Goal: Task Accomplishment & Management: Use online tool/utility

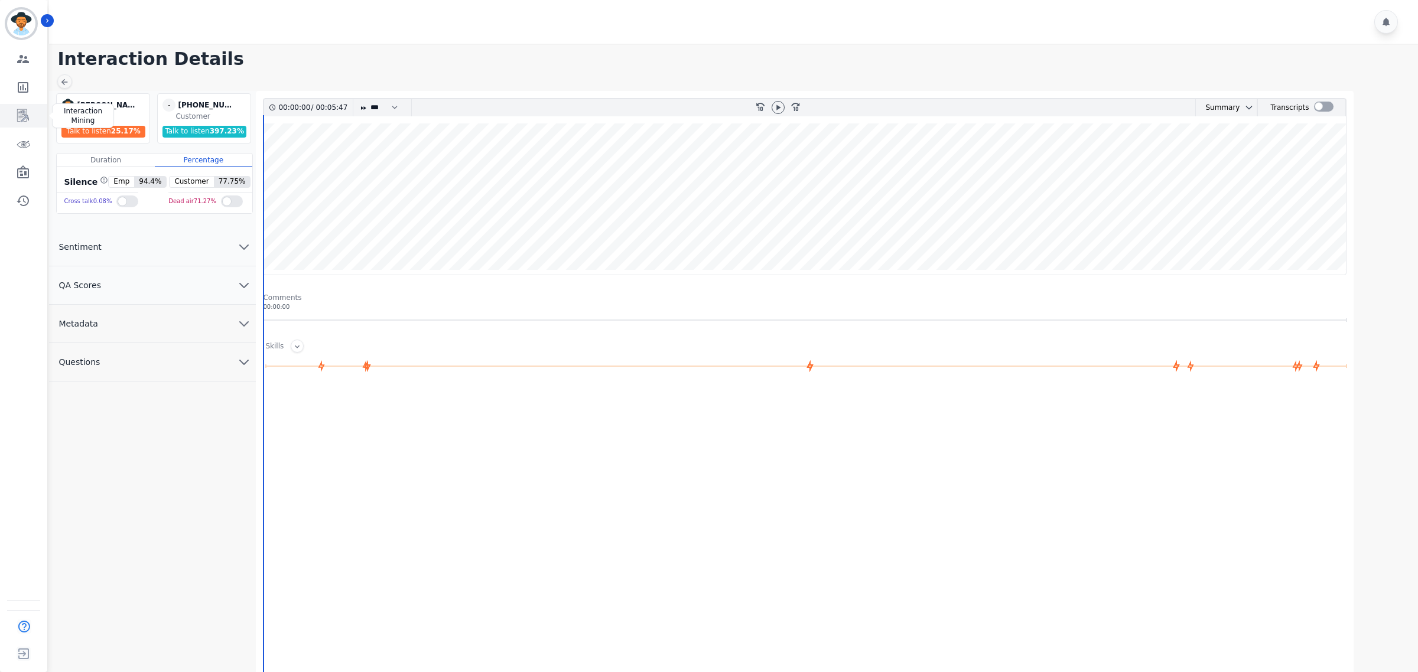
click at [24, 113] on icon "Sidebar" at bounding box center [23, 115] width 12 height 13
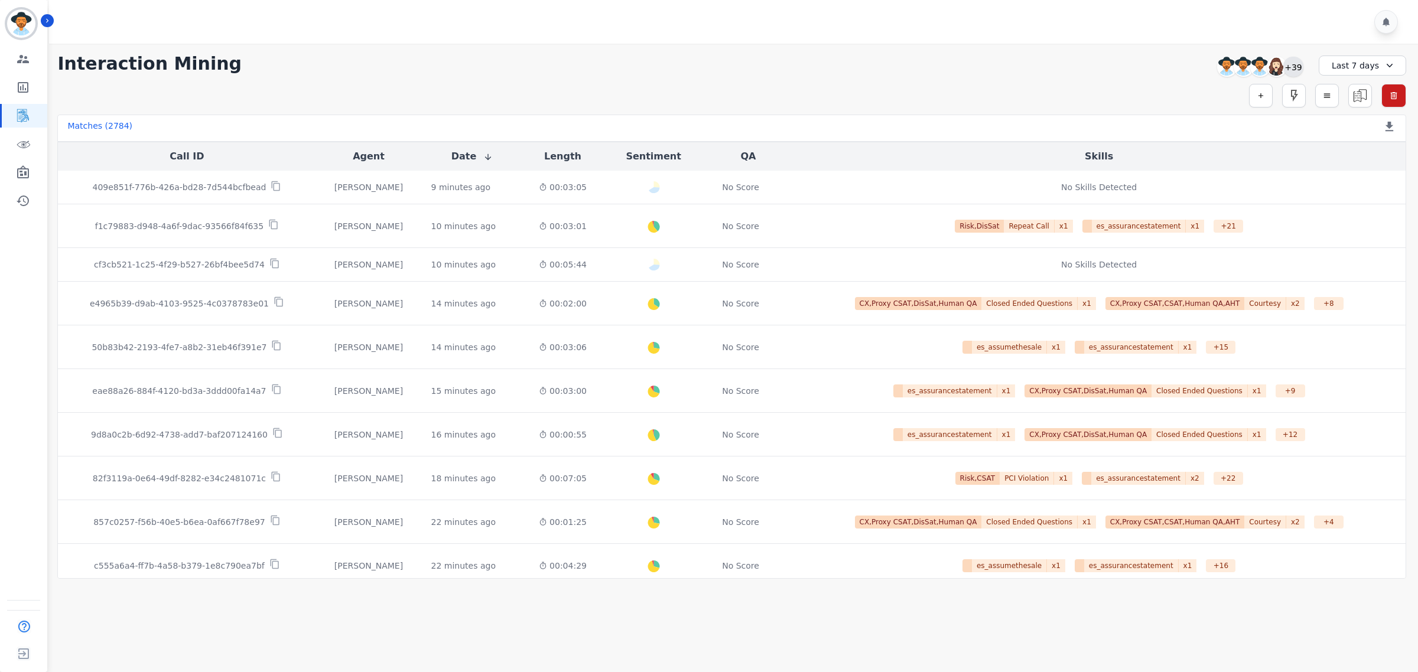
click at [1292, 66] on div "+39" at bounding box center [1293, 67] width 20 height 20
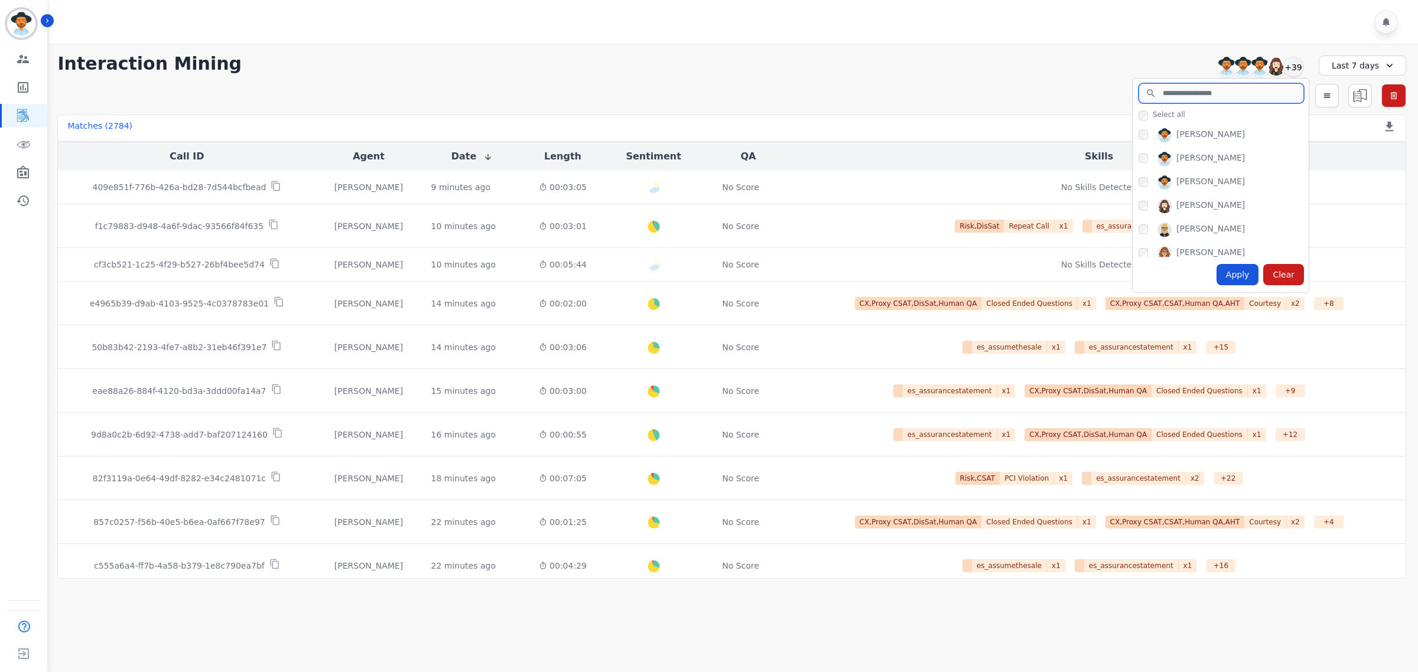
click at [1229, 99] on input "search" at bounding box center [1220, 93] width 165 height 20
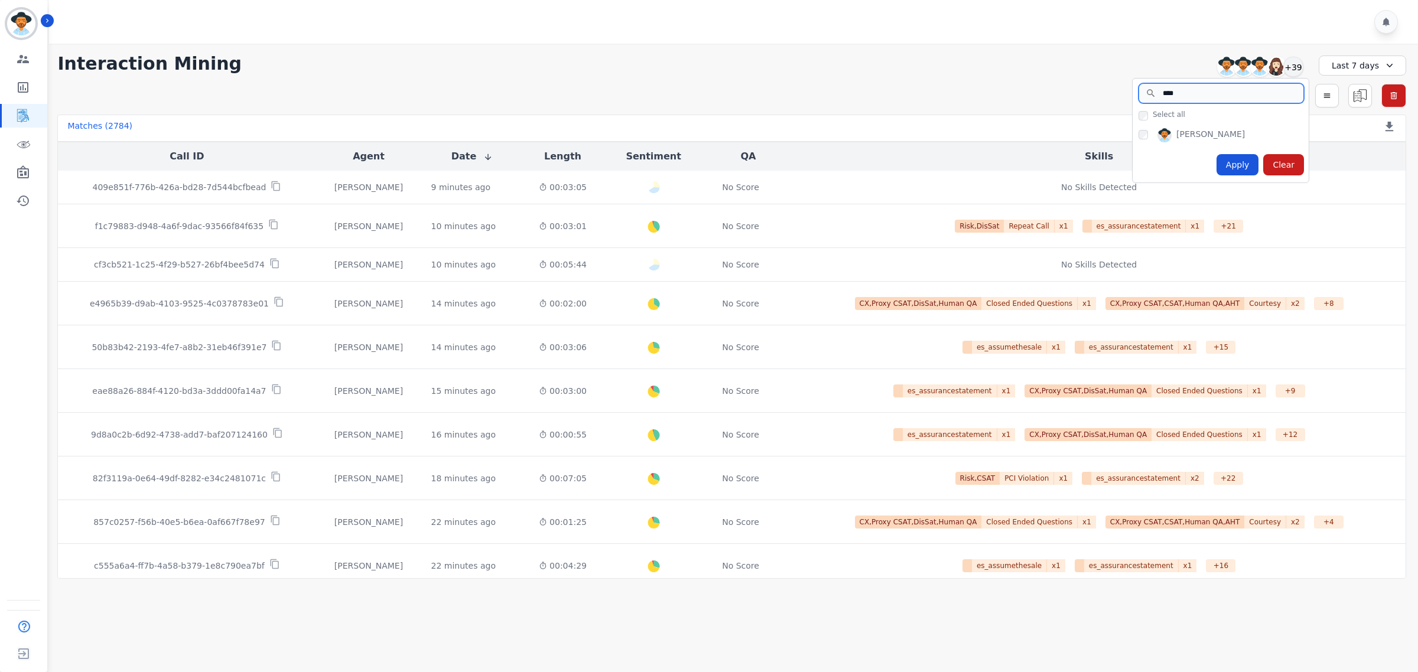
type input "****"
click at [1245, 167] on div "Apply" at bounding box center [1237, 164] width 43 height 21
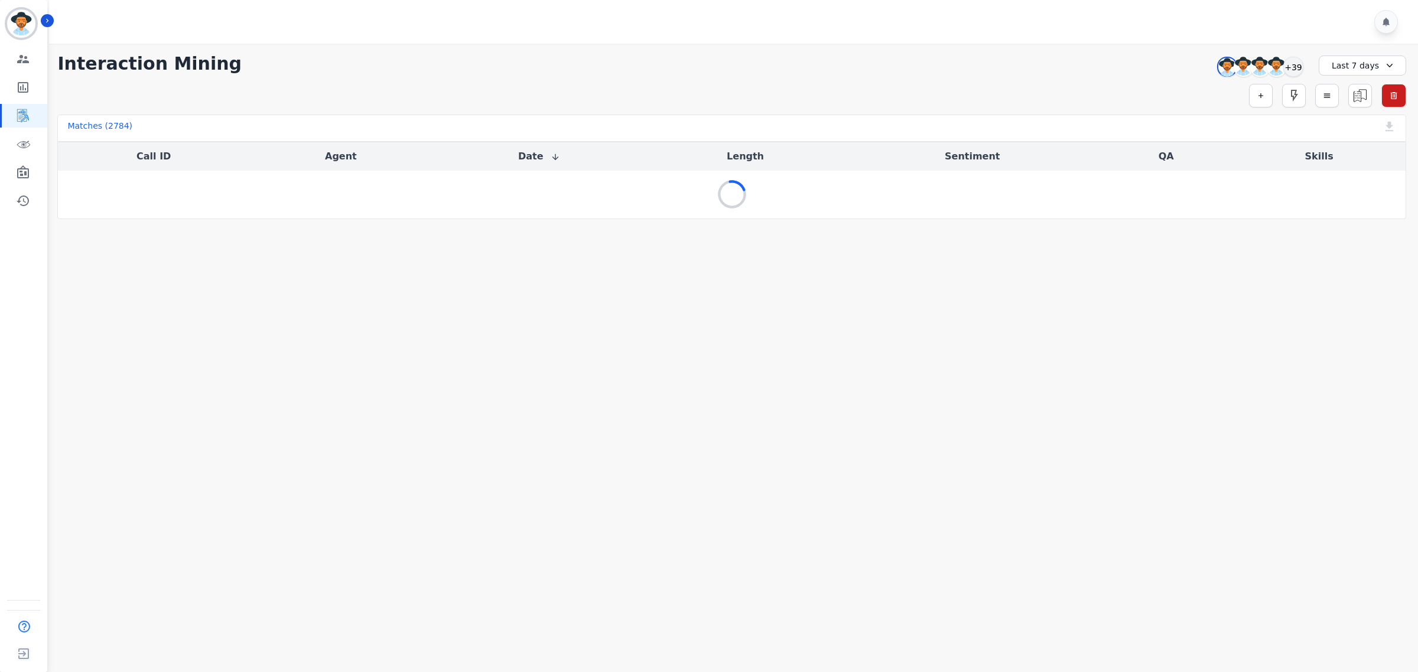
click at [1357, 61] on div "Last 7 days" at bounding box center [1361, 66] width 87 height 20
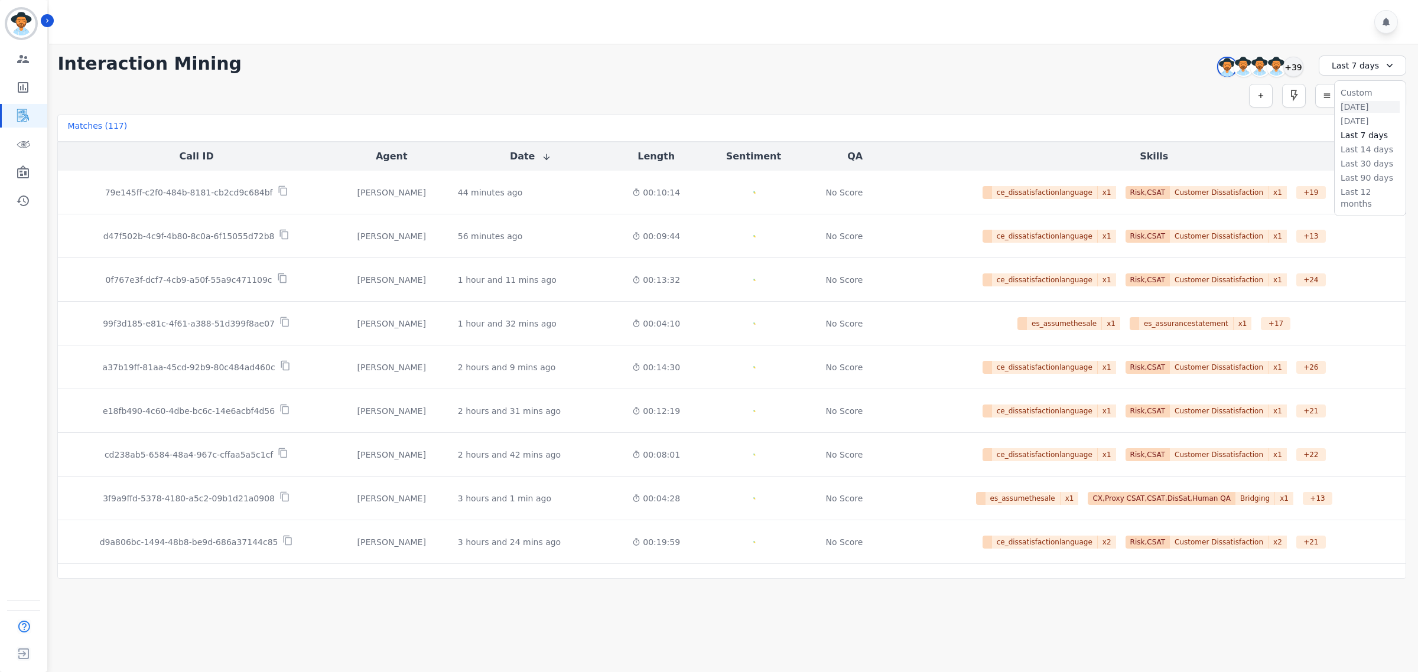
click at [1366, 103] on li "Today" at bounding box center [1369, 107] width 59 height 12
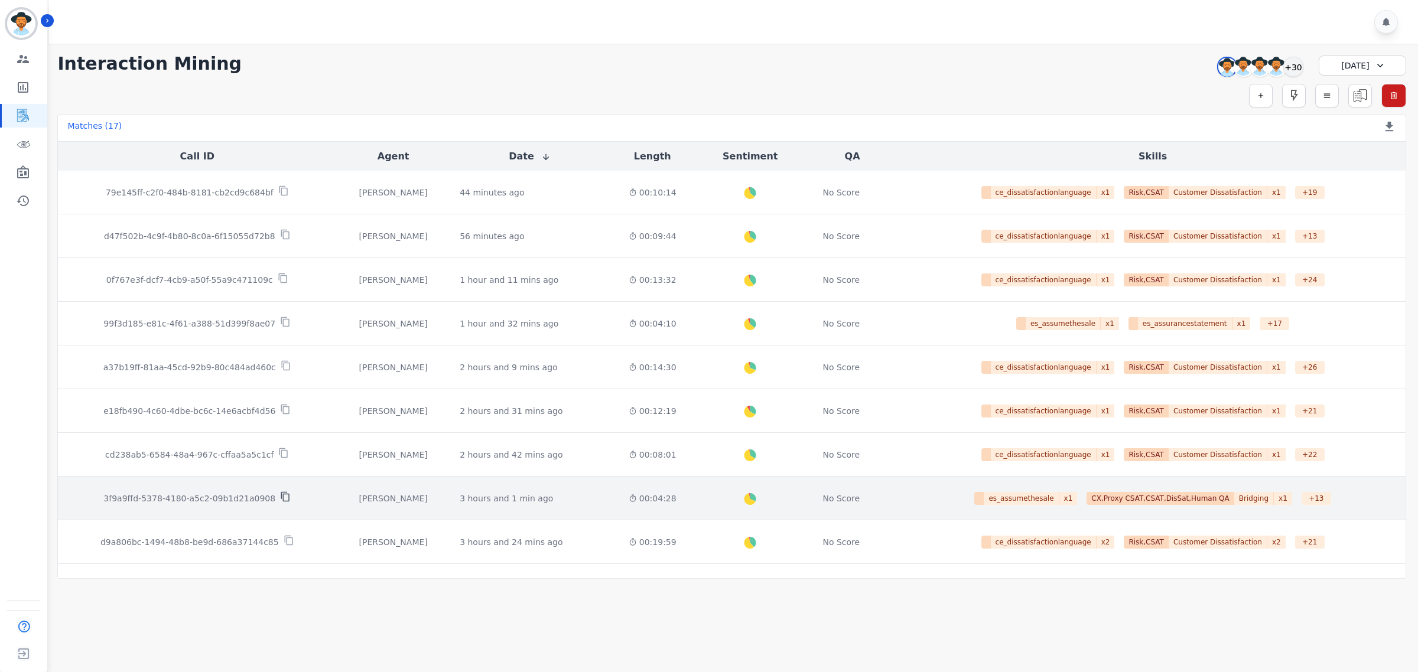
click at [280, 498] on icon at bounding box center [285, 496] width 11 height 11
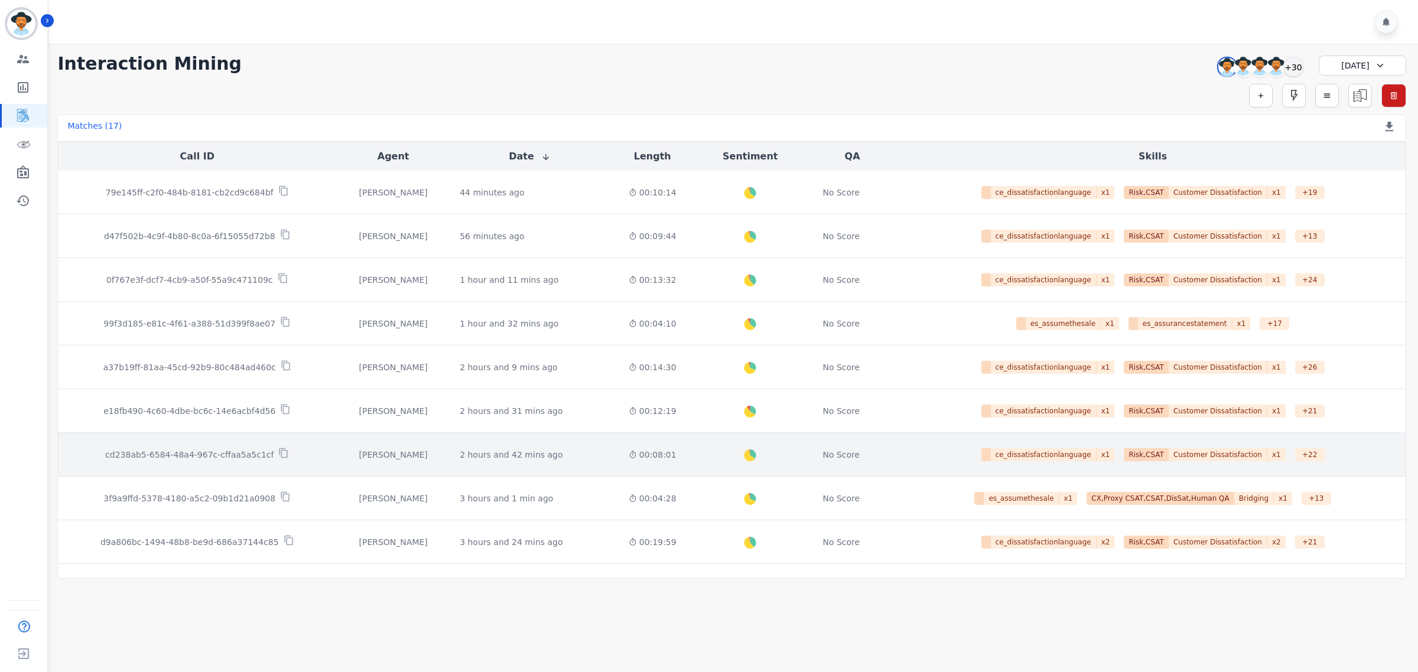
scroll to position [221, 0]
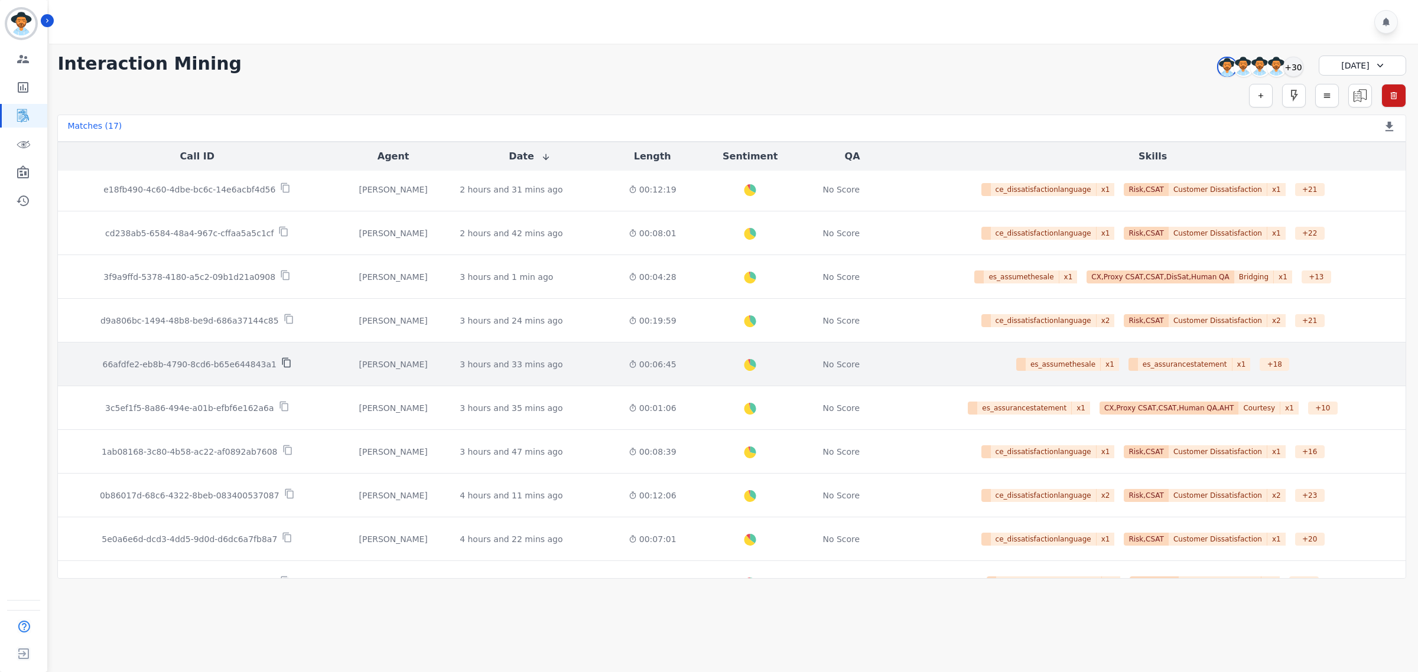
click at [281, 366] on icon at bounding box center [286, 362] width 11 height 11
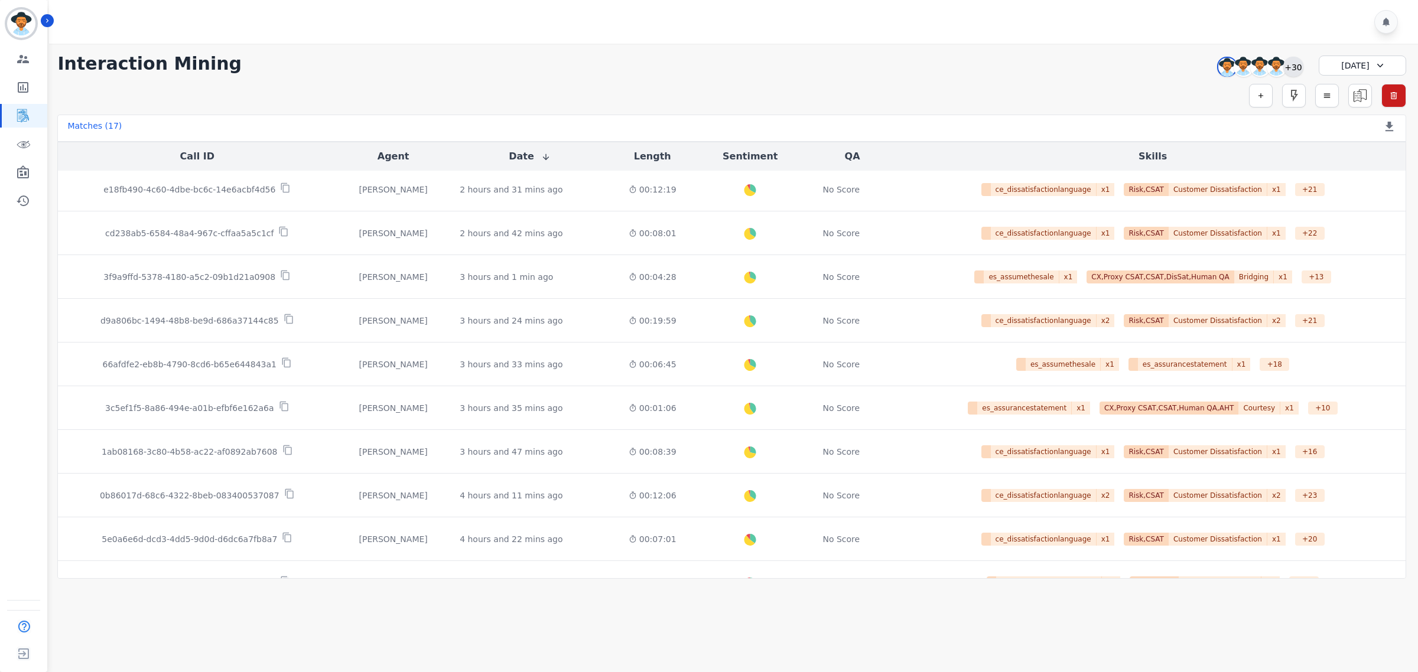
click at [1288, 68] on div "+30" at bounding box center [1293, 67] width 20 height 20
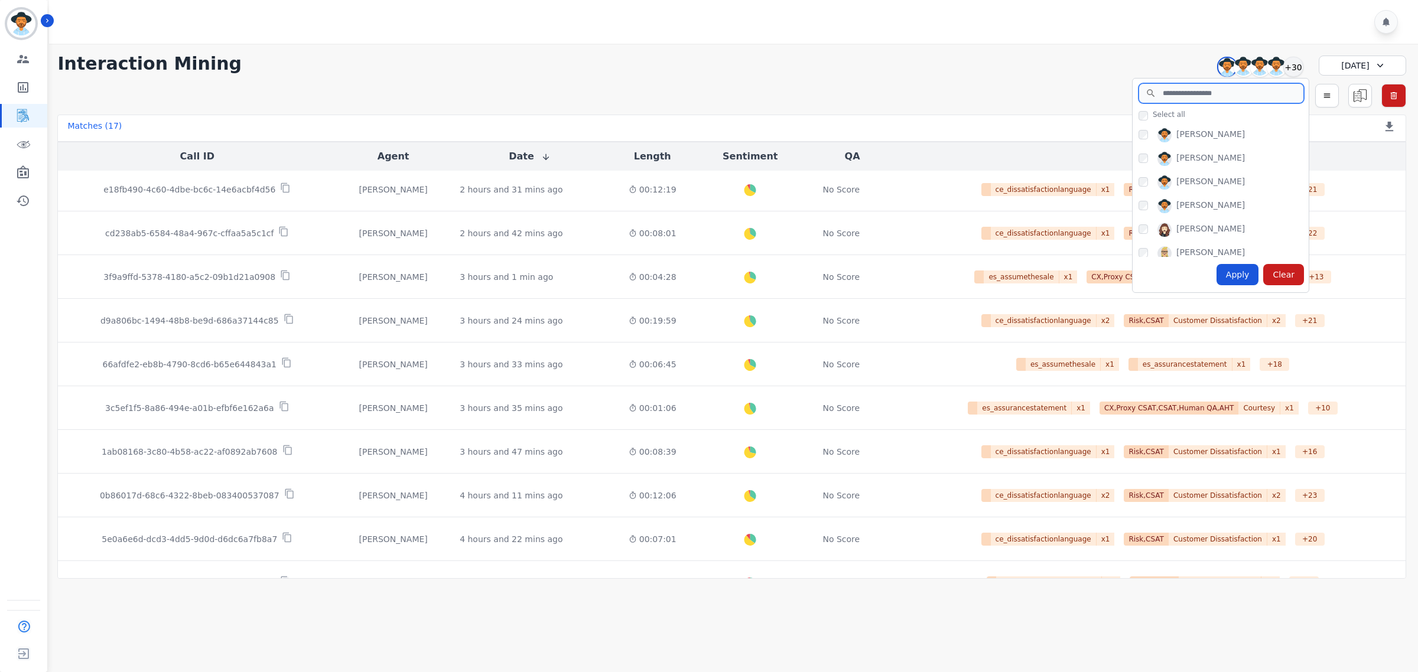
click at [1218, 92] on input "search" at bounding box center [1220, 93] width 165 height 20
click at [1182, 93] on input "search" at bounding box center [1220, 93] width 165 height 20
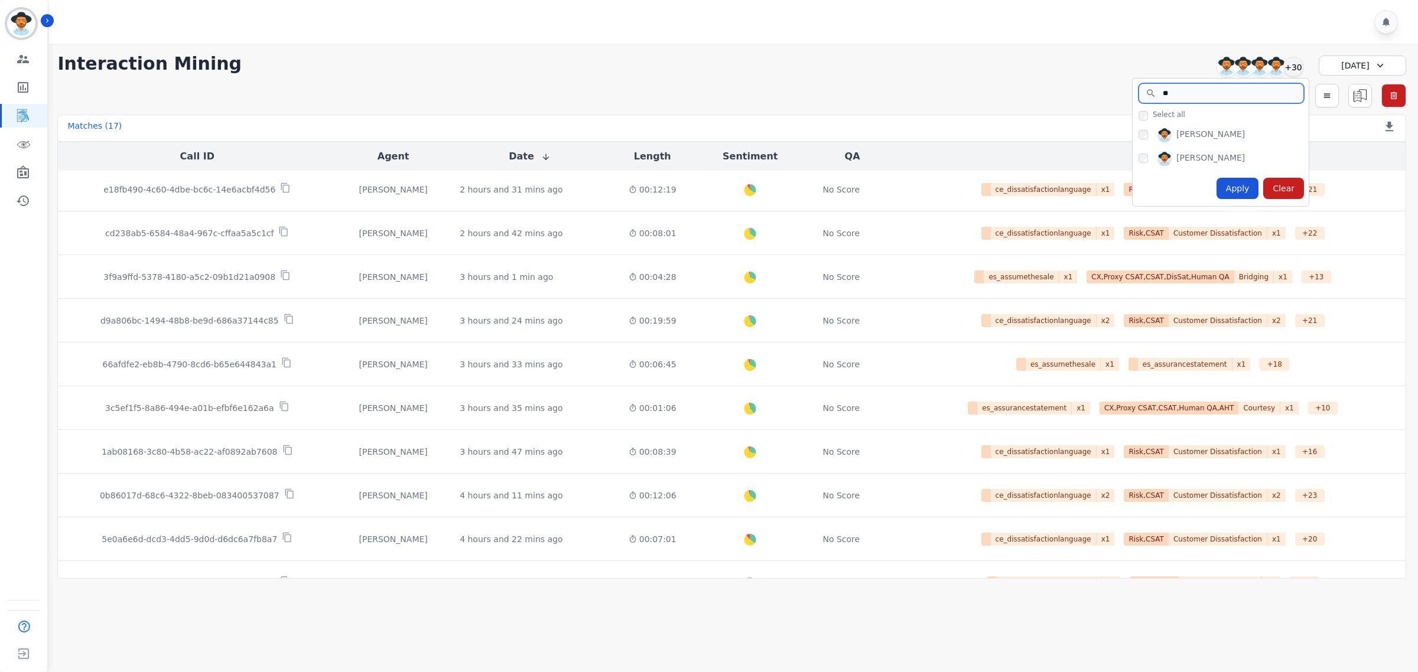
type input "**"
click at [1250, 189] on div "Apply" at bounding box center [1237, 188] width 43 height 21
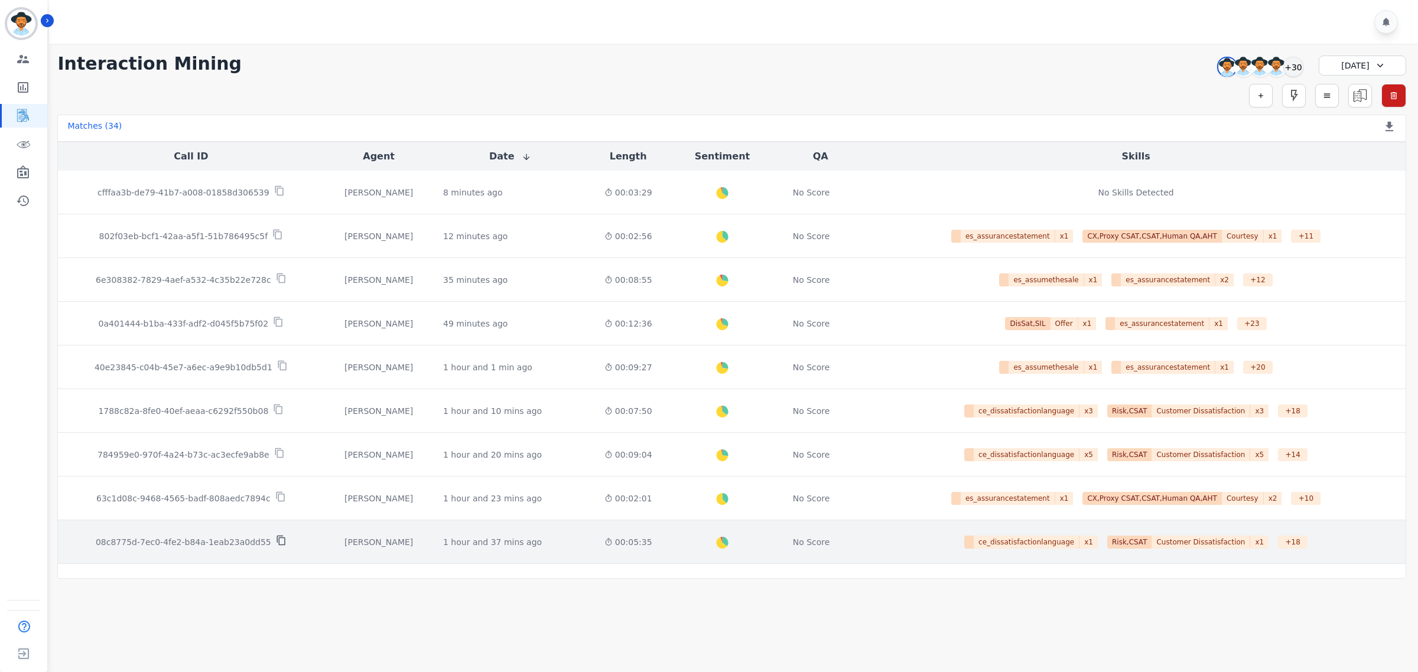
click at [276, 545] on icon at bounding box center [281, 540] width 11 height 11
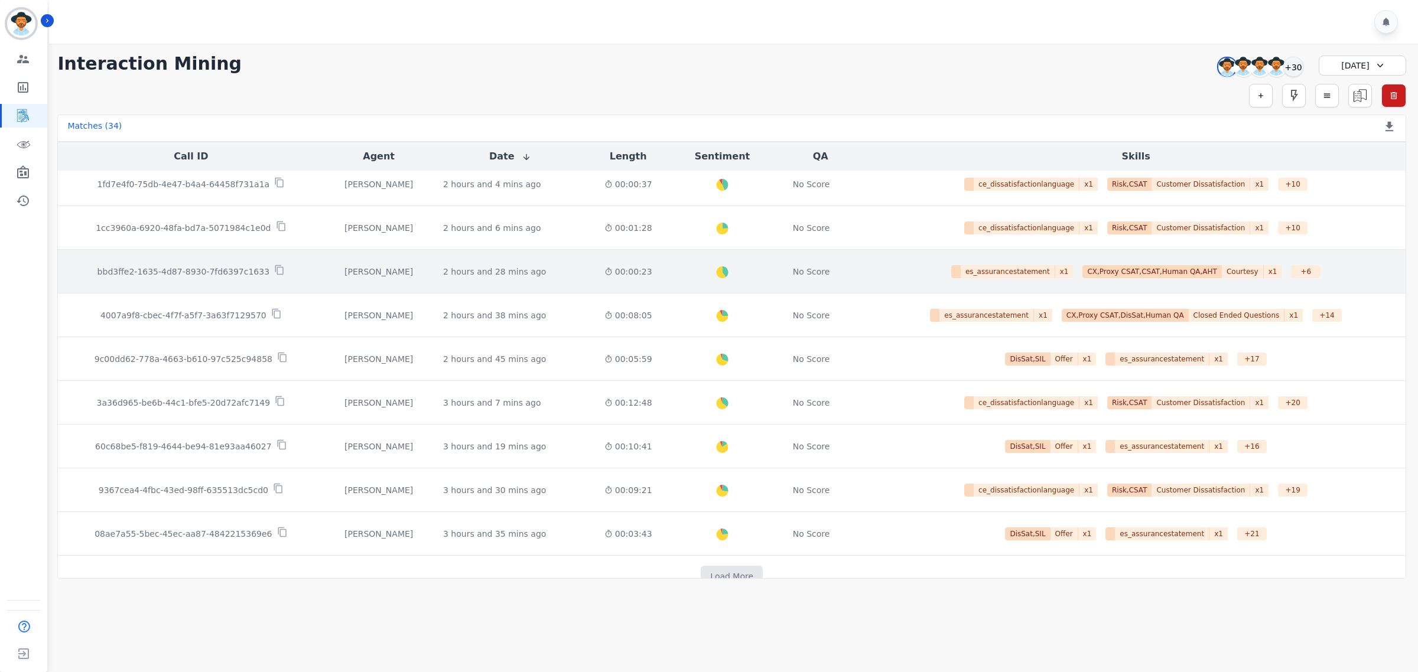
scroll to position [517, 0]
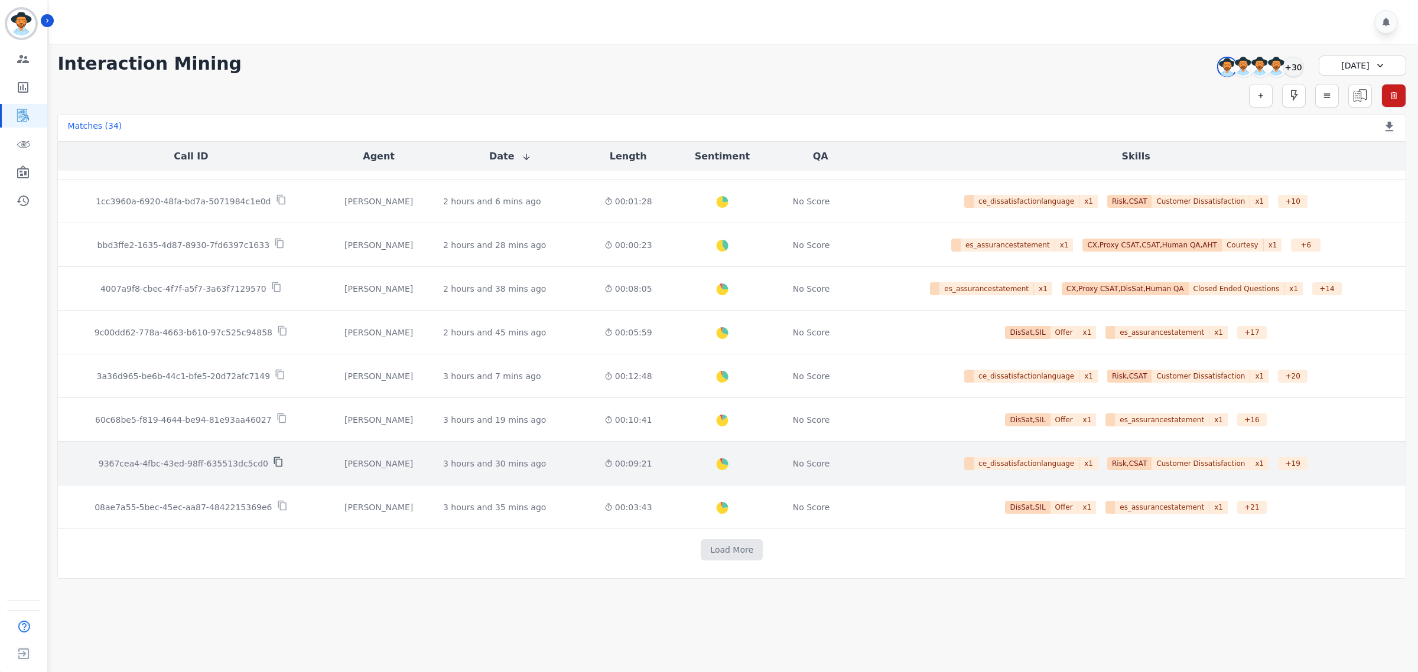
click at [273, 464] on icon at bounding box center [278, 462] width 11 height 11
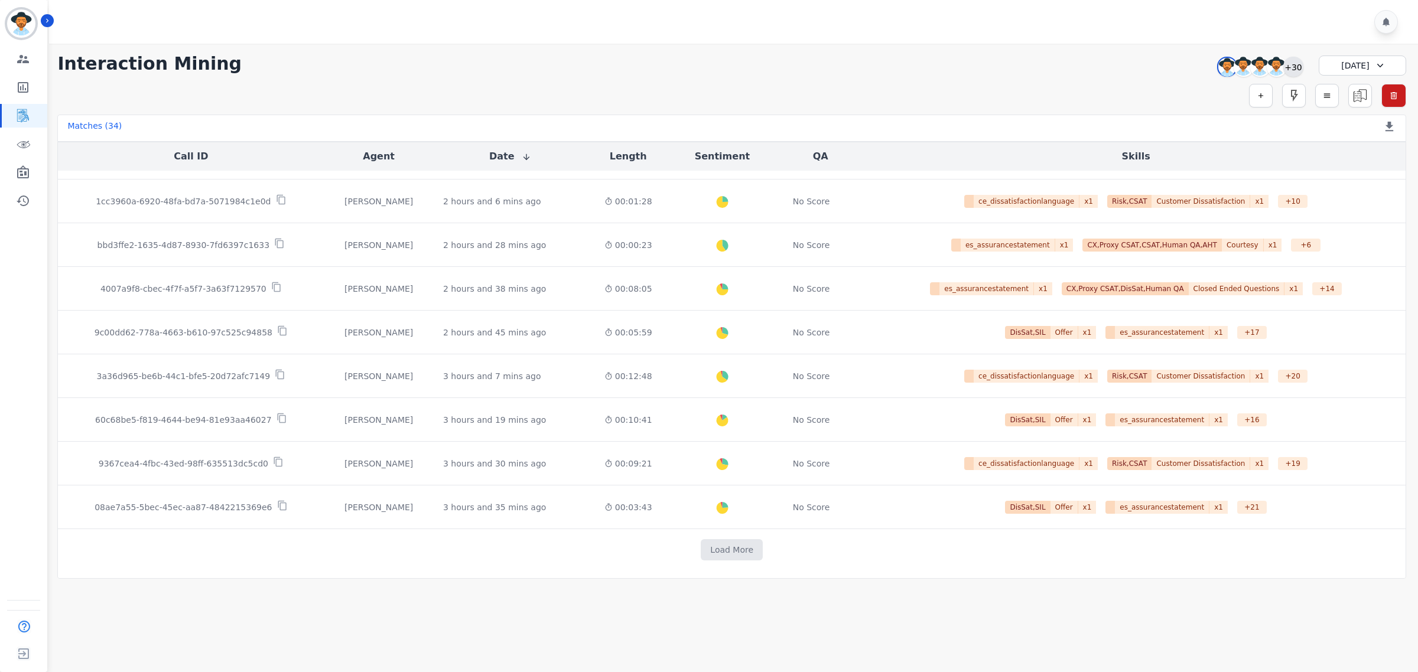
click at [1298, 64] on div "+30" at bounding box center [1293, 67] width 20 height 20
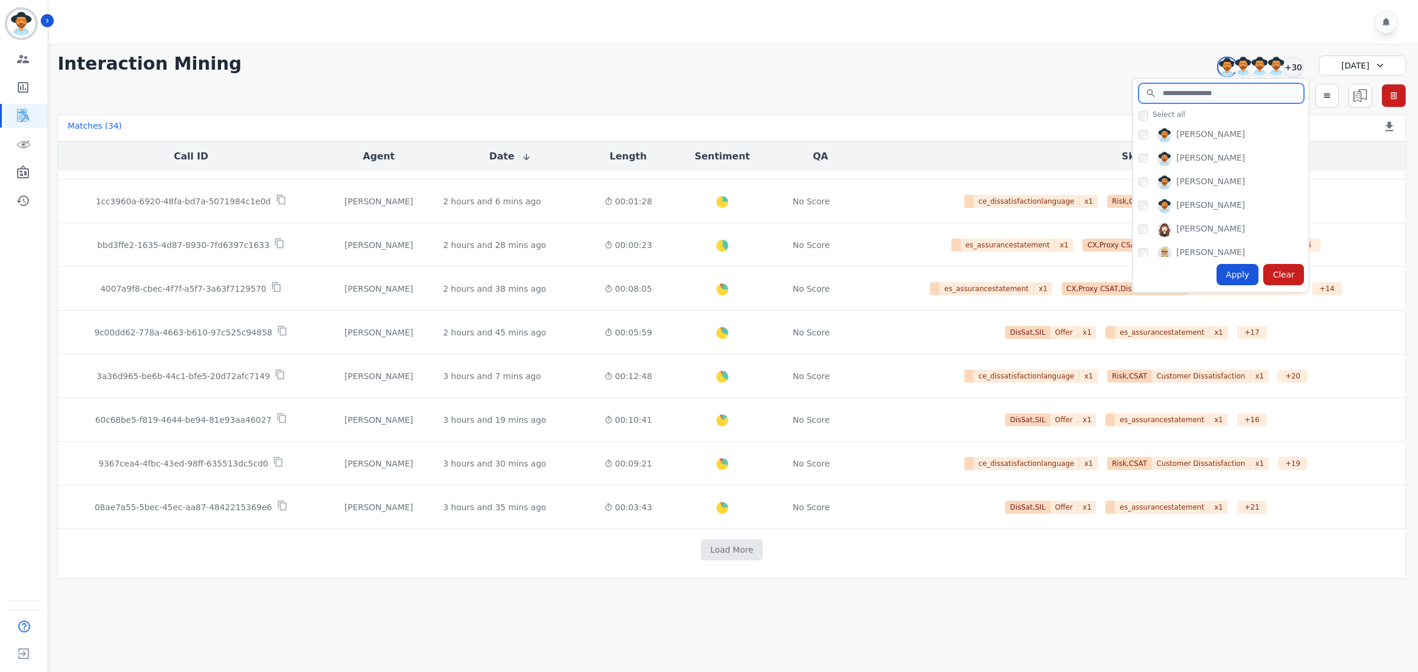
click at [1233, 95] on input "search" at bounding box center [1220, 93] width 165 height 20
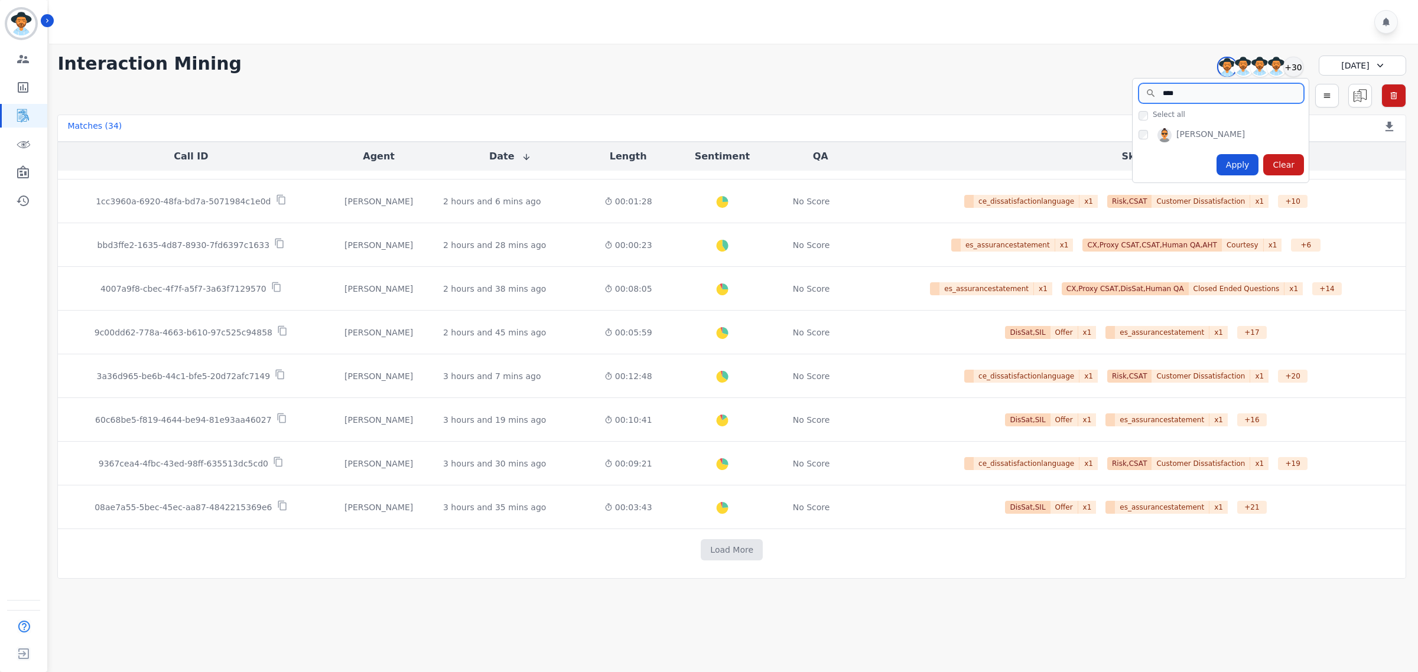
type input "****"
click at [1148, 136] on div "[PERSON_NAME]" at bounding box center [1223, 137] width 170 height 19
click at [1243, 167] on div "Apply" at bounding box center [1237, 164] width 43 height 21
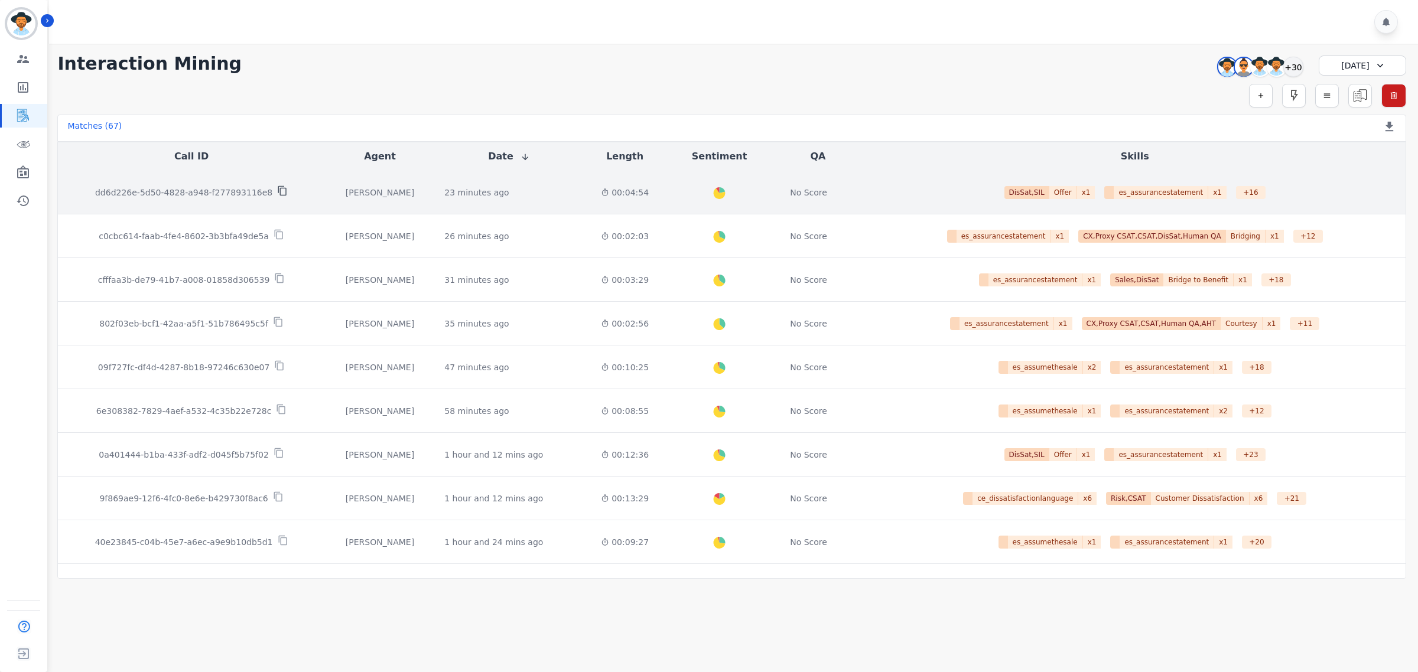
click at [277, 191] on icon at bounding box center [282, 190] width 11 height 11
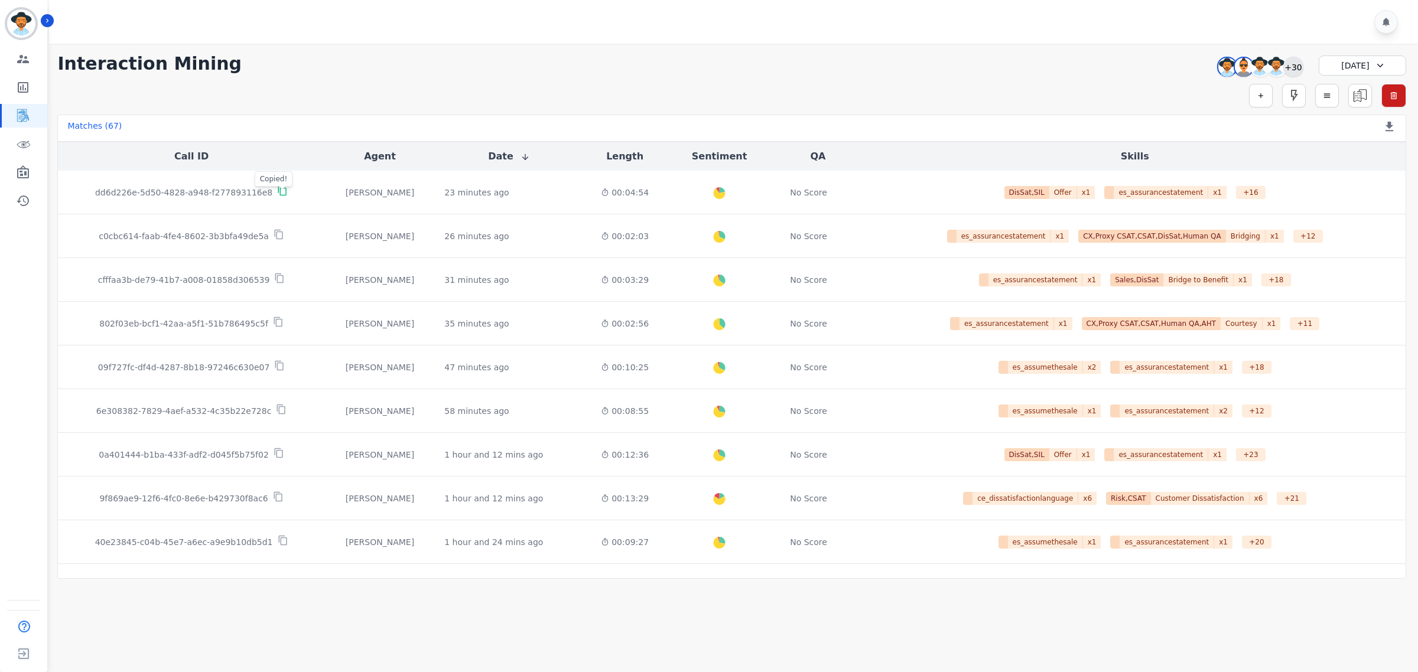
click at [1285, 63] on div "+30" at bounding box center [1293, 67] width 20 height 20
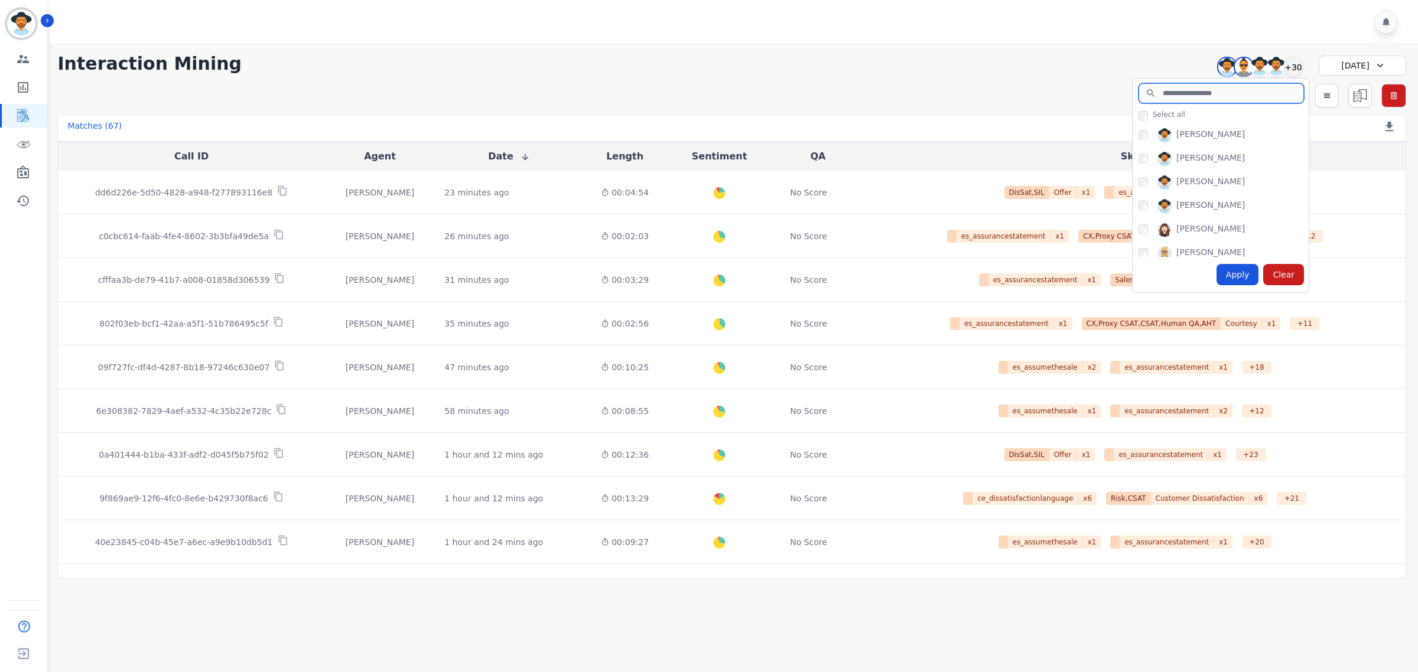
click at [1181, 99] on input "search" at bounding box center [1220, 93] width 165 height 20
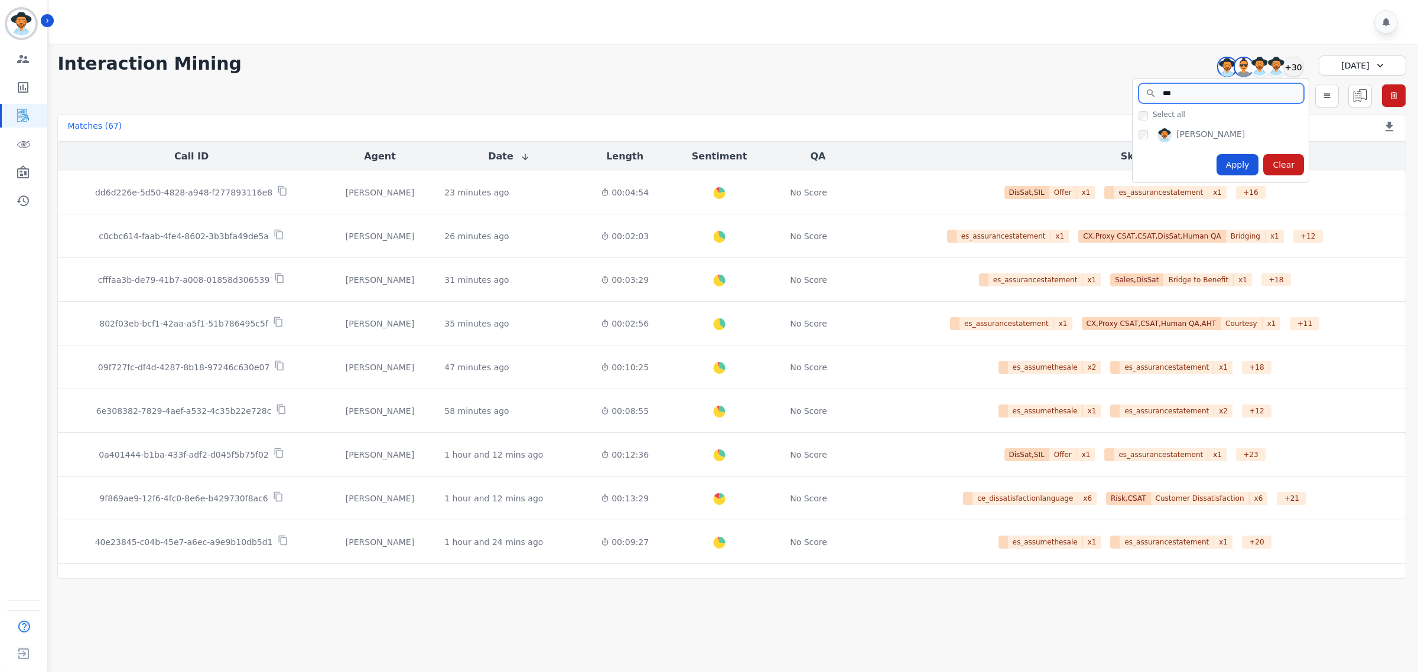
type input "***"
click at [1245, 168] on div "Apply" at bounding box center [1237, 164] width 43 height 21
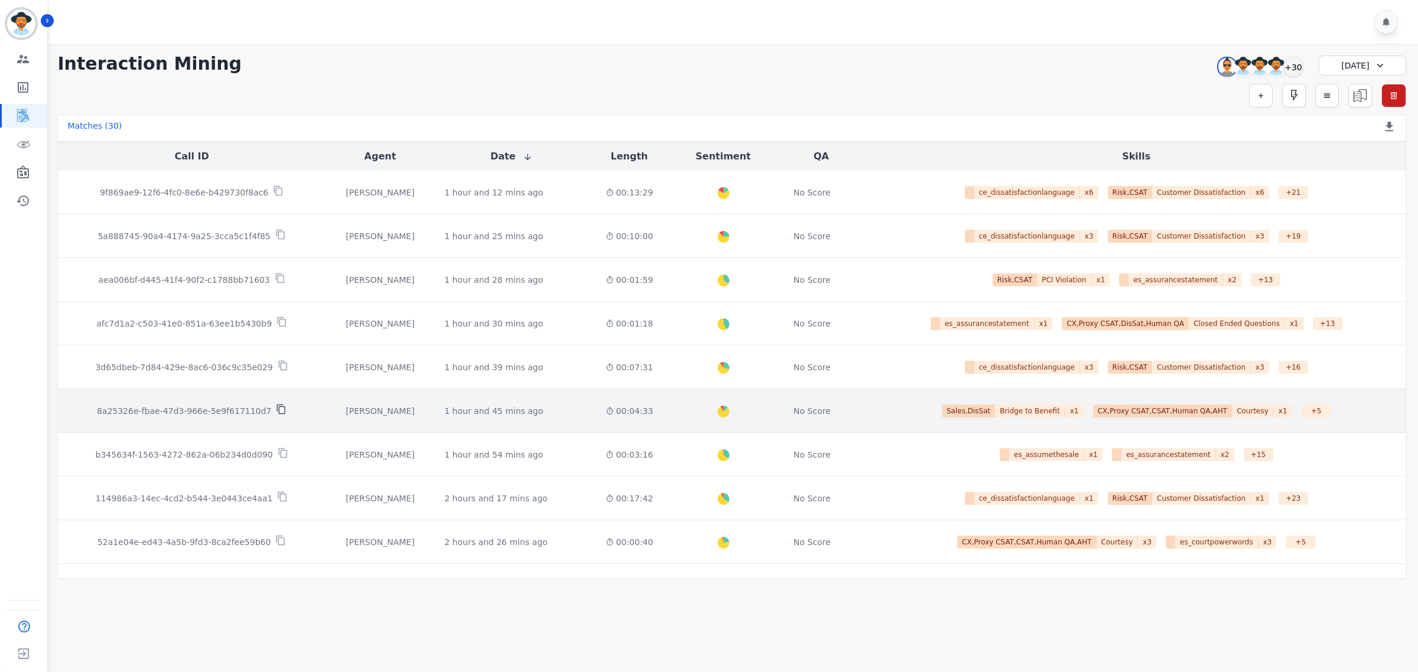
click at [276, 414] on icon at bounding box center [281, 409] width 11 height 11
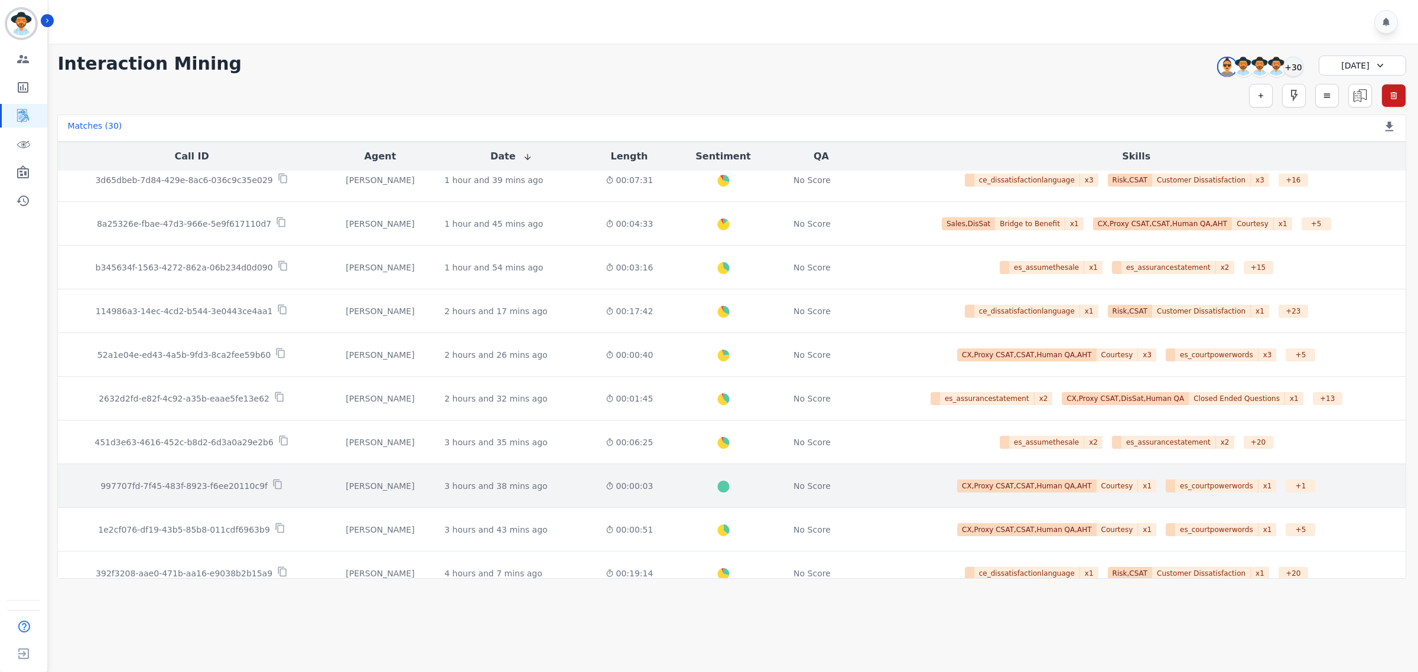
scroll to position [221, 0]
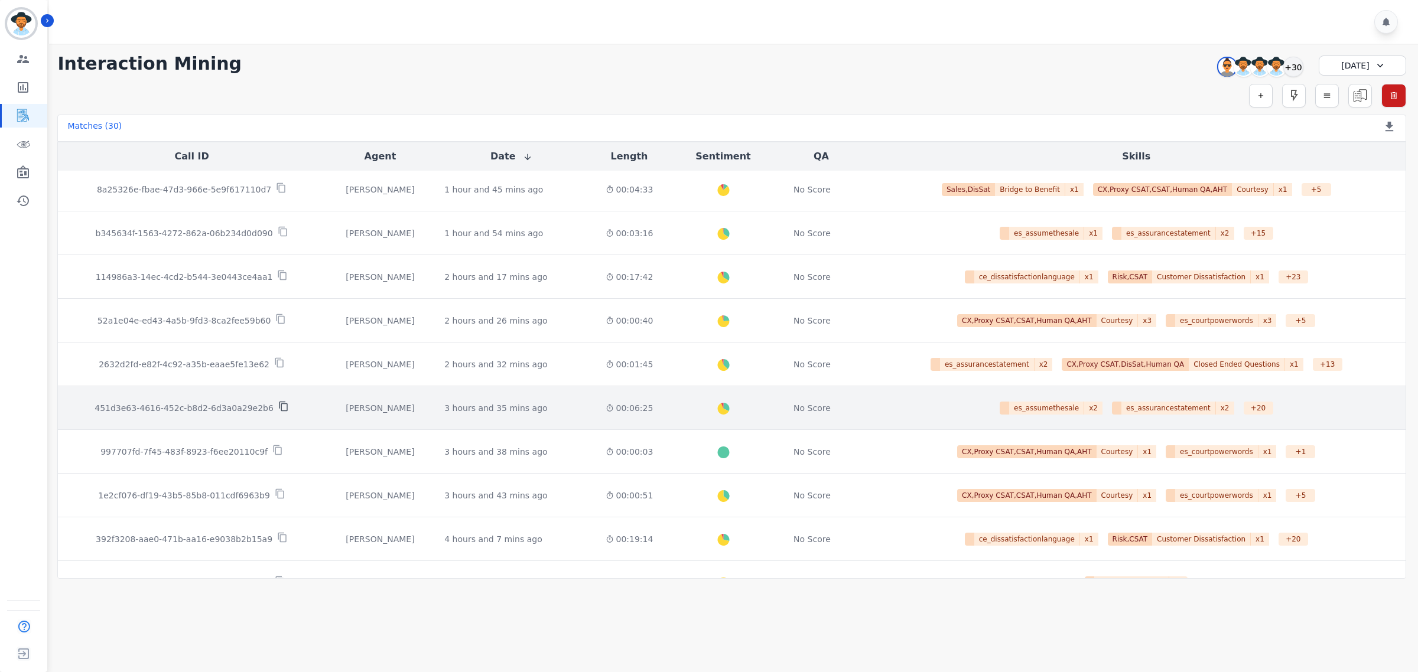
click at [279, 409] on icon at bounding box center [283, 407] width 8 height 10
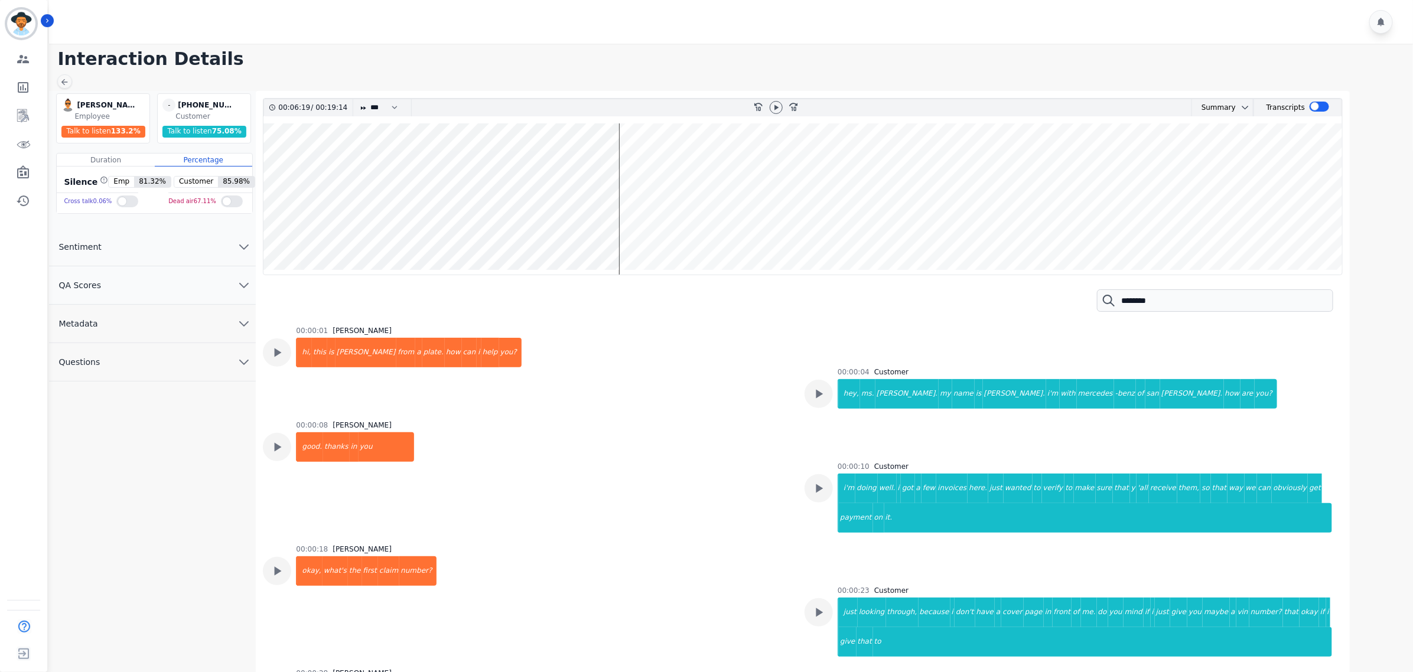
scroll to position [3396, 0]
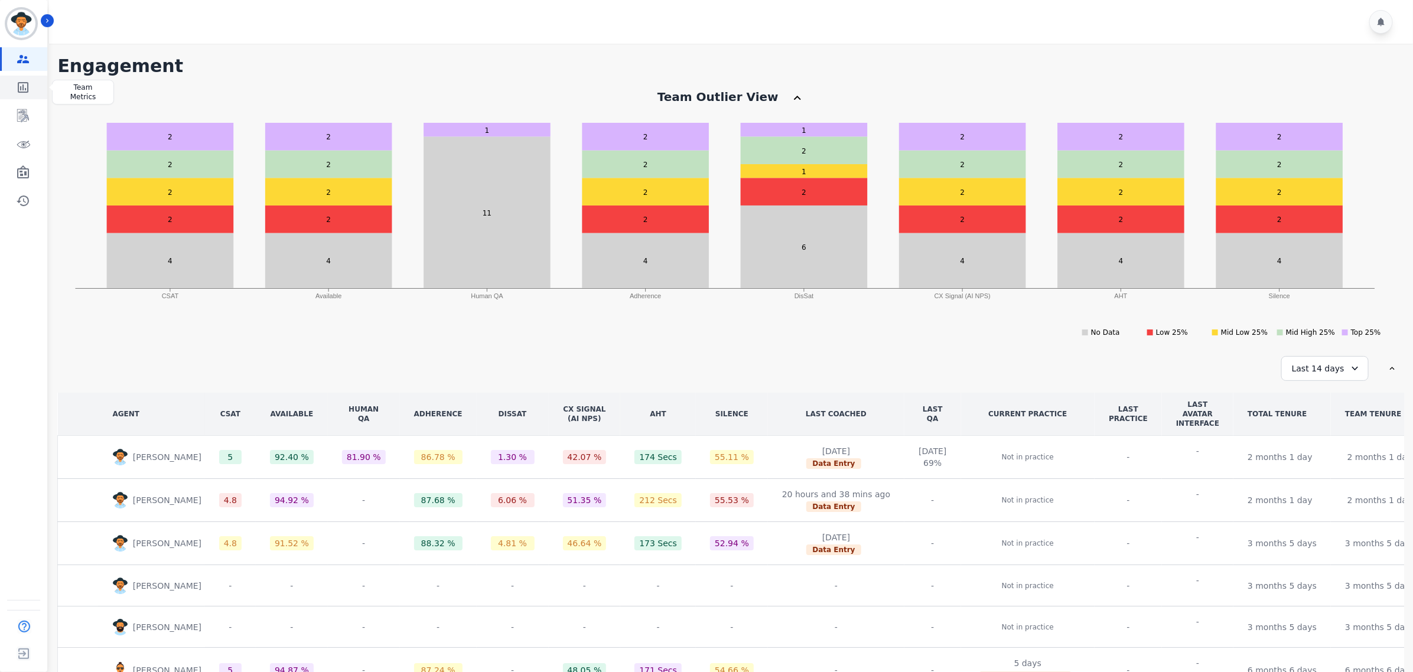
click at [18, 90] on icon "Sidebar" at bounding box center [23, 87] width 11 height 11
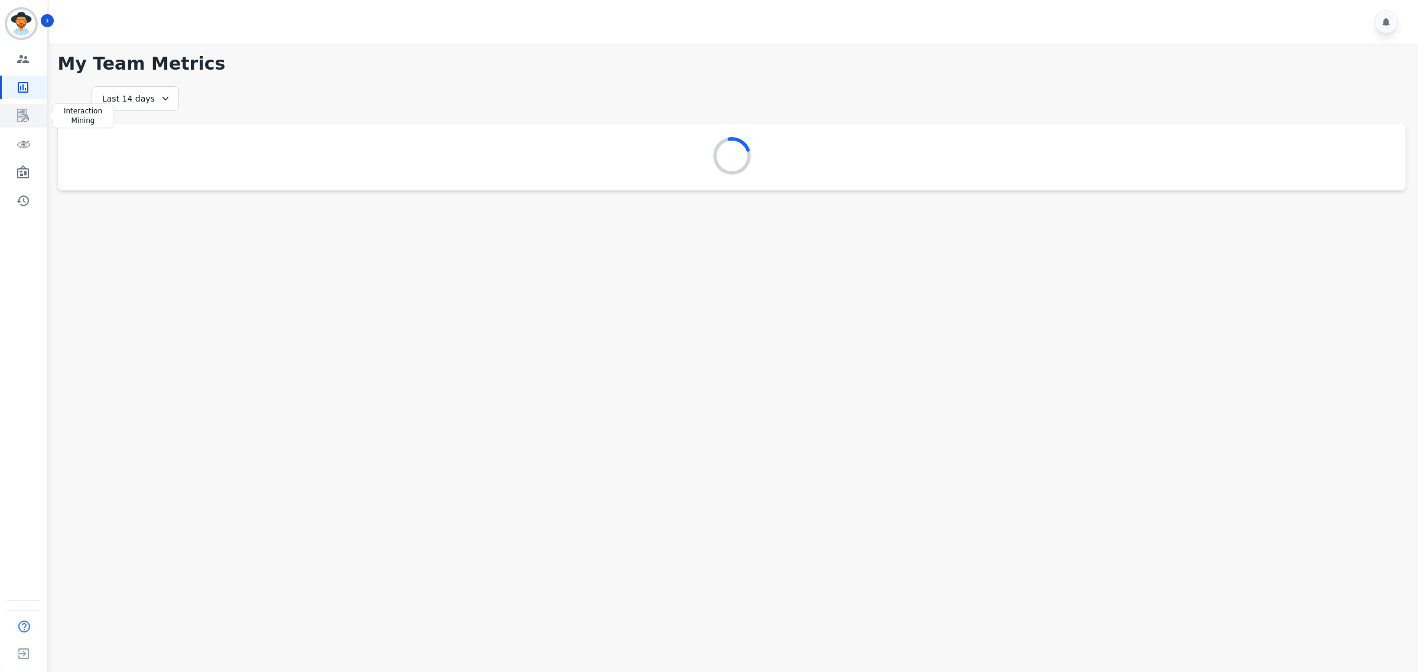
click at [21, 114] on icon "Sidebar" at bounding box center [23, 116] width 14 height 14
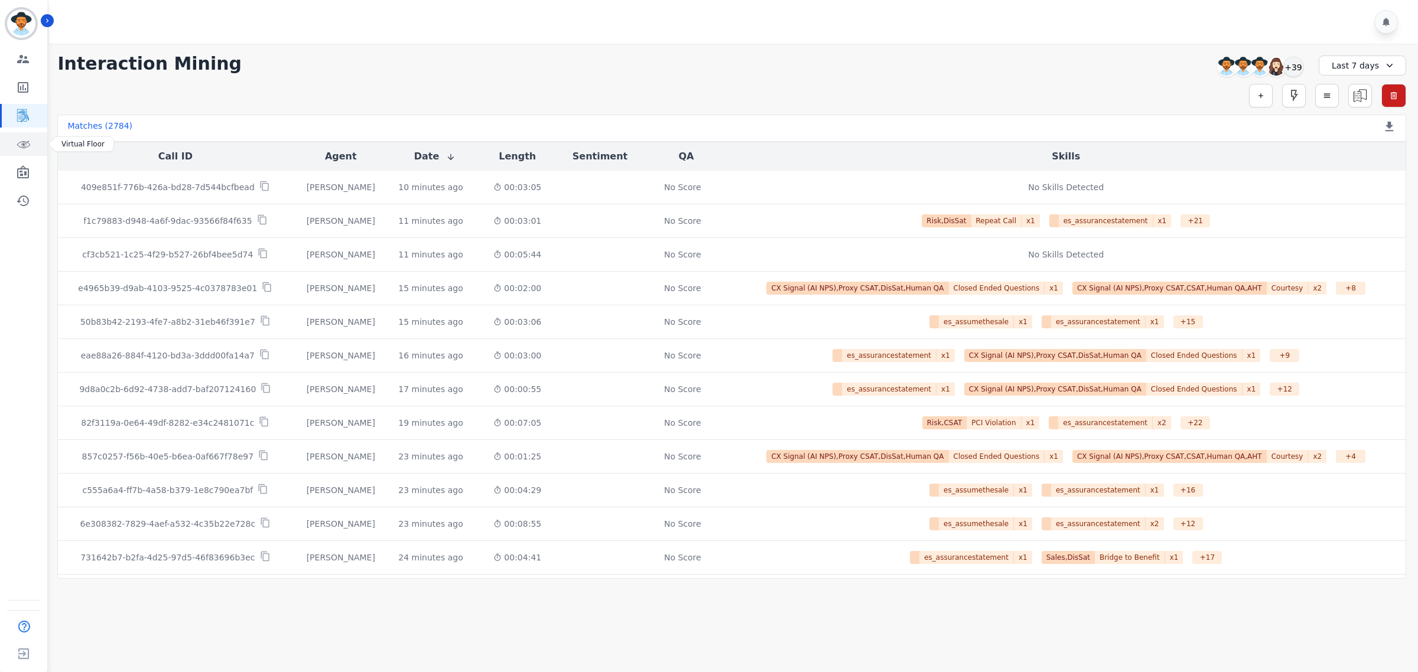
click at [34, 146] on link "Sidebar" at bounding box center [24, 144] width 45 height 24
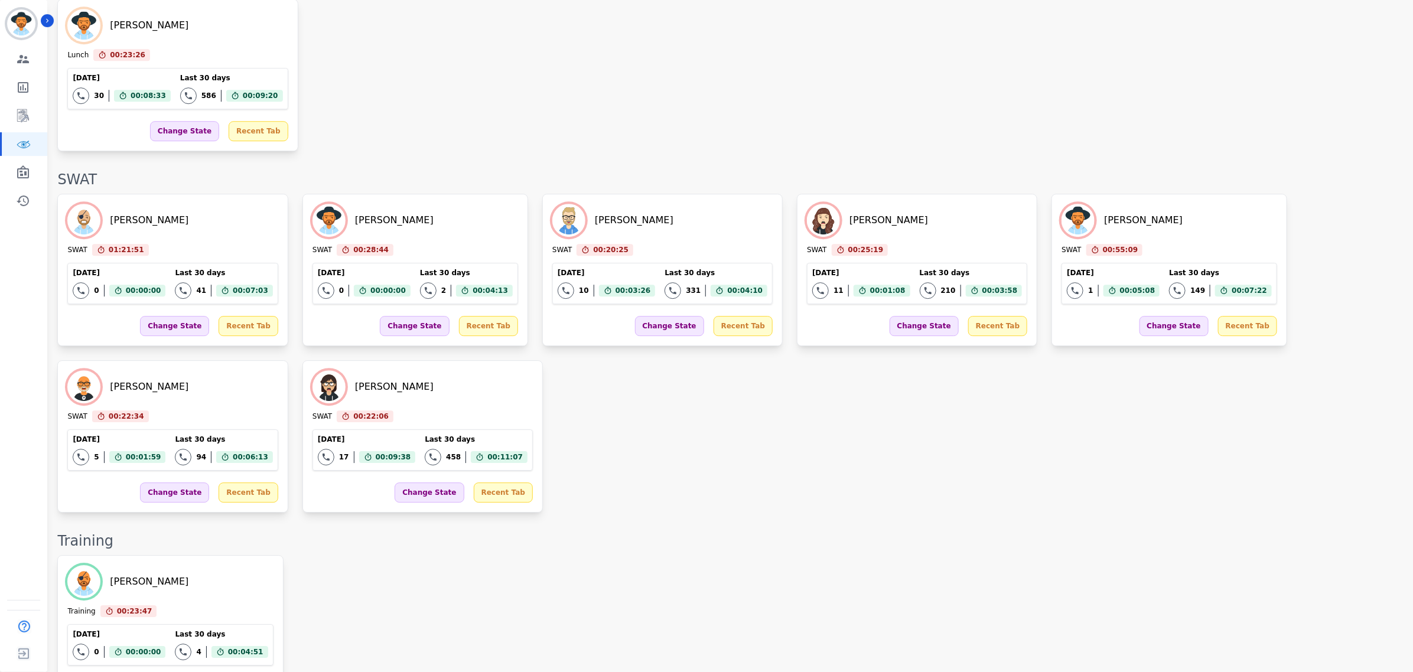
scroll to position [2067, 0]
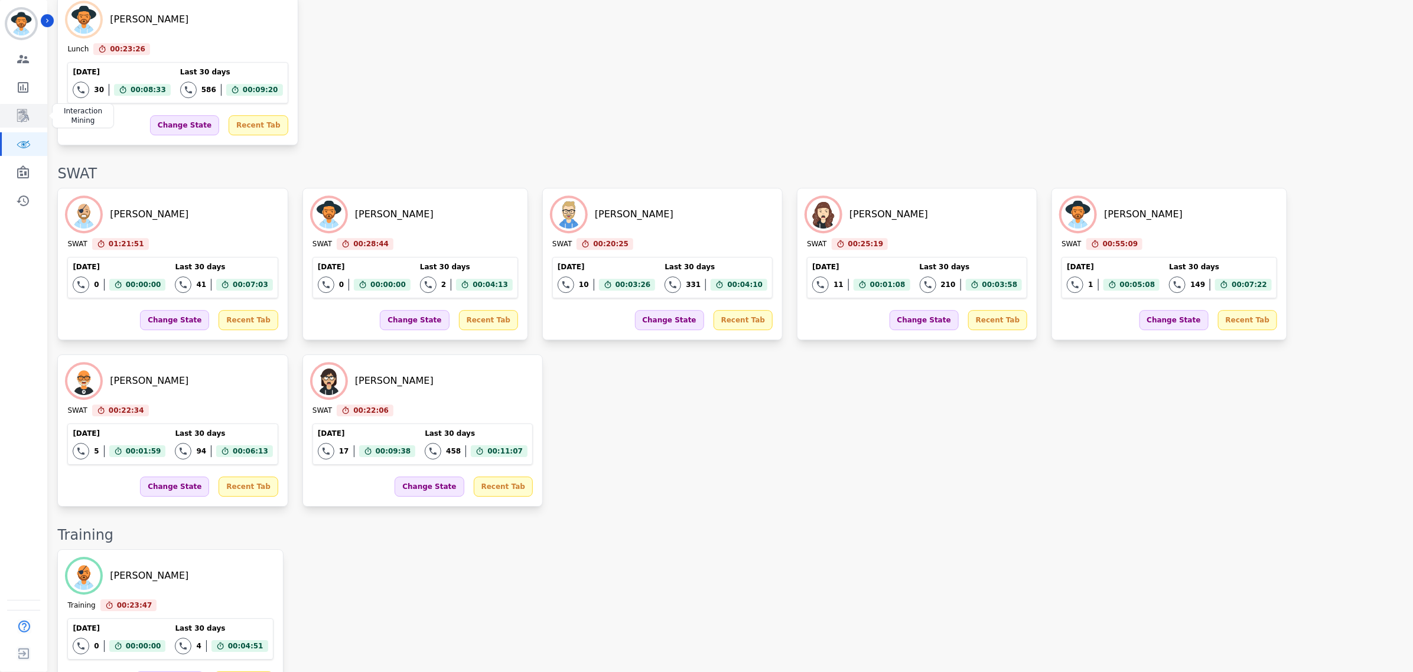
click at [18, 124] on link "Sidebar" at bounding box center [24, 116] width 45 height 24
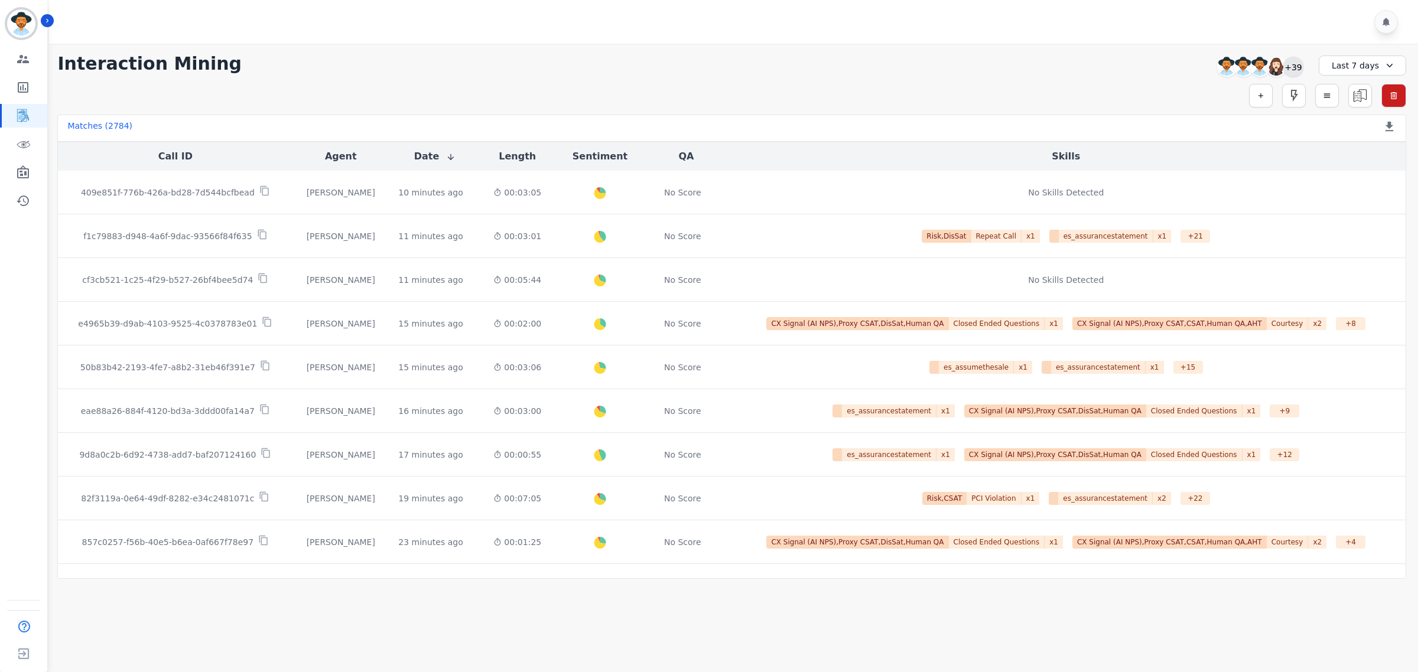
click at [1297, 71] on div "+39" at bounding box center [1293, 67] width 20 height 20
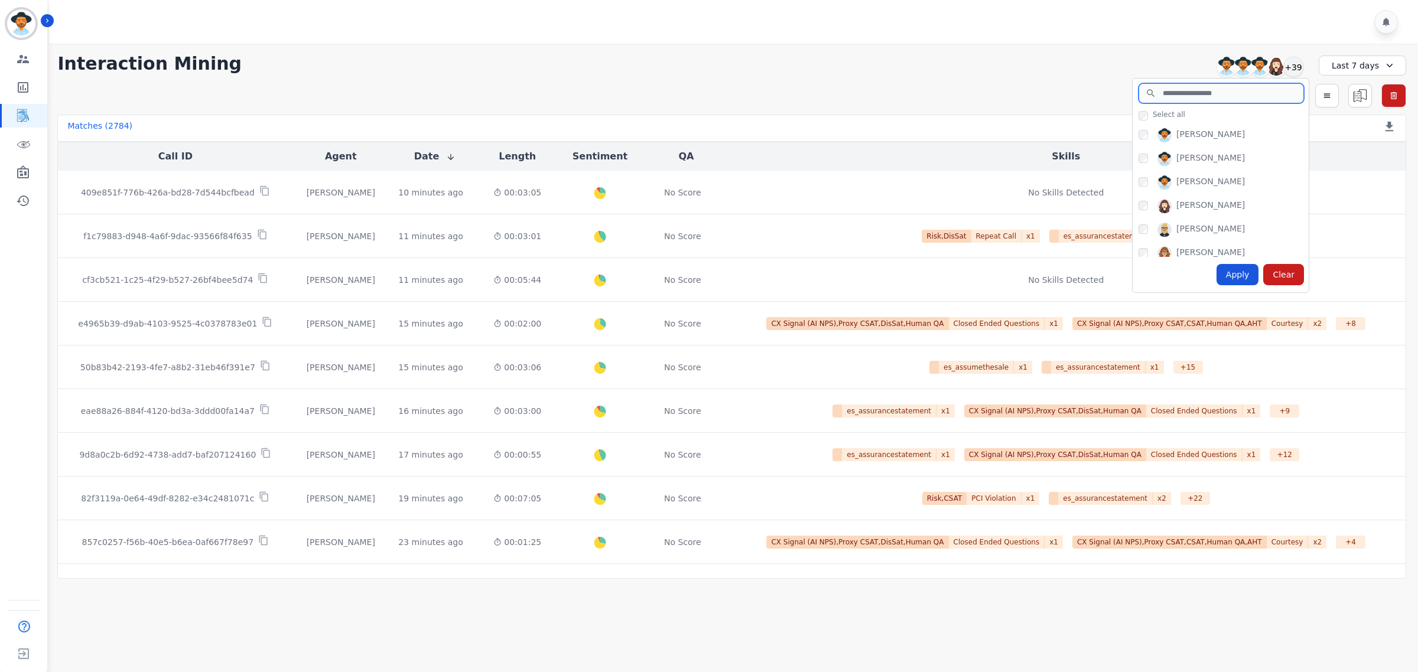
click at [1215, 99] on input "search" at bounding box center [1220, 93] width 165 height 20
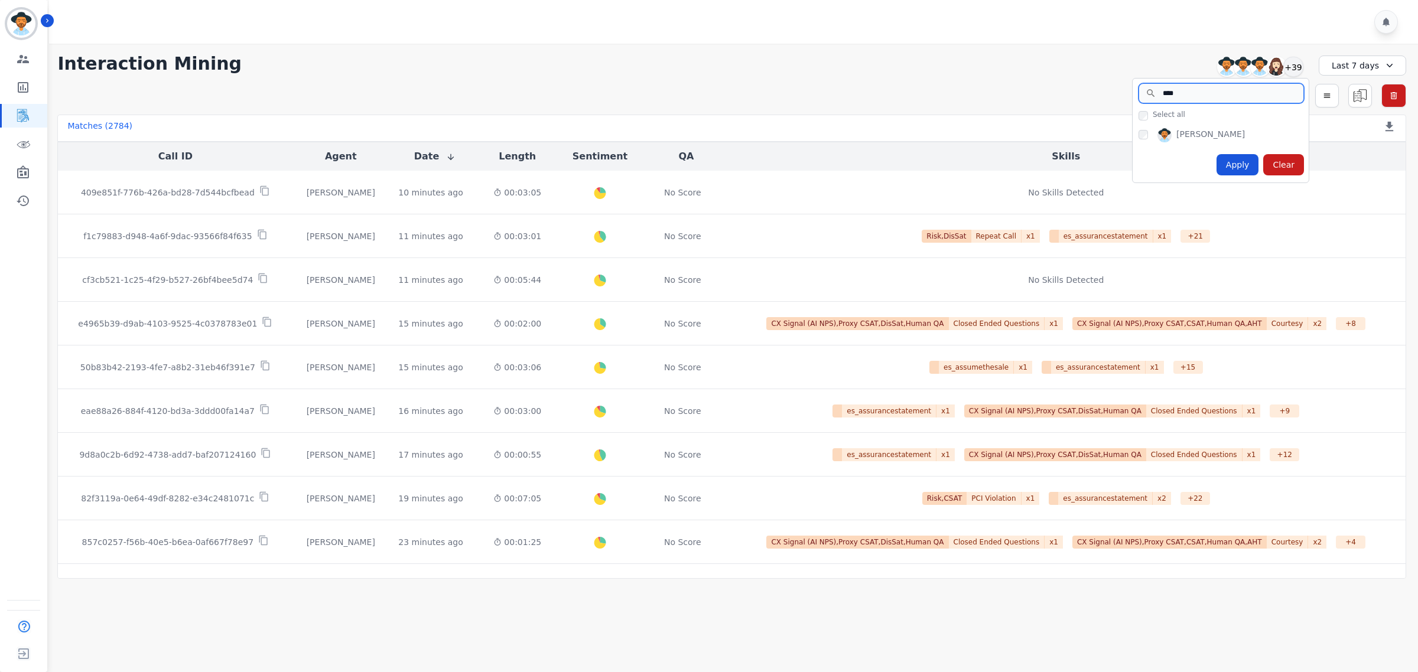
type input "****"
click at [19, 173] on icon "Sidebar" at bounding box center [23, 172] width 14 height 14
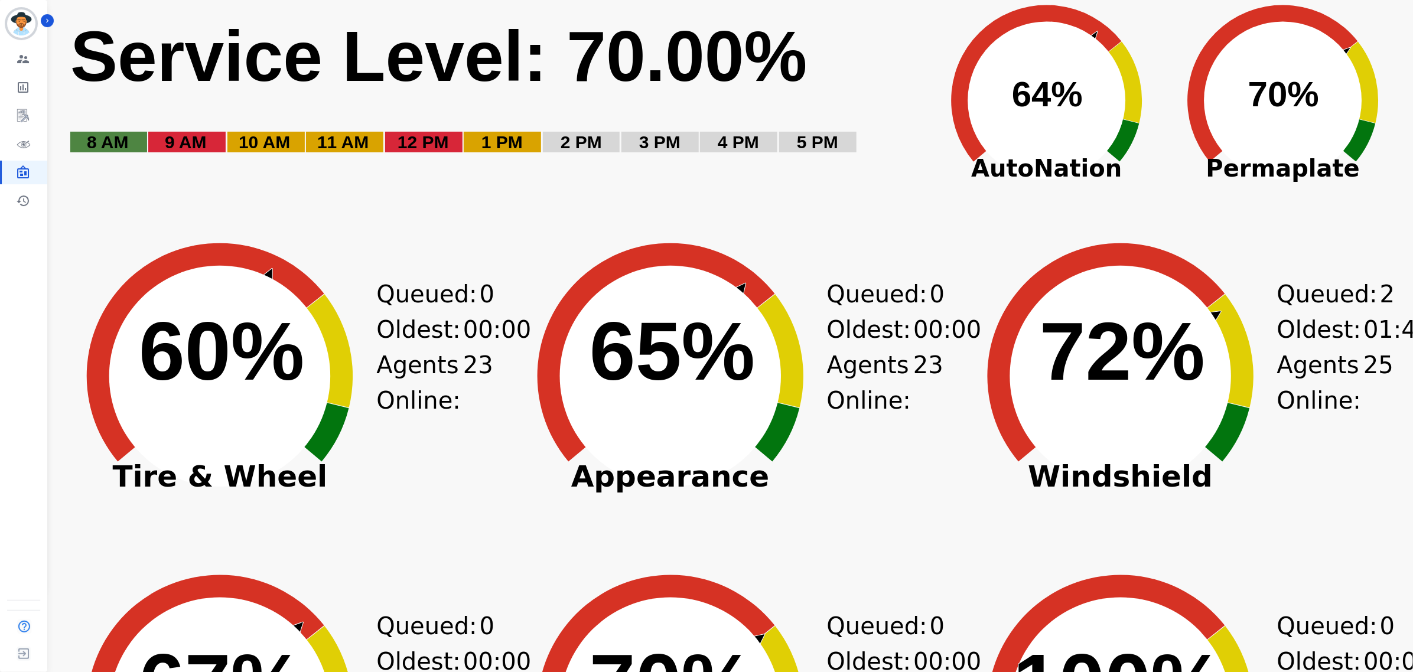
scroll to position [295, 0]
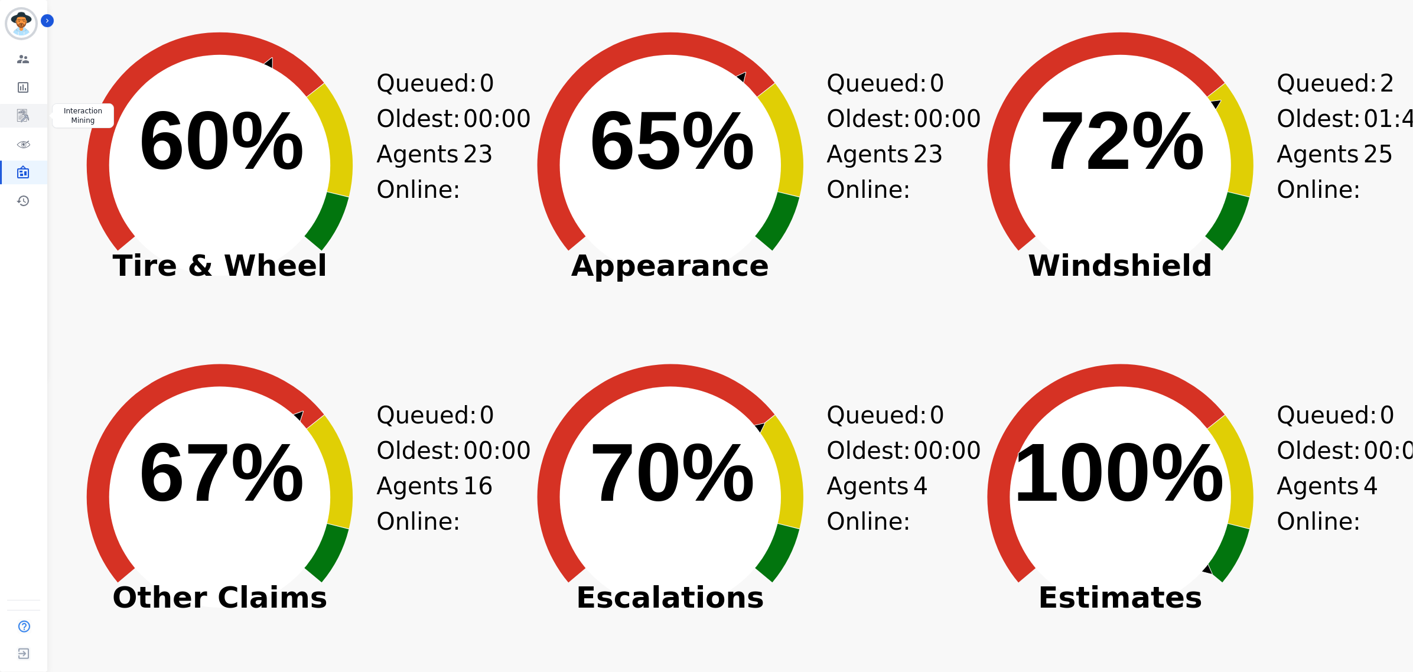
click at [18, 111] on icon "Sidebar" at bounding box center [23, 116] width 14 height 14
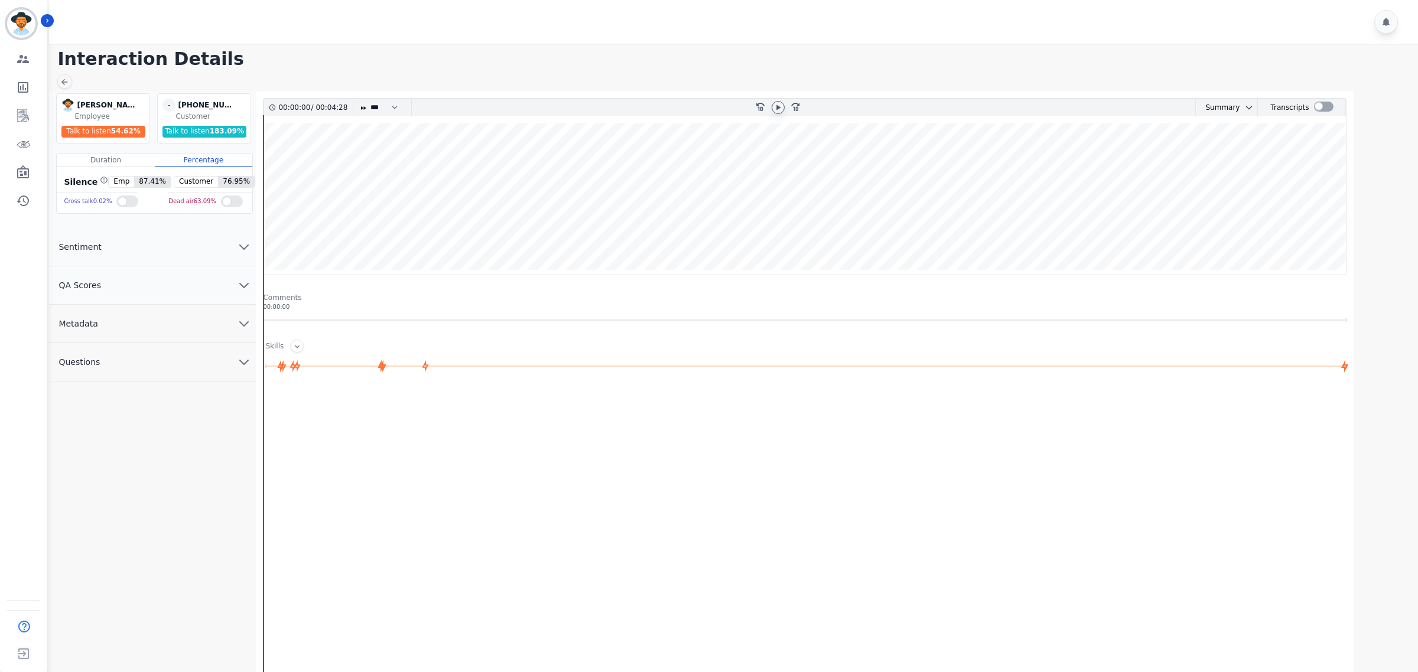
click at [778, 103] on icon at bounding box center [777, 107] width 9 height 9
click at [380, 110] on select "* * * **** * *** * ****" at bounding box center [386, 107] width 35 height 17
select select "****"
click at [370, 99] on select "* * * **** * *** * ****" at bounding box center [386, 107] width 35 height 17
click at [133, 285] on button "QA Scores" at bounding box center [152, 285] width 207 height 38
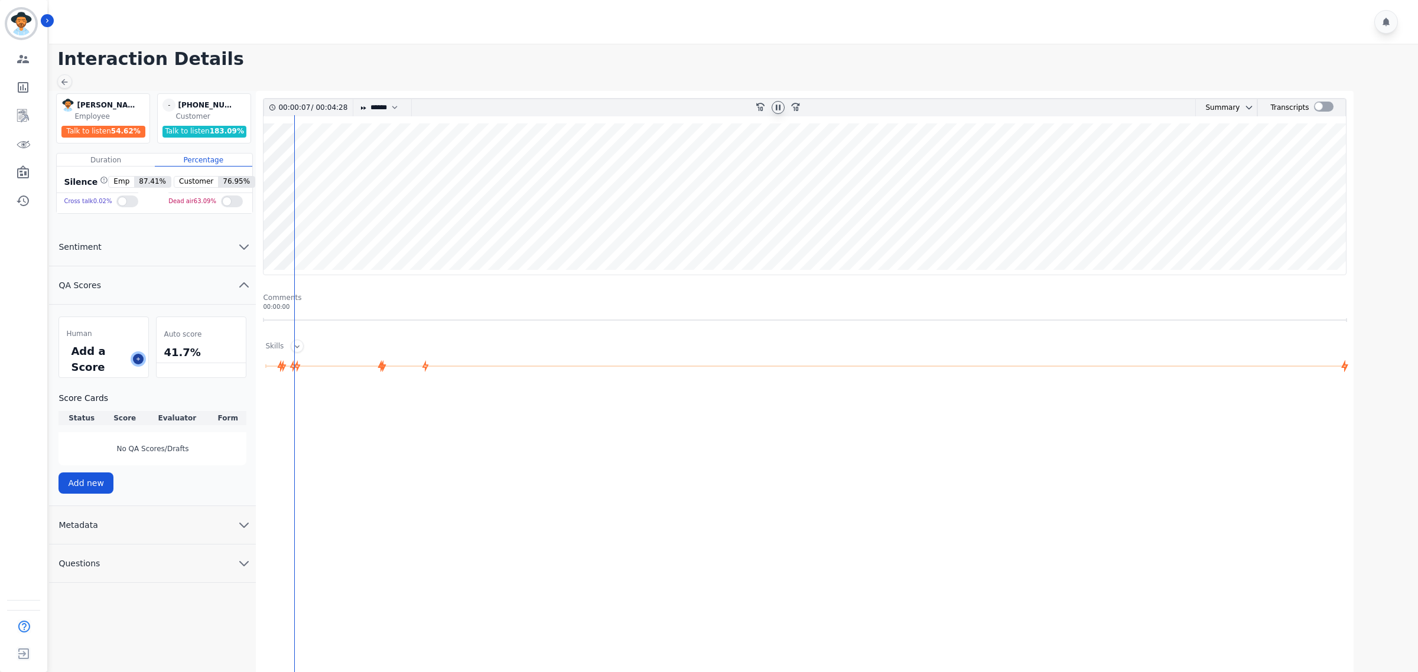
click at [136, 357] on icon at bounding box center [138, 359] width 6 height 6
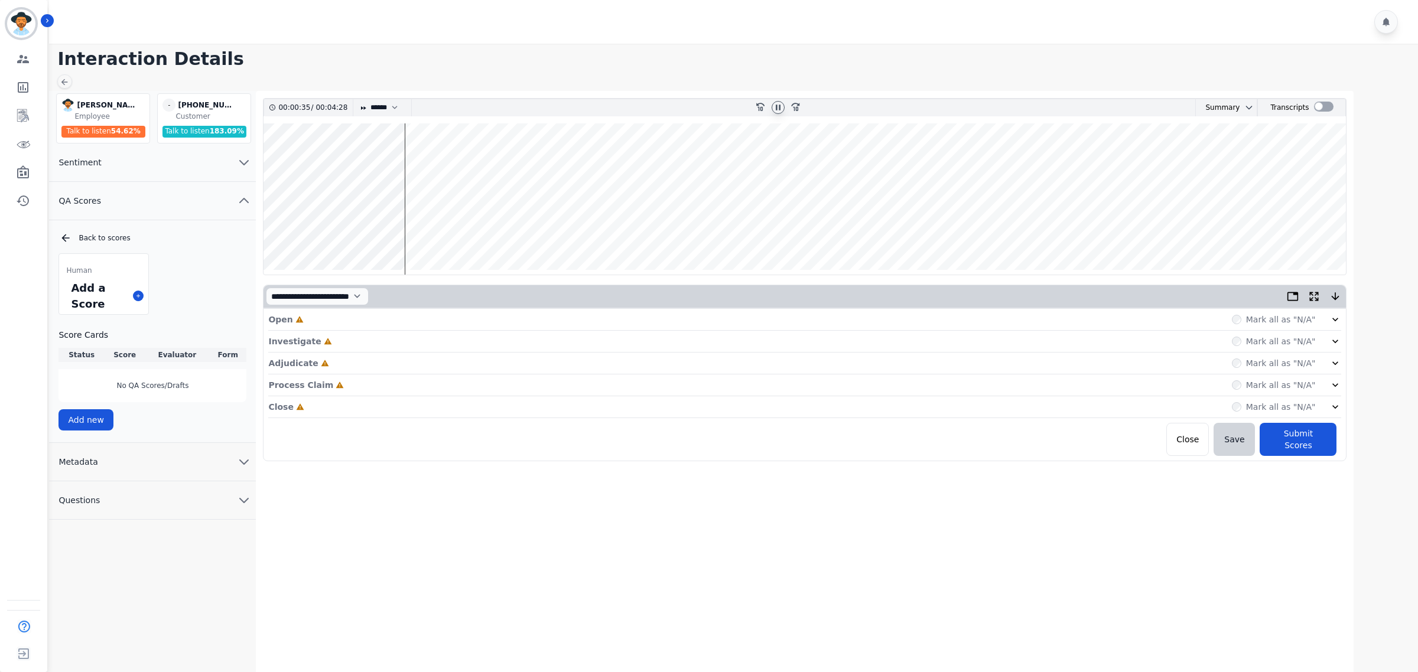
click at [1316, 322] on div "Mark all as "N/A"" at bounding box center [1287, 320] width 110 height 12
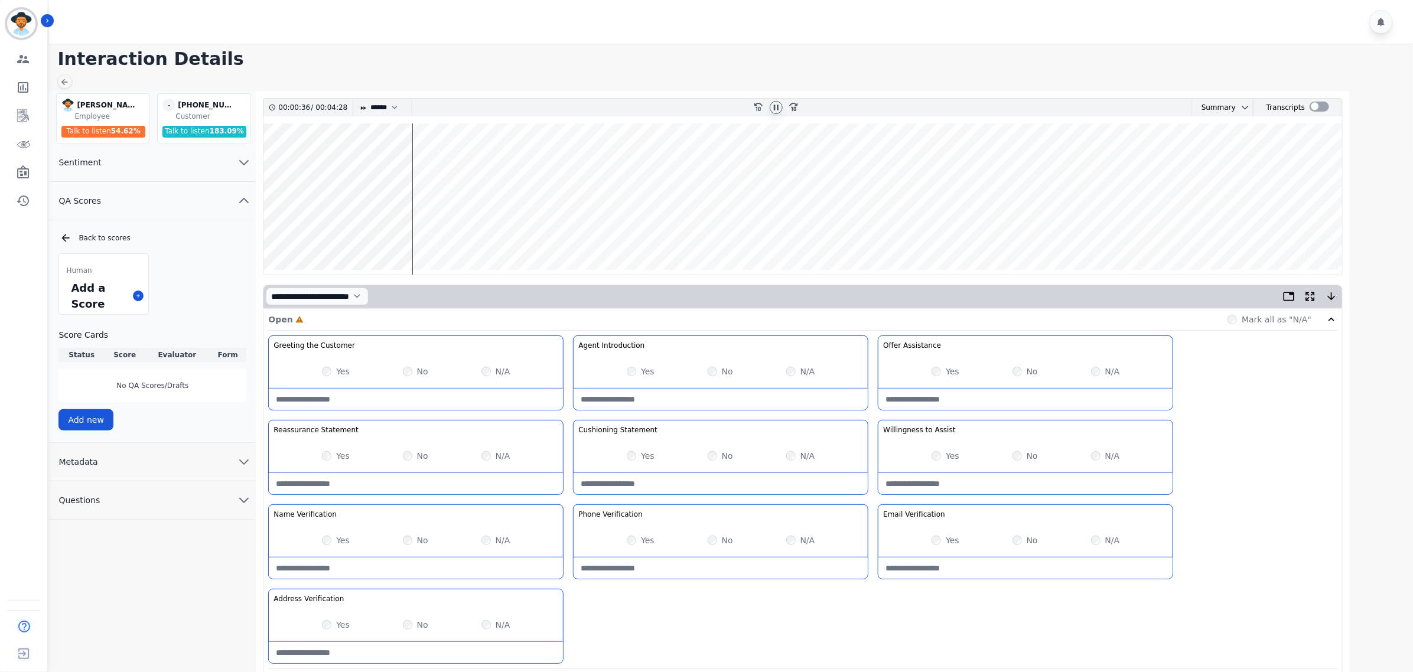
click at [373, 236] on wave at bounding box center [802, 198] width 1079 height 151
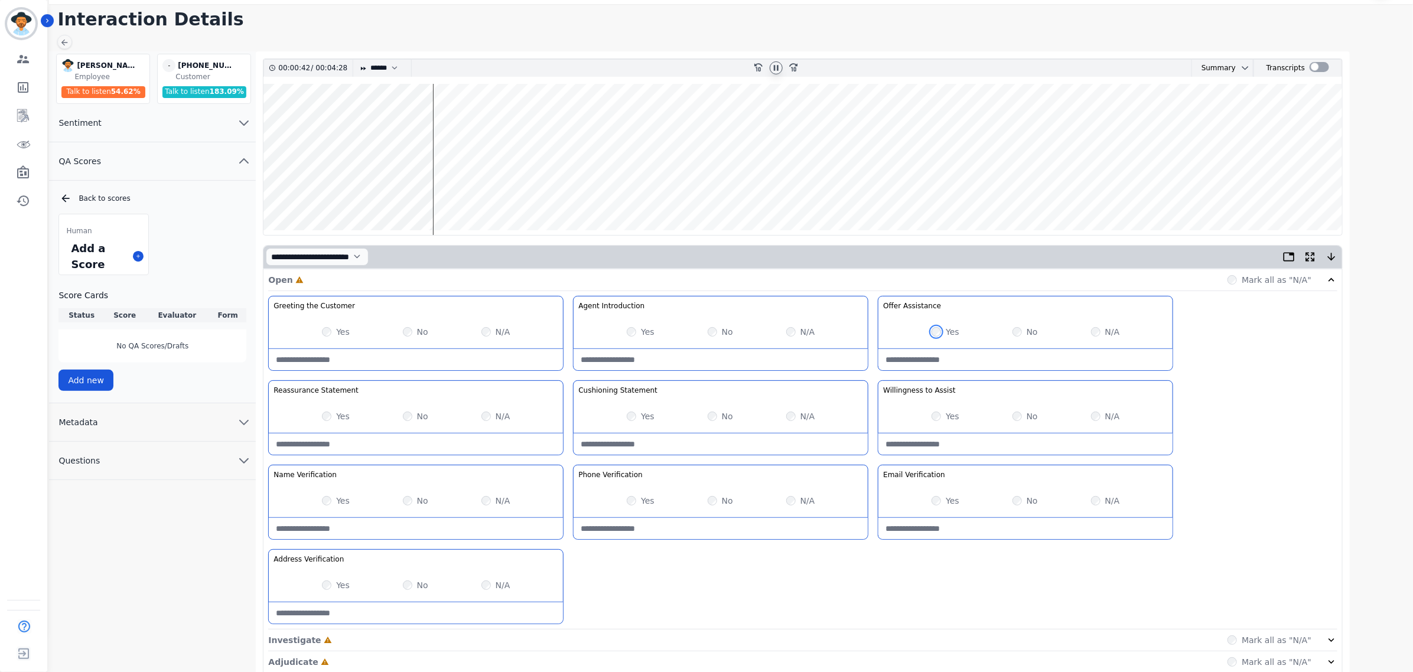
scroll to position [74, 0]
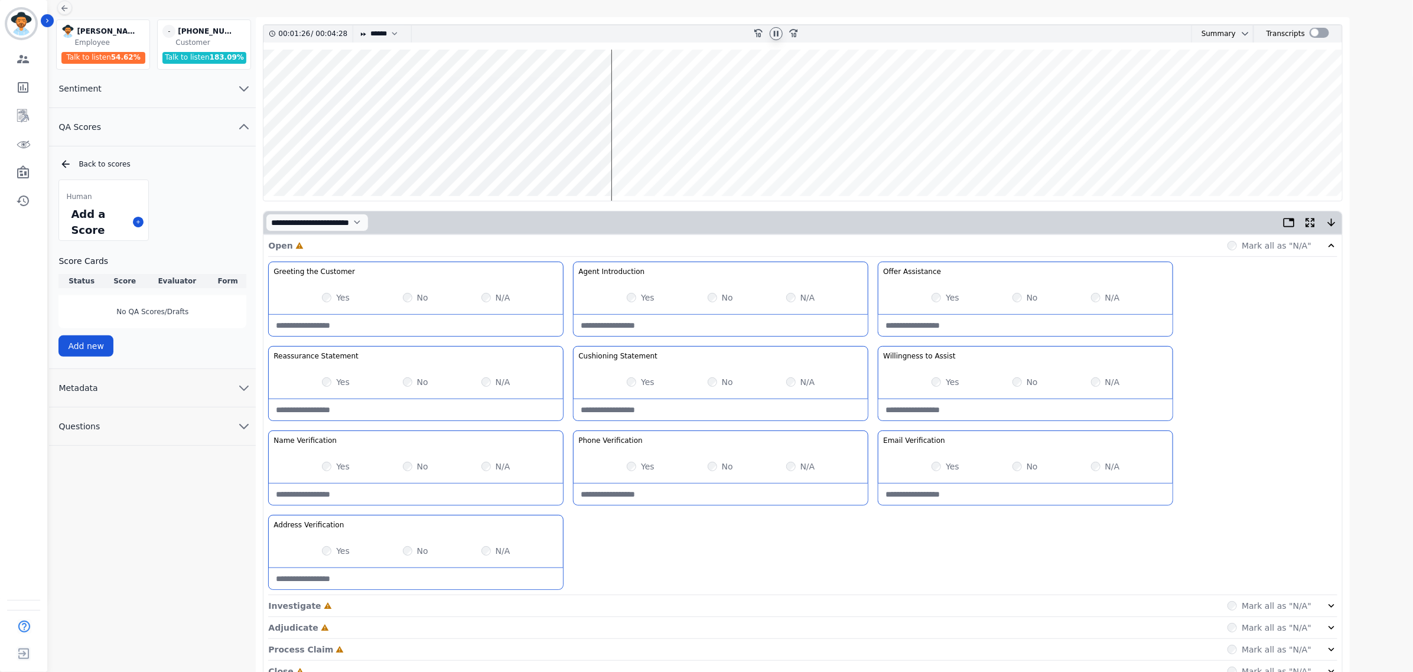
click at [382, 159] on wave at bounding box center [802, 125] width 1079 height 151
click at [518, 158] on wave at bounding box center [802, 125] width 1079 height 151
click at [592, 158] on wave at bounding box center [802, 125] width 1079 height 151
click at [618, 162] on wave at bounding box center [802, 125] width 1079 height 151
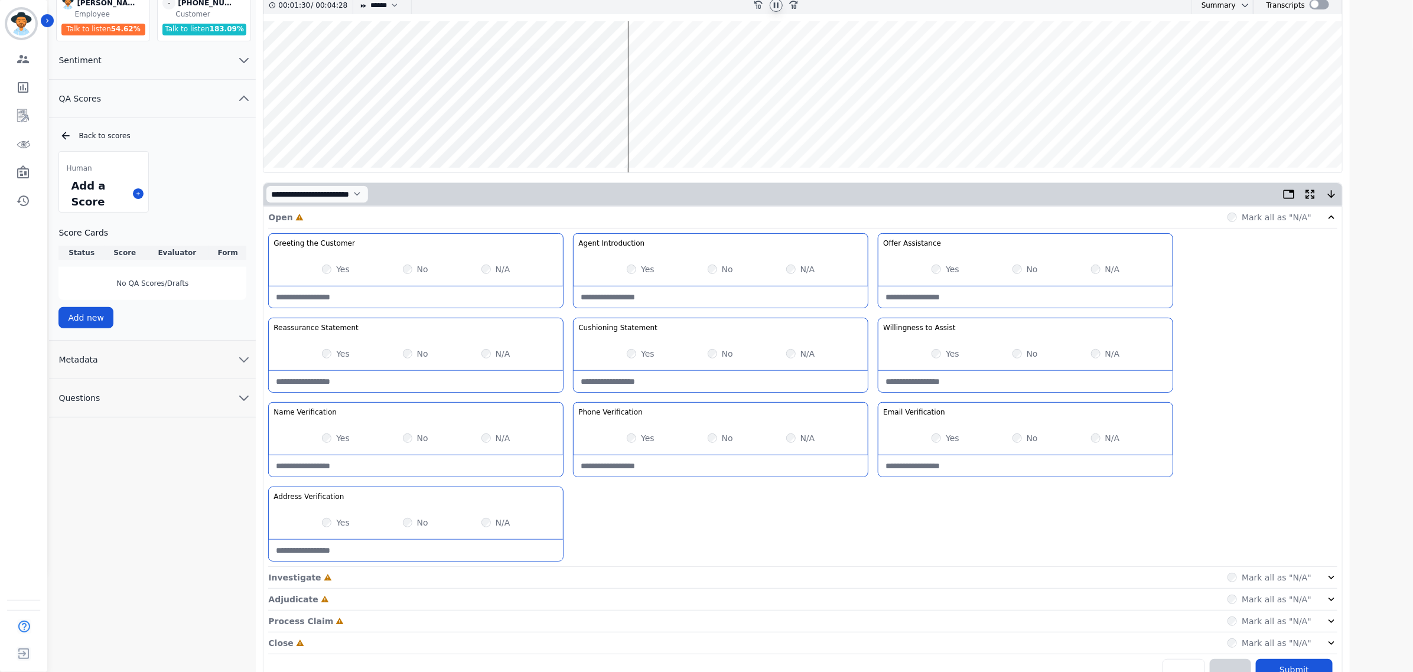
scroll to position [127, 0]
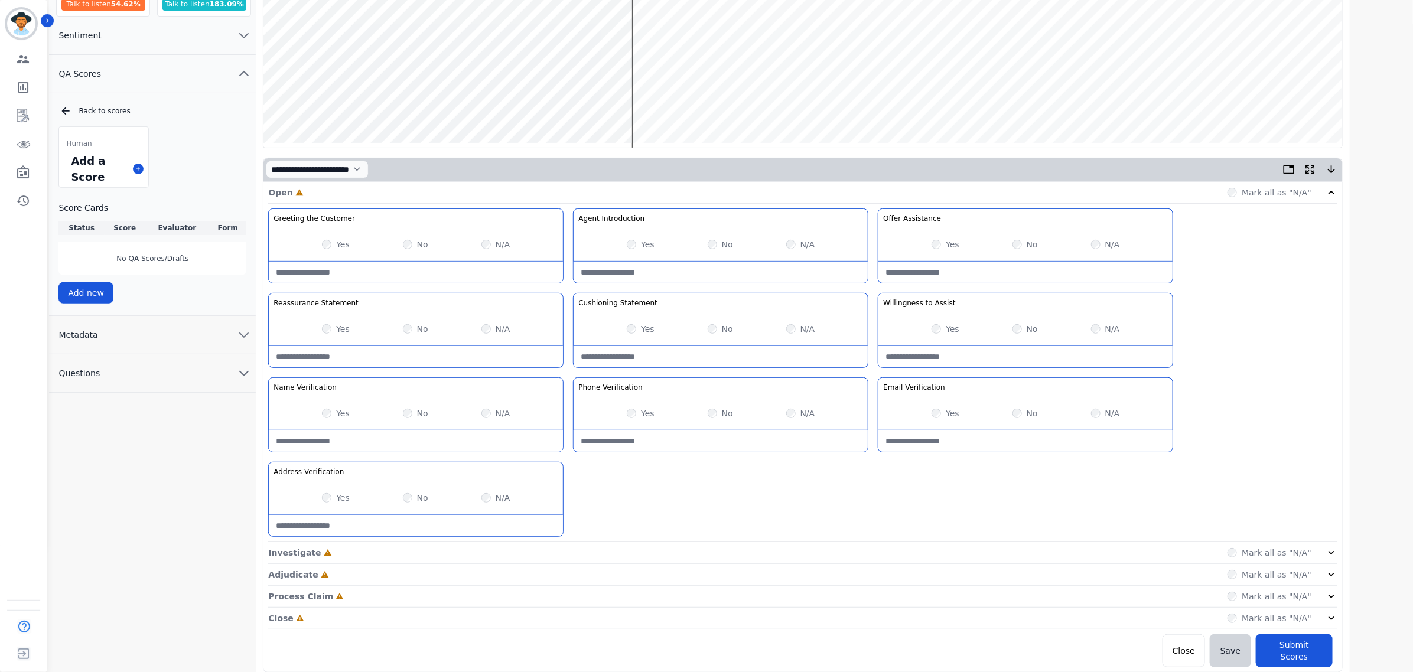
click at [815, 536] on div "Greeting the Customer Welcome is where we quickly greet our customer as a known…" at bounding box center [802, 376] width 1069 height 334
click at [816, 564] on div "Investigate Incomplete Mark all as "N/A"" at bounding box center [802, 575] width 1069 height 22
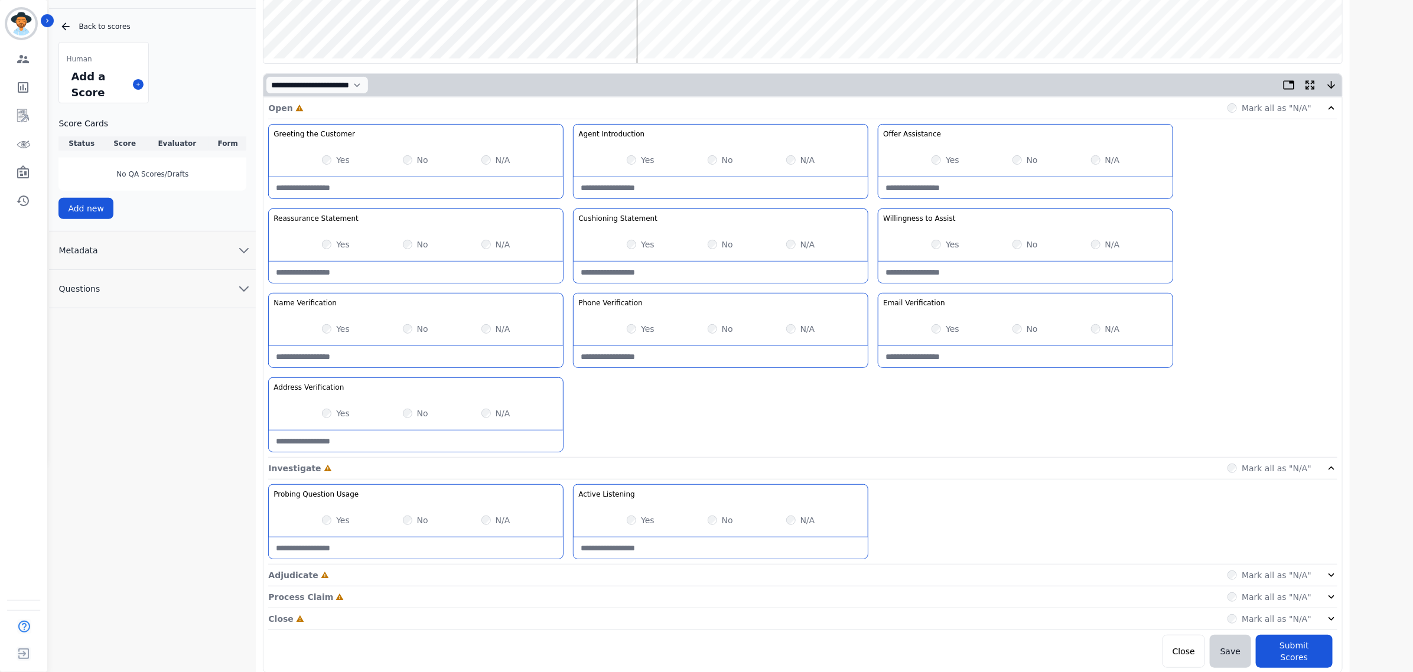
scroll to position [213, 0]
click at [1161, 607] on div "Adjudicate Incomplete Mark all as "N/A"" at bounding box center [802, 618] width 1069 height 22
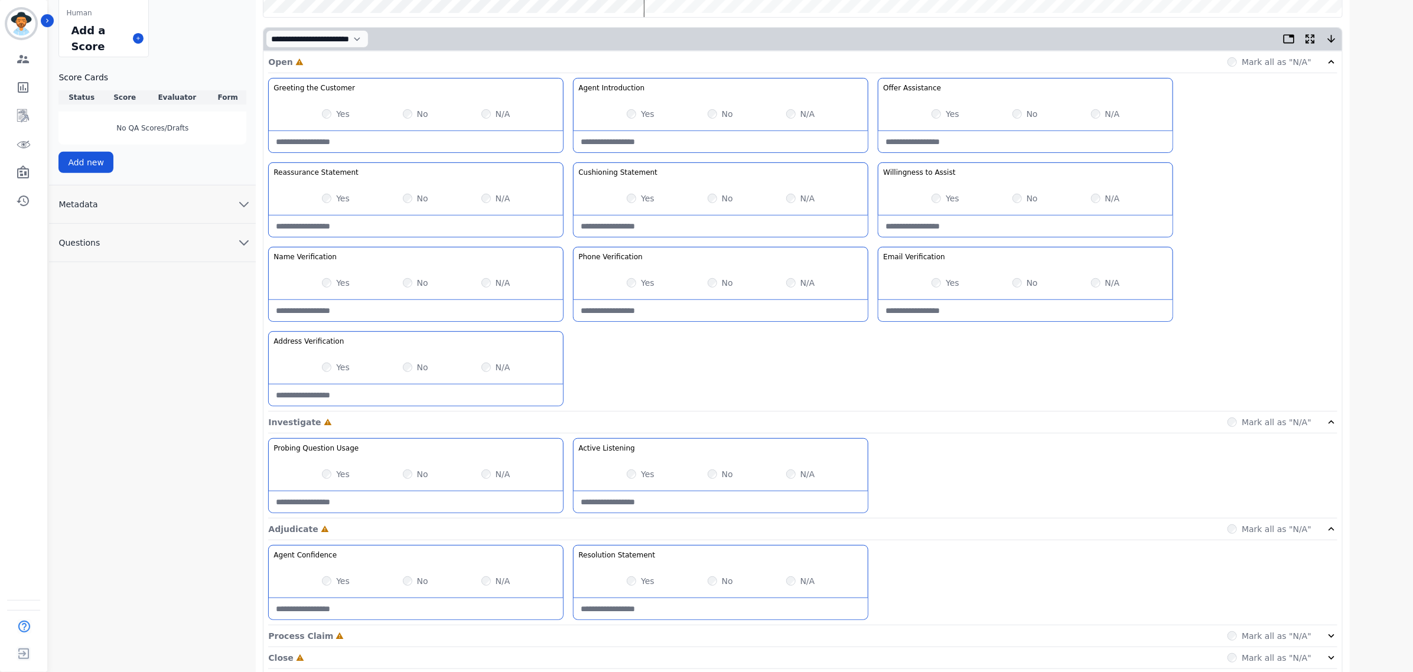
scroll to position [298, 0]
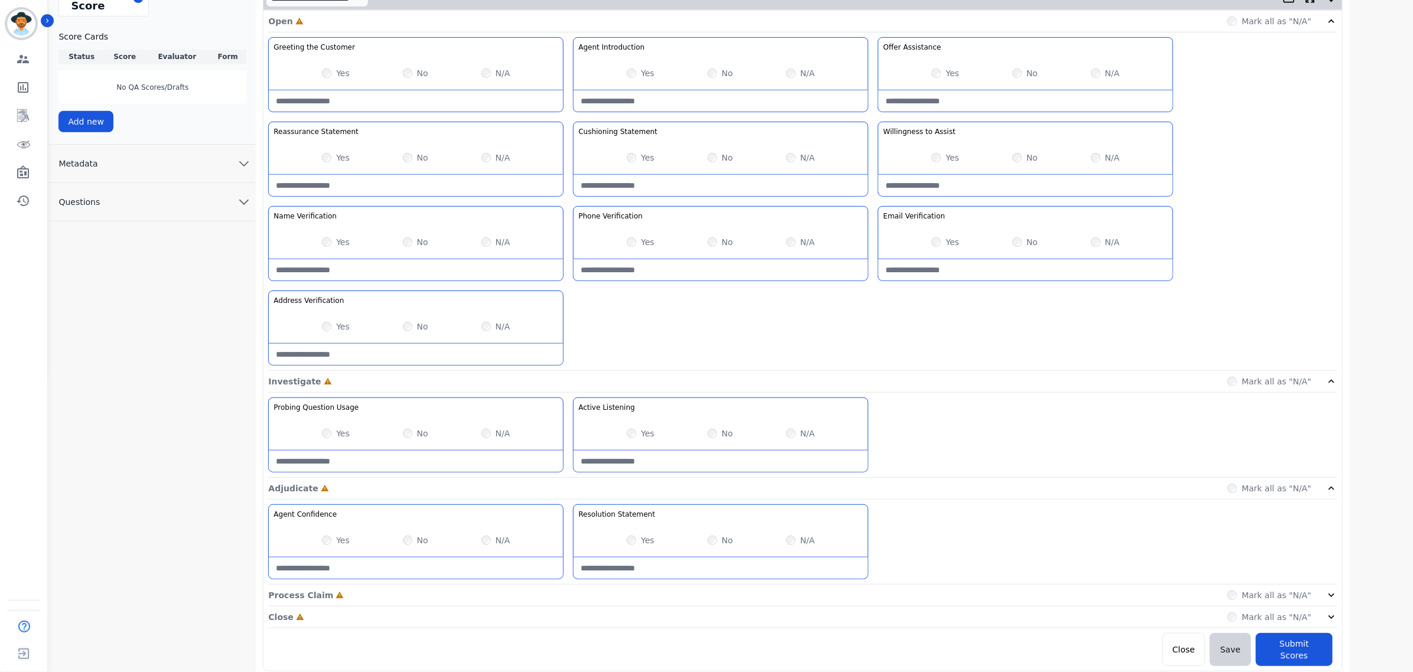
click at [1034, 591] on div "Process Claim Incomplete Mark all as "N/A"" at bounding box center [802, 596] width 1069 height 22
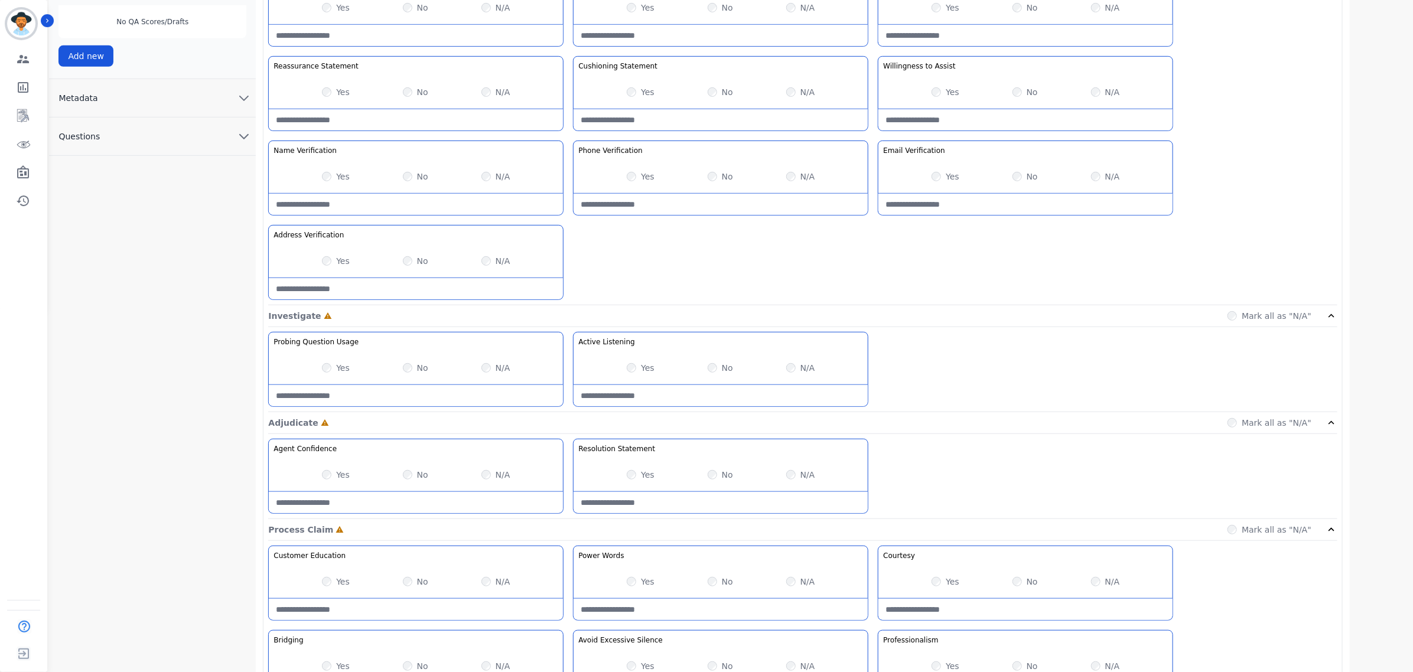
scroll to position [468, 0]
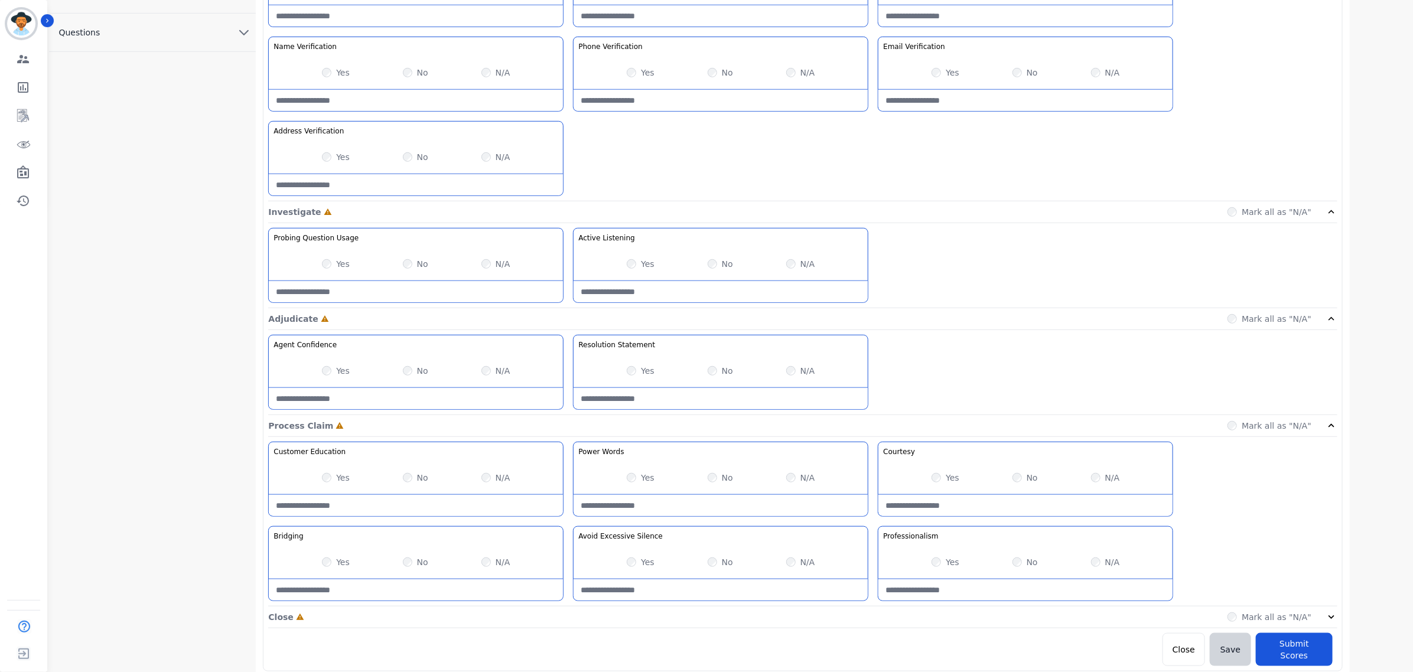
click at [1185, 622] on div "Close Incomplete Mark all as "N/A"" at bounding box center [802, 618] width 1069 height 22
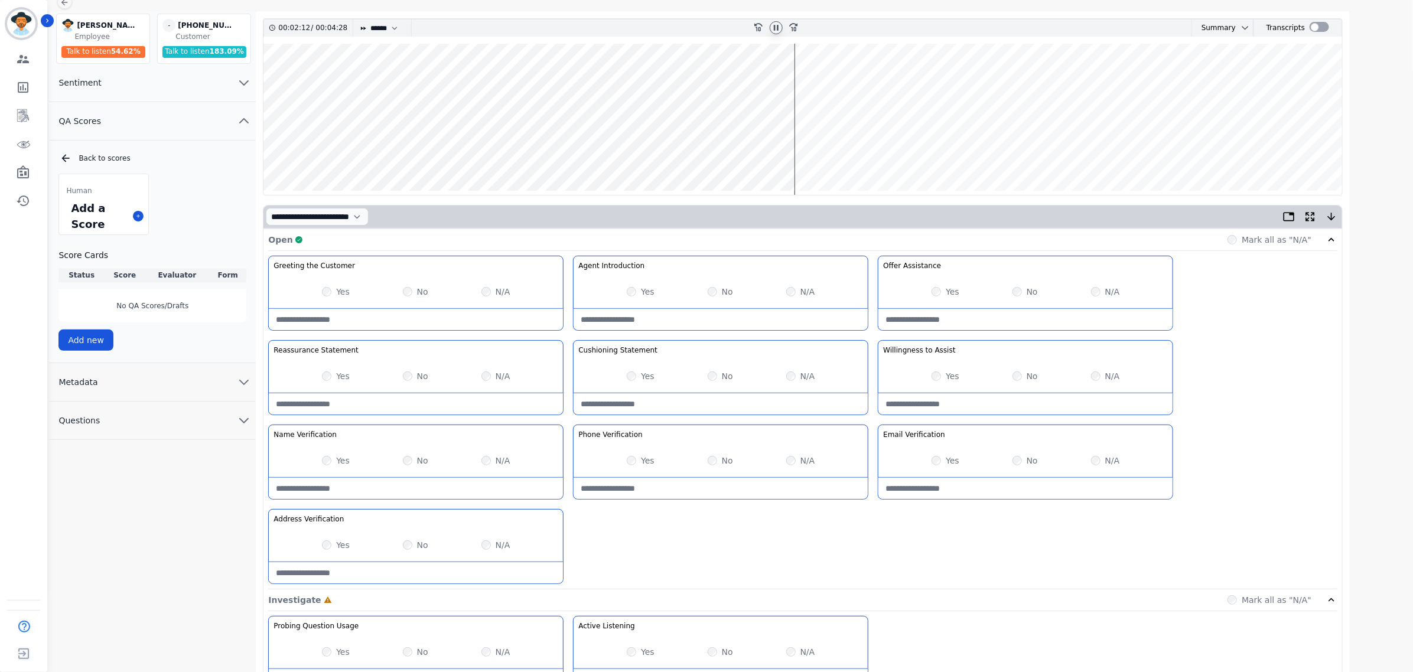
scroll to position [0, 0]
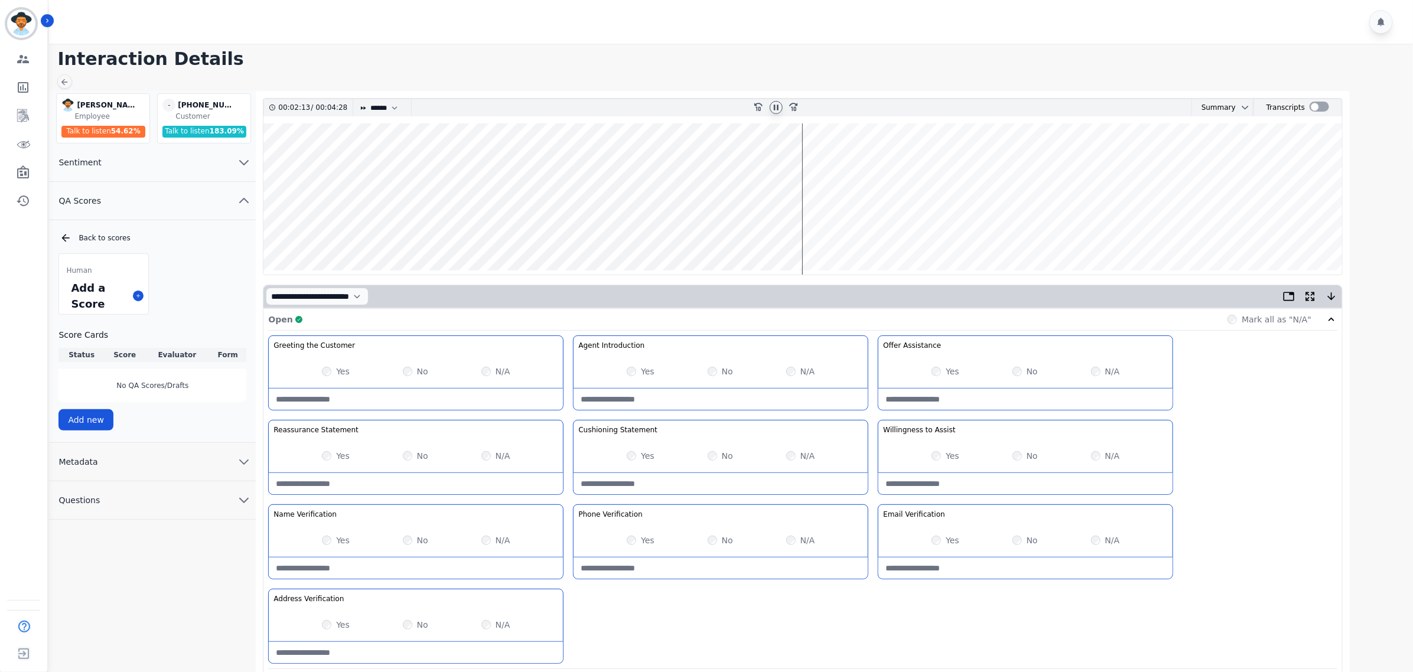
click at [803, 231] on wave at bounding box center [802, 198] width 1079 height 151
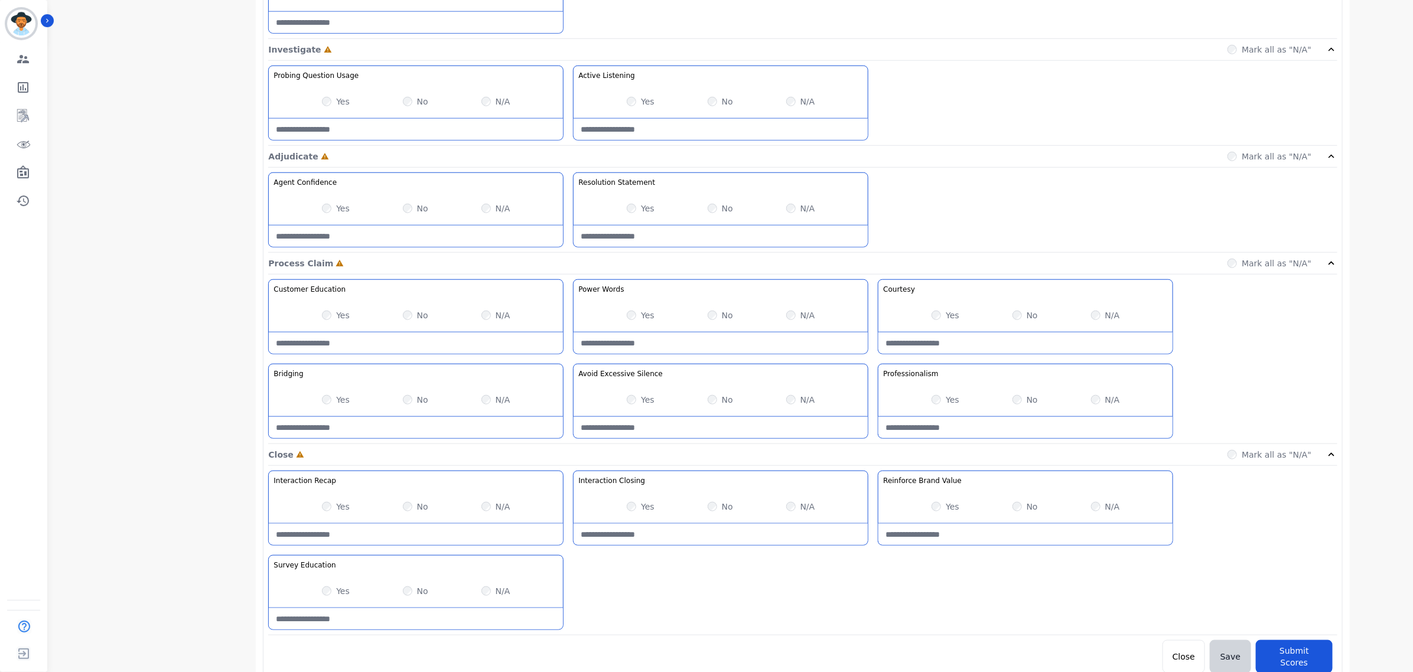
scroll to position [639, 0]
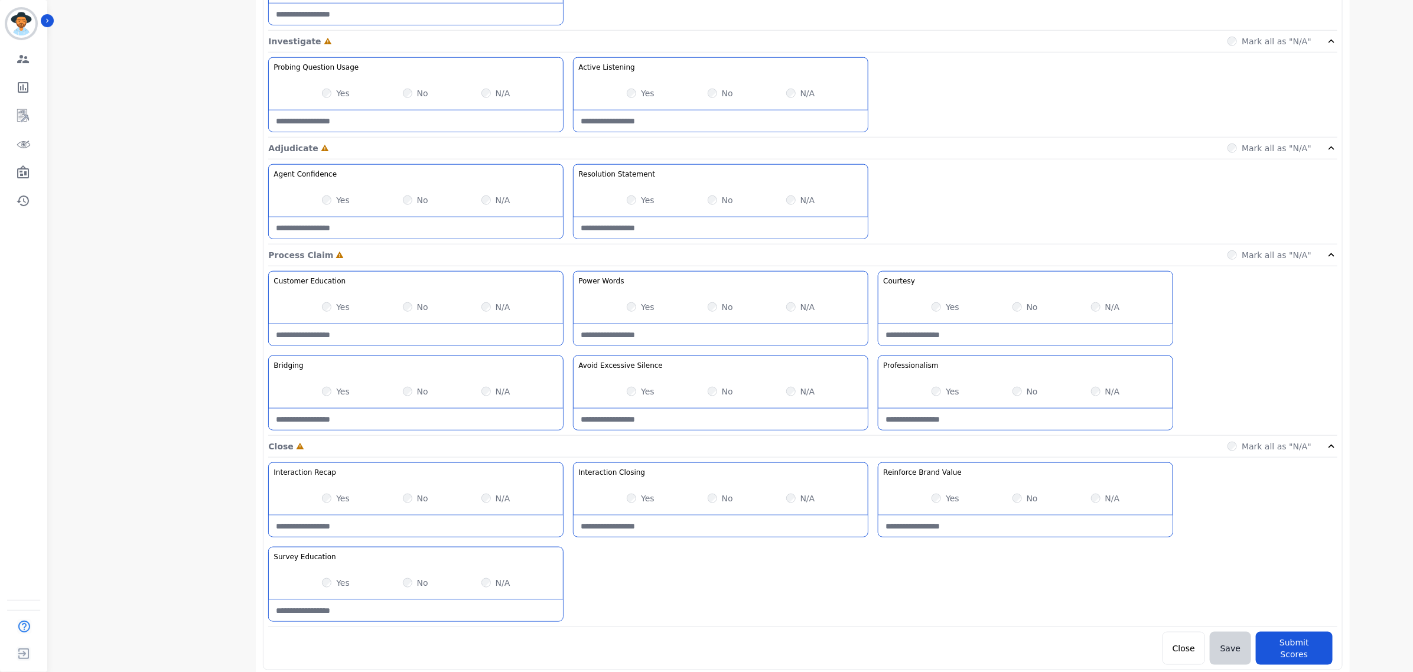
click at [937, 389] on div "Yes" at bounding box center [945, 392] width 28 height 12
click at [944, 311] on div "Yes" at bounding box center [945, 307] width 28 height 12
click at [934, 398] on div "Yes" at bounding box center [945, 392] width 28 height 12
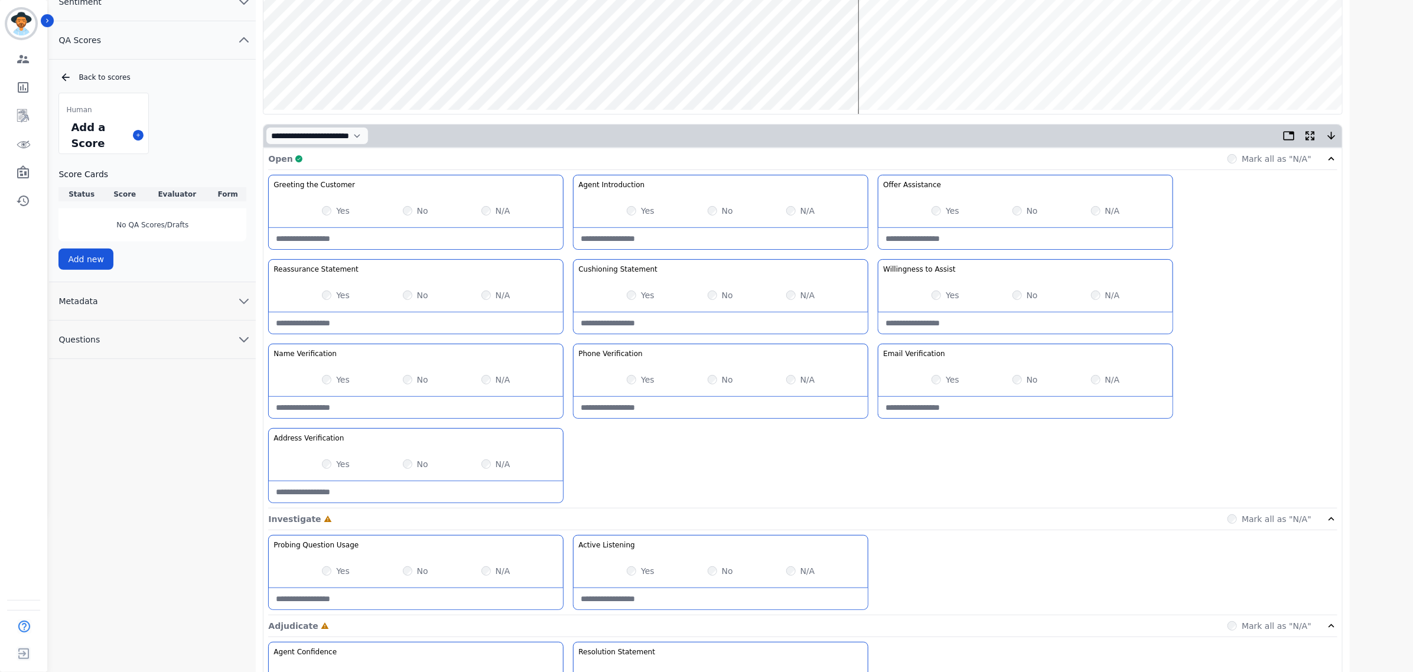
scroll to position [0, 0]
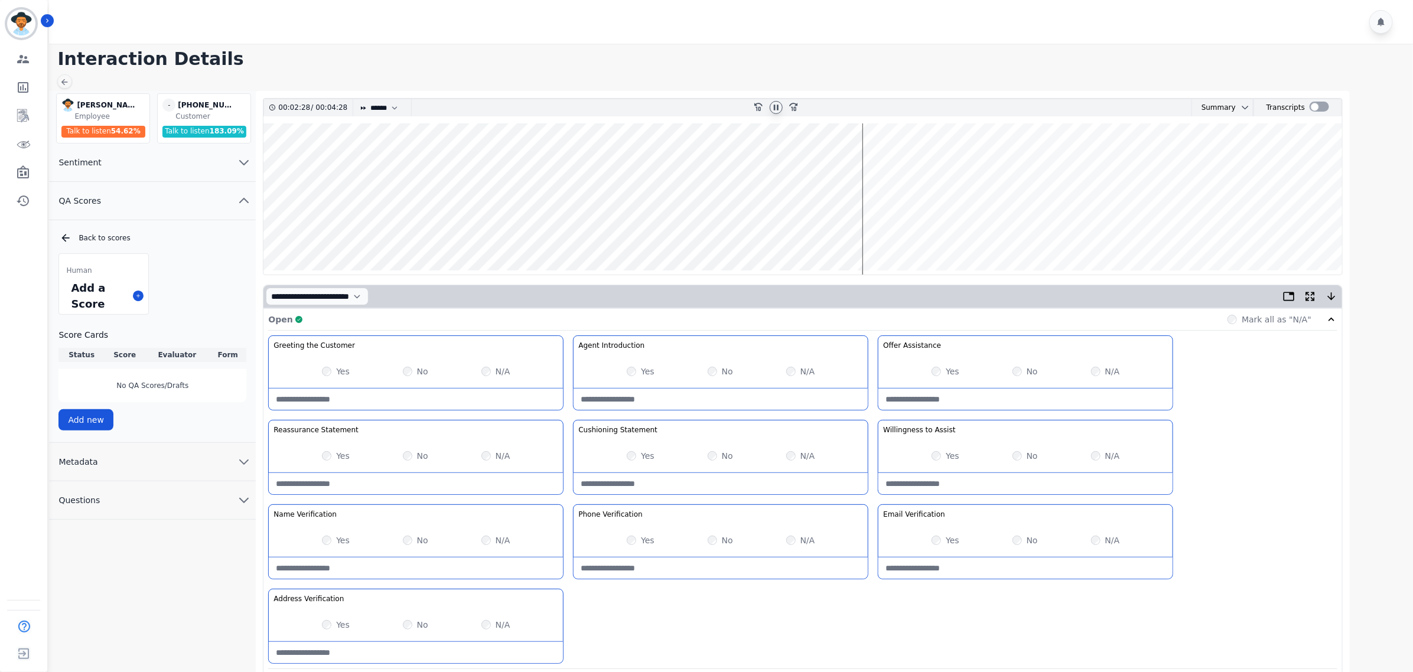
click at [875, 233] on wave at bounding box center [802, 198] width 1079 height 151
click at [903, 233] on wave at bounding box center [802, 198] width 1079 height 151
click at [1019, 168] on wave at bounding box center [802, 198] width 1079 height 151
click at [1034, 161] on wave at bounding box center [802, 198] width 1079 height 151
click at [1082, 232] on wave at bounding box center [802, 198] width 1079 height 151
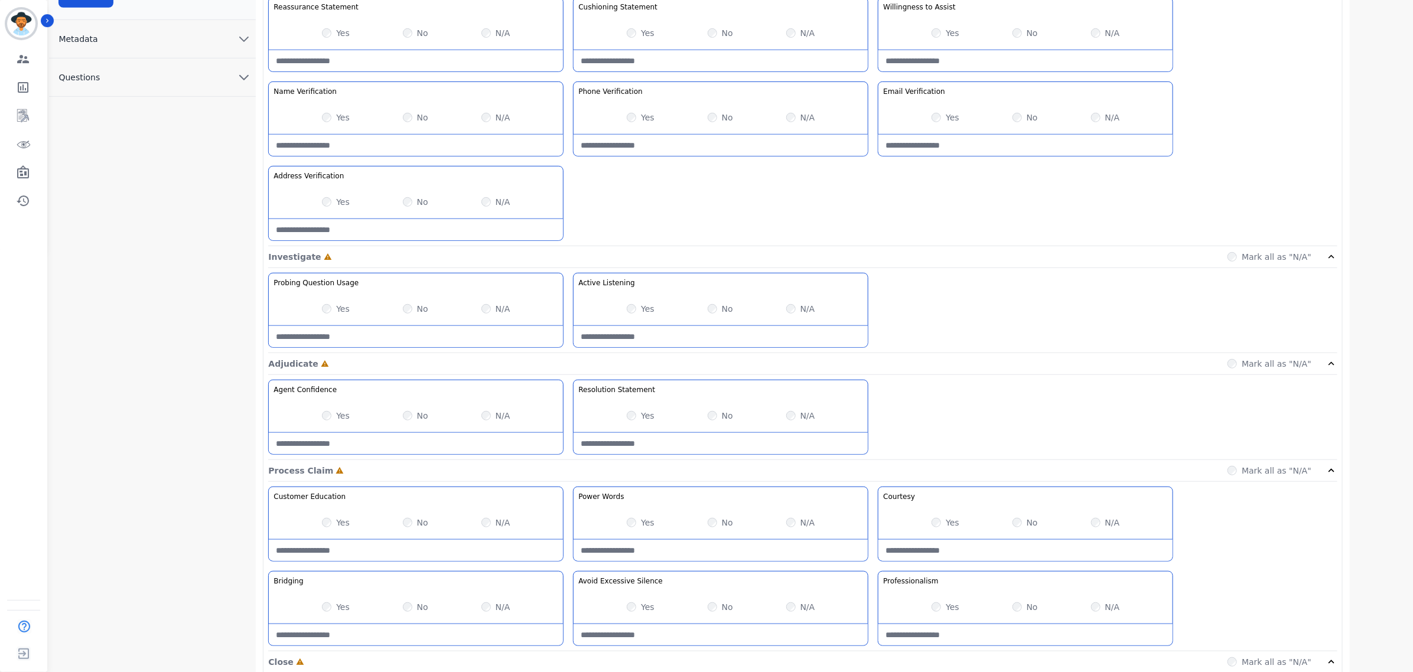
scroll to position [443, 0]
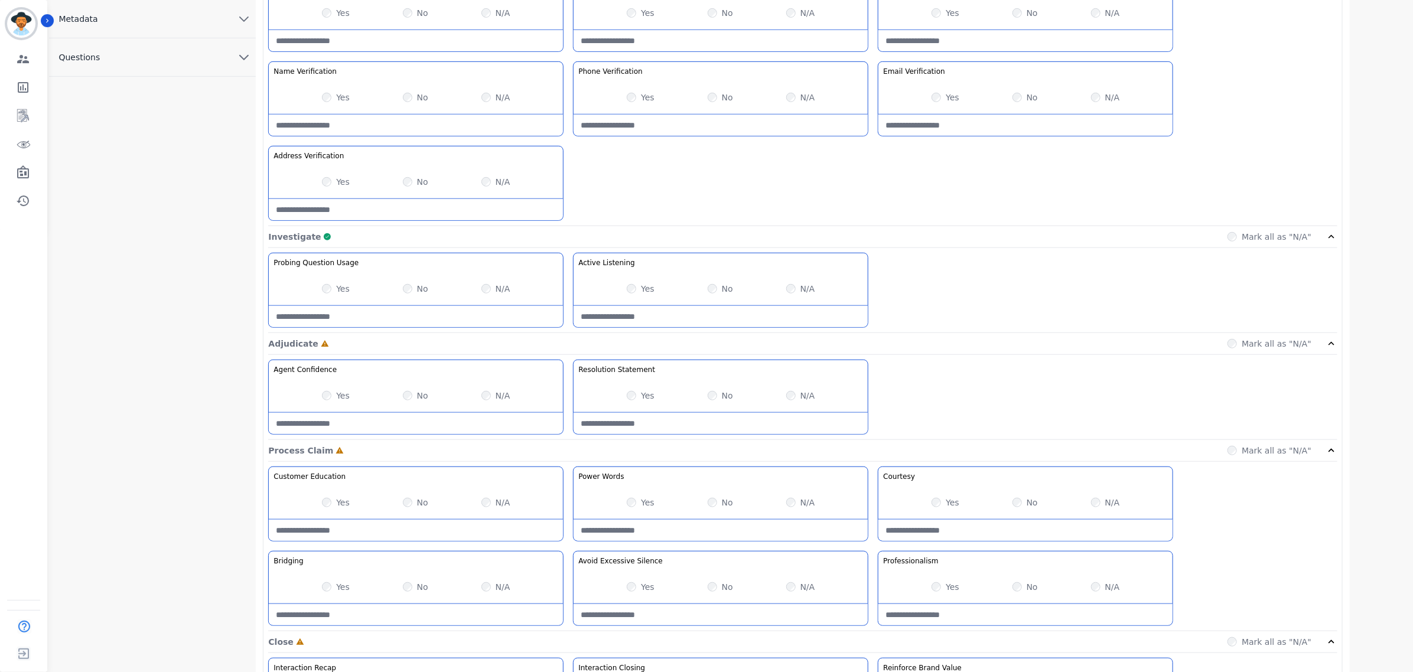
click at [324, 400] on div "Yes" at bounding box center [336, 396] width 28 height 12
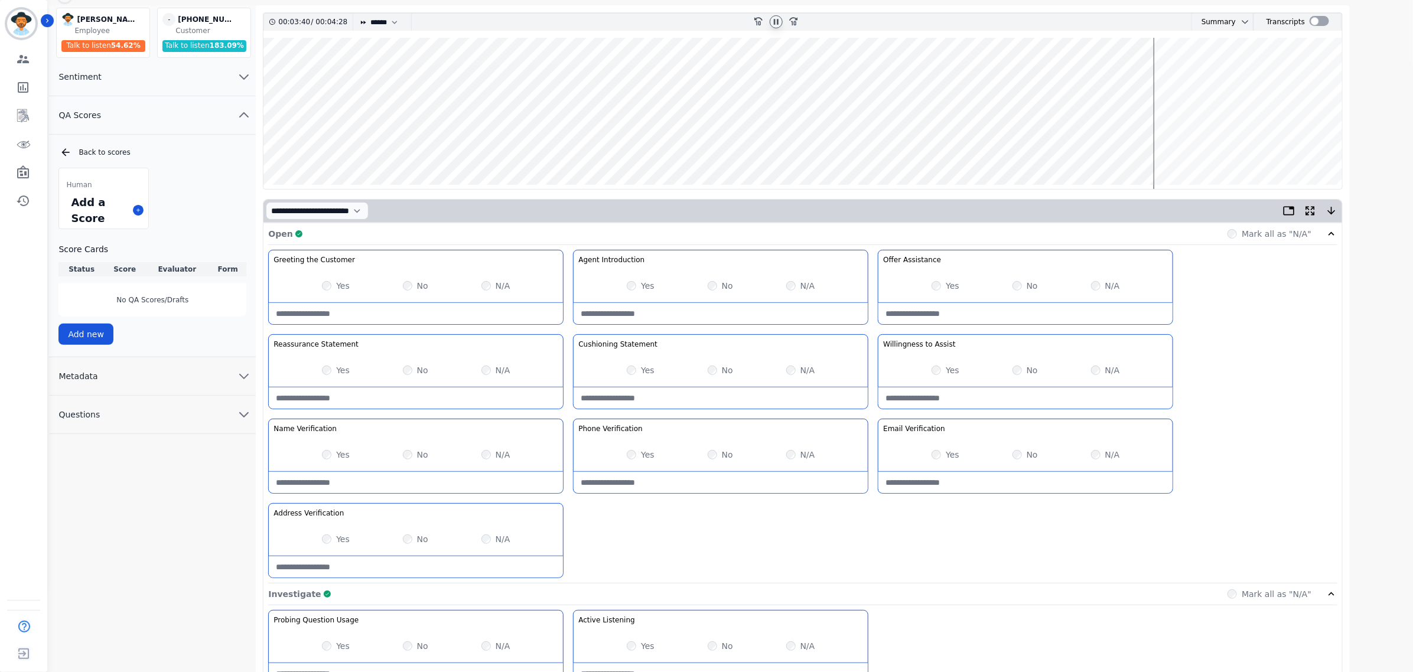
scroll to position [0, 0]
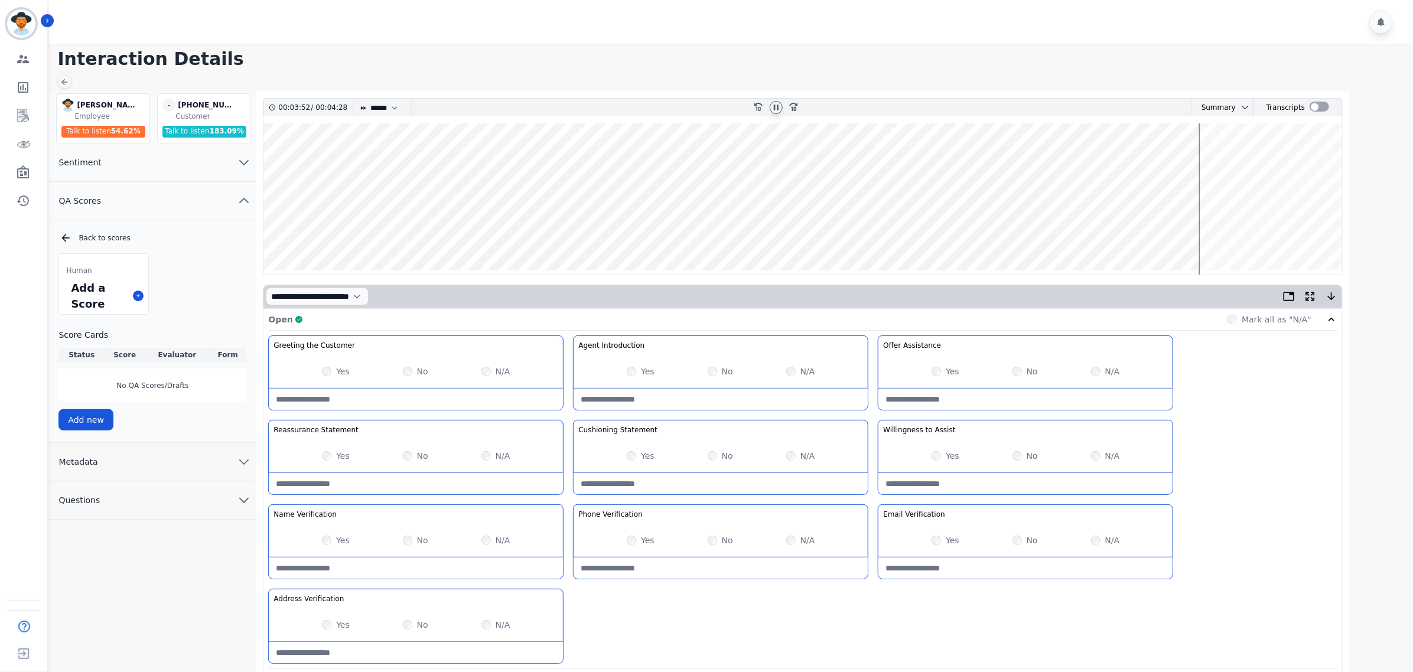
click at [1207, 161] on wave at bounding box center [802, 198] width 1079 height 151
click at [1220, 159] on wave at bounding box center [802, 198] width 1079 height 151
click at [1230, 160] on wave at bounding box center [802, 198] width 1079 height 151
click at [1239, 161] on wave at bounding box center [802, 198] width 1079 height 151
click at [1266, 161] on wave at bounding box center [802, 198] width 1079 height 151
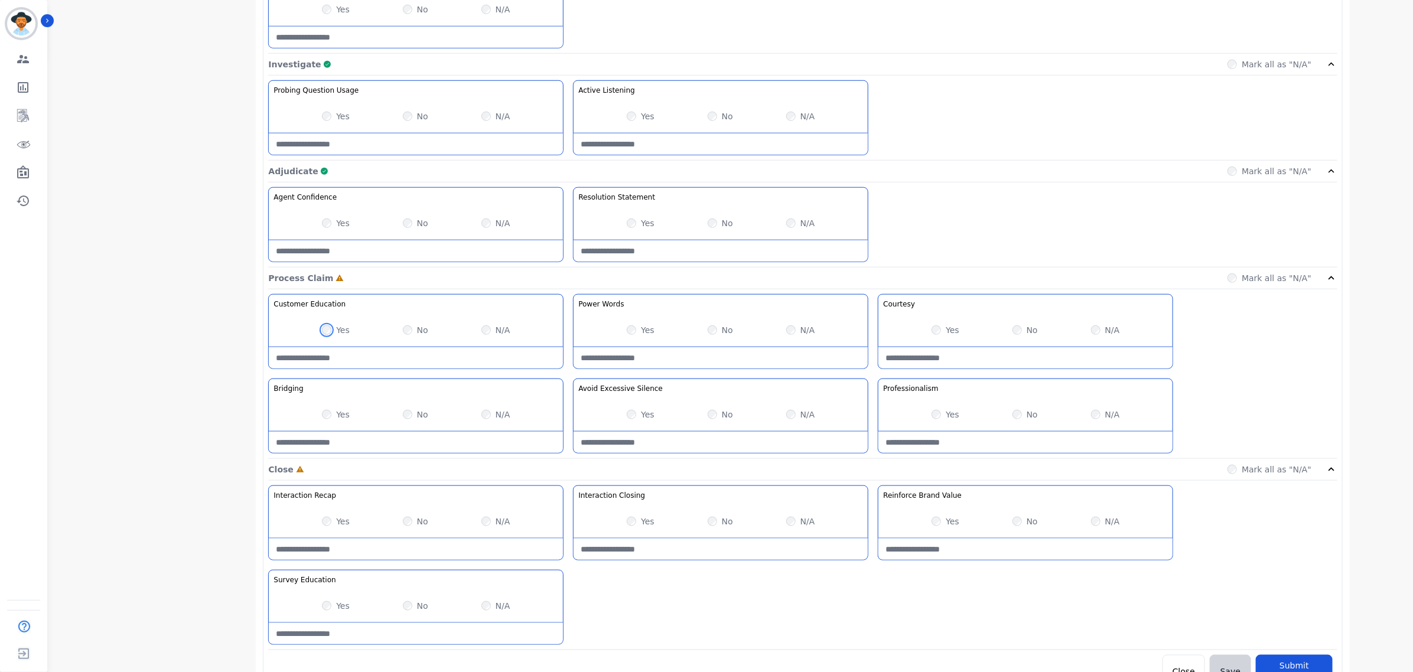
scroll to position [639, 0]
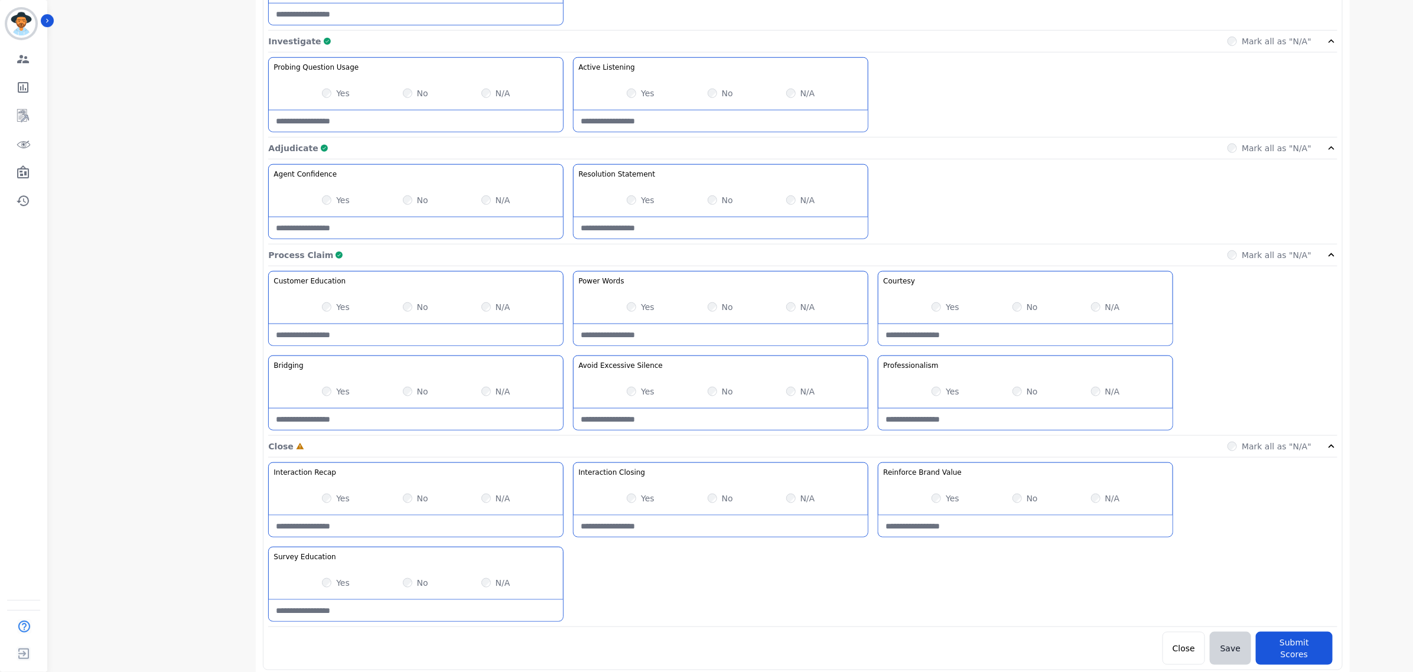
click at [491, 589] on div "N/A" at bounding box center [495, 583] width 29 height 12
click at [1294, 645] on button "Submit Scores" at bounding box center [1294, 648] width 77 height 33
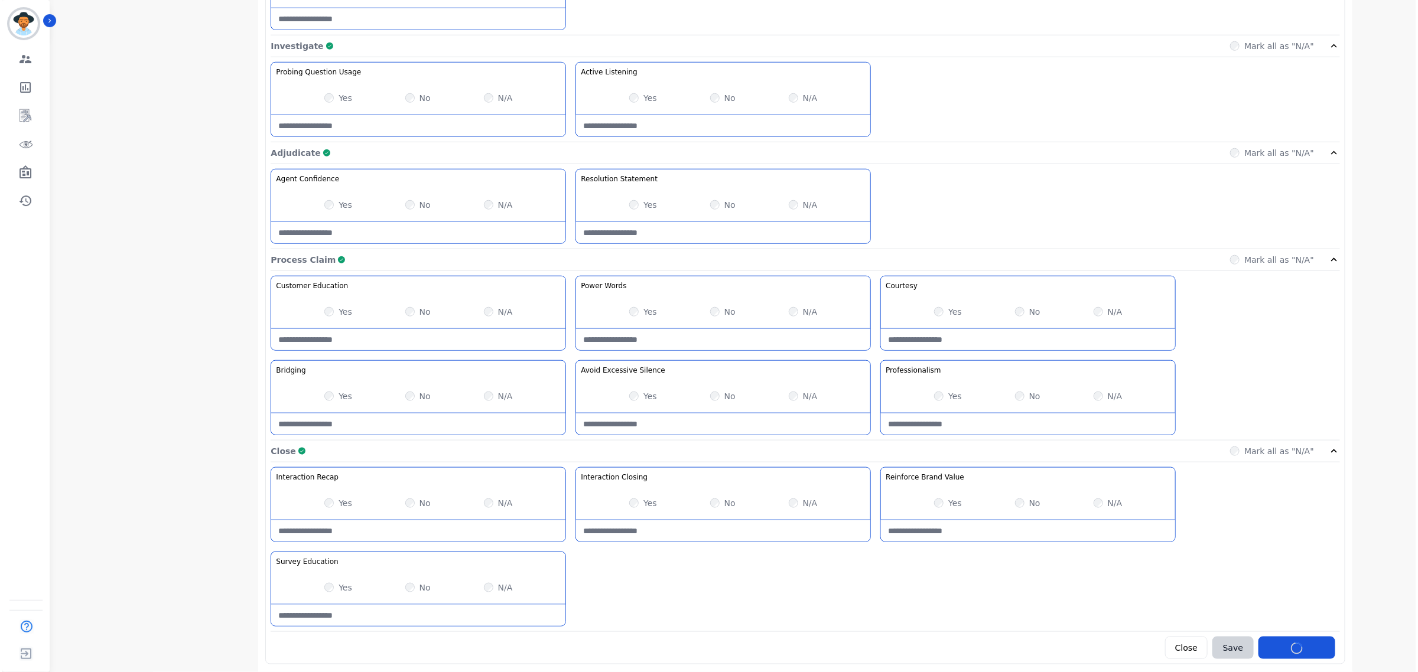
scroll to position [0, 0]
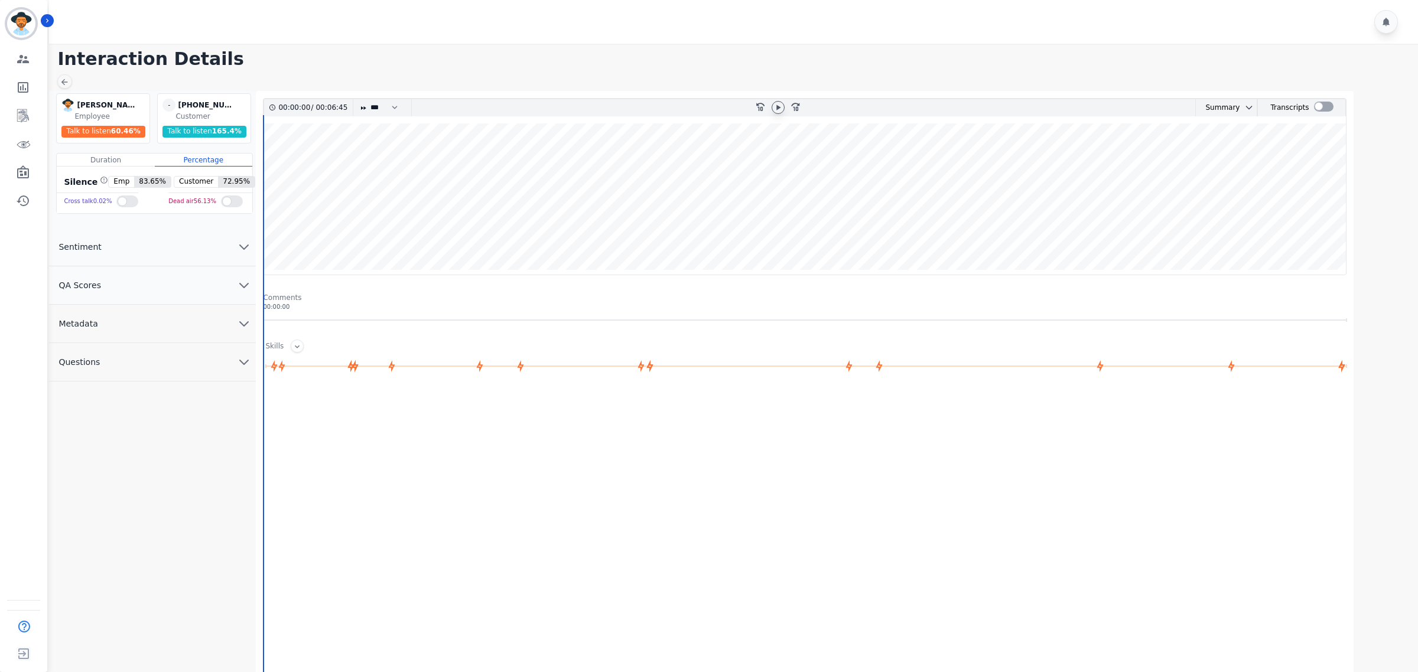
click at [776, 107] on icon at bounding box center [777, 107] width 9 height 9
click at [390, 106] on select "* * * **** * *** * ****" at bounding box center [386, 107] width 35 height 17
select select "****"
click at [370, 99] on select "* * * **** * *** * ****" at bounding box center [386, 107] width 35 height 17
click at [247, 294] on button "QA Scores" at bounding box center [152, 285] width 207 height 38
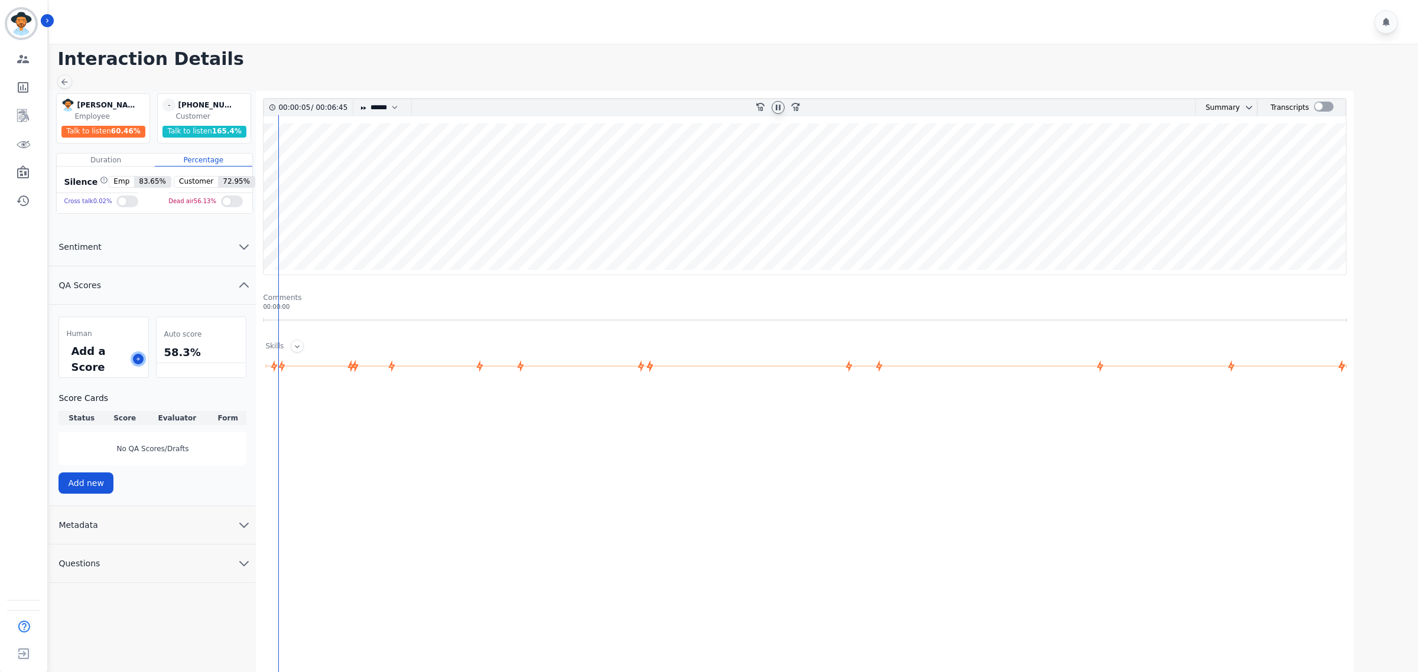
click at [139, 361] on icon at bounding box center [138, 359] width 6 height 6
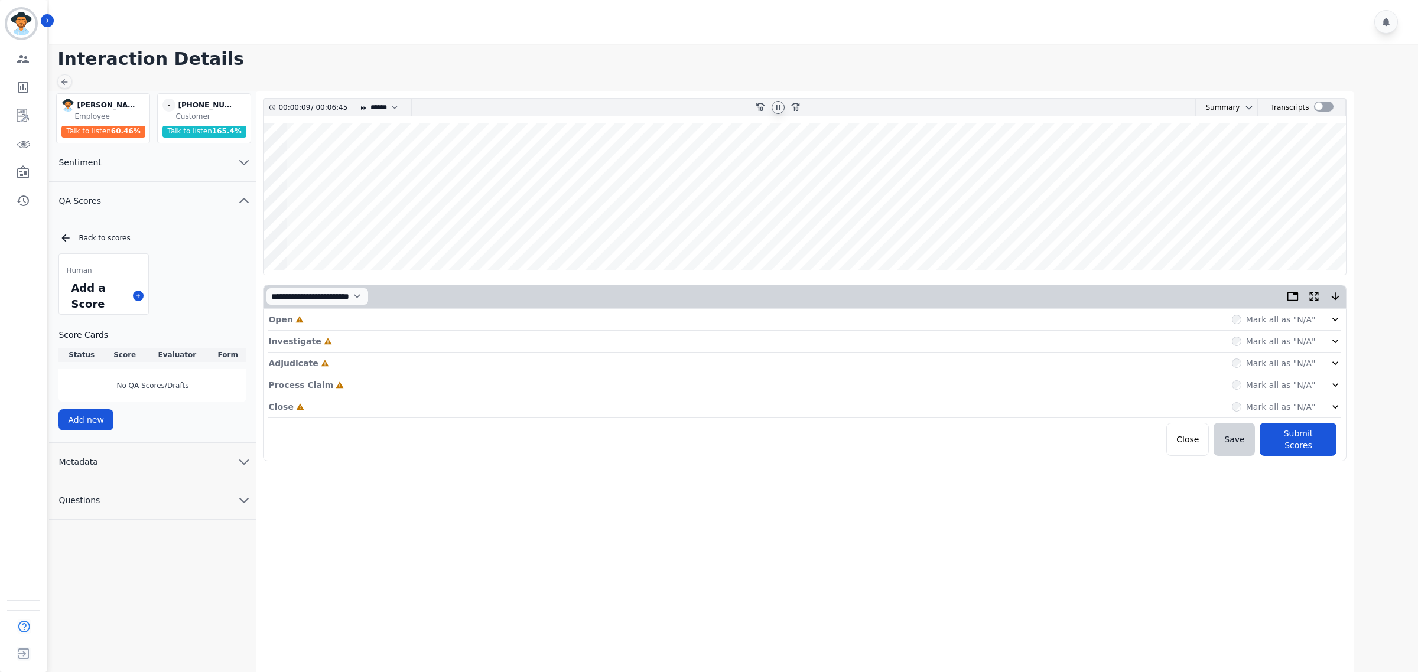
click at [1335, 317] on icon at bounding box center [1335, 320] width 12 height 12
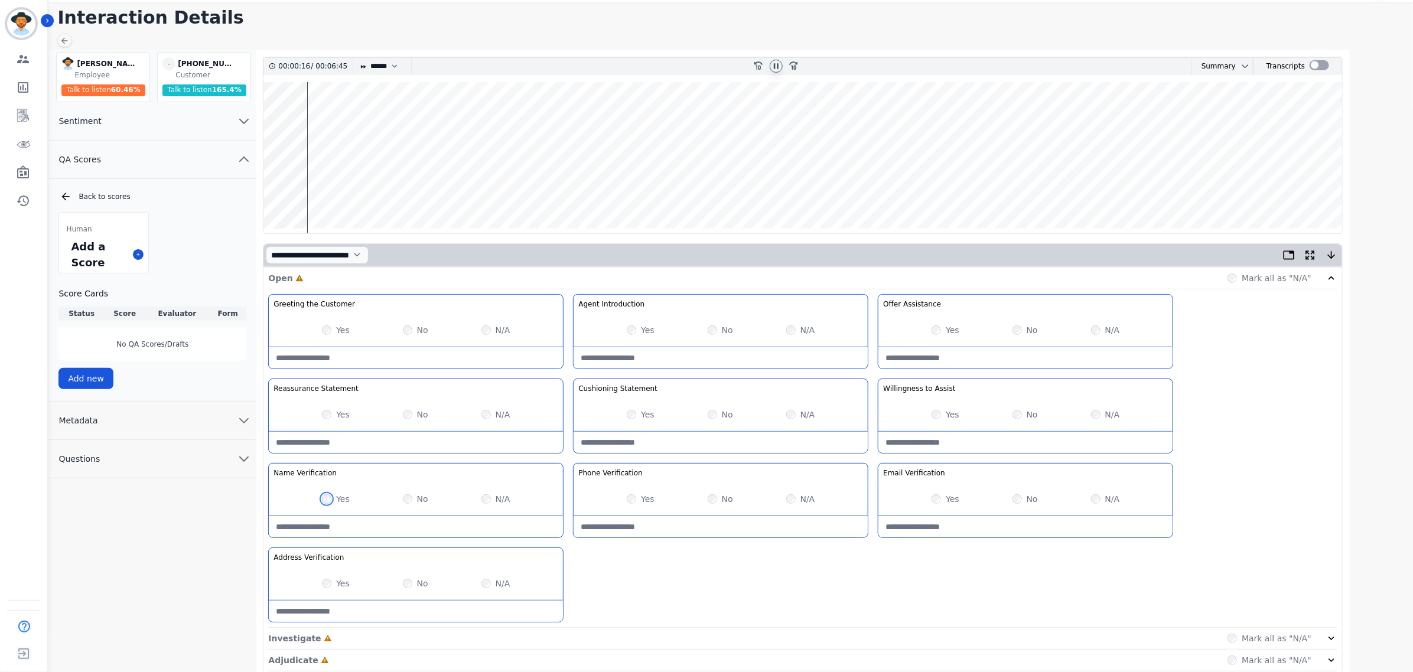
scroll to position [127, 0]
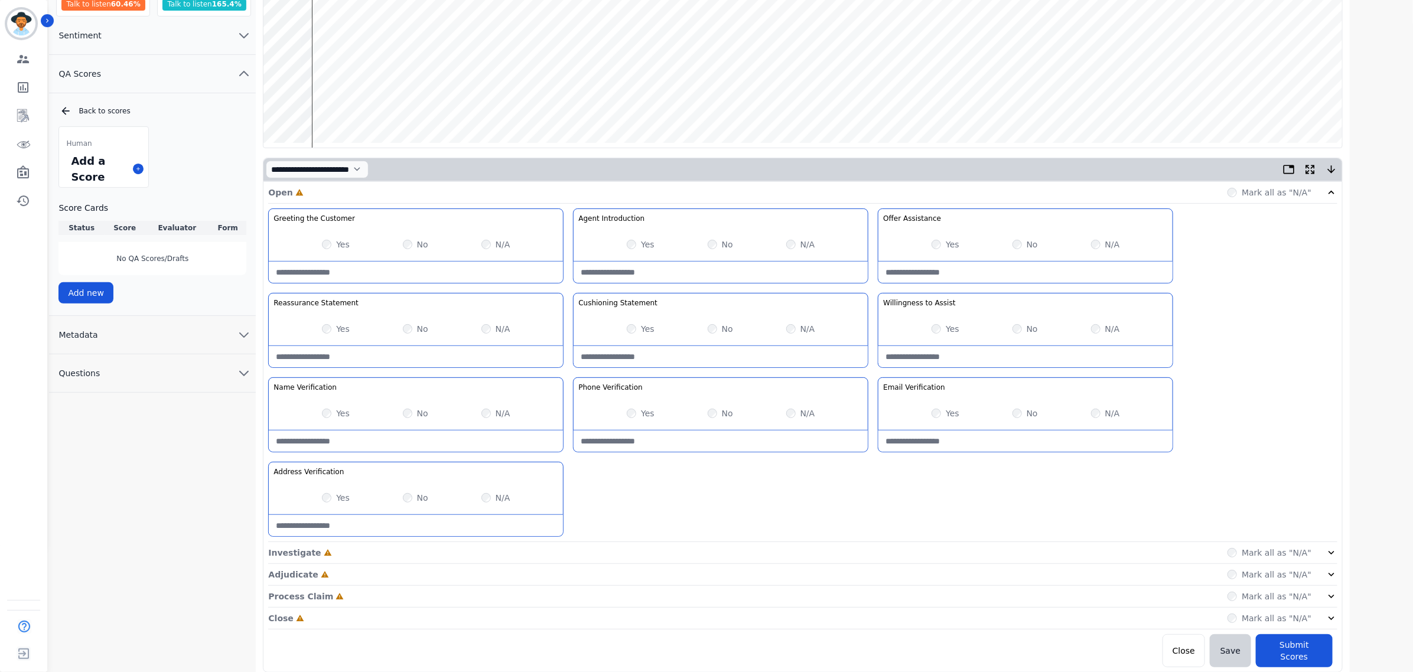
click at [1333, 558] on icon at bounding box center [1331, 553] width 12 height 12
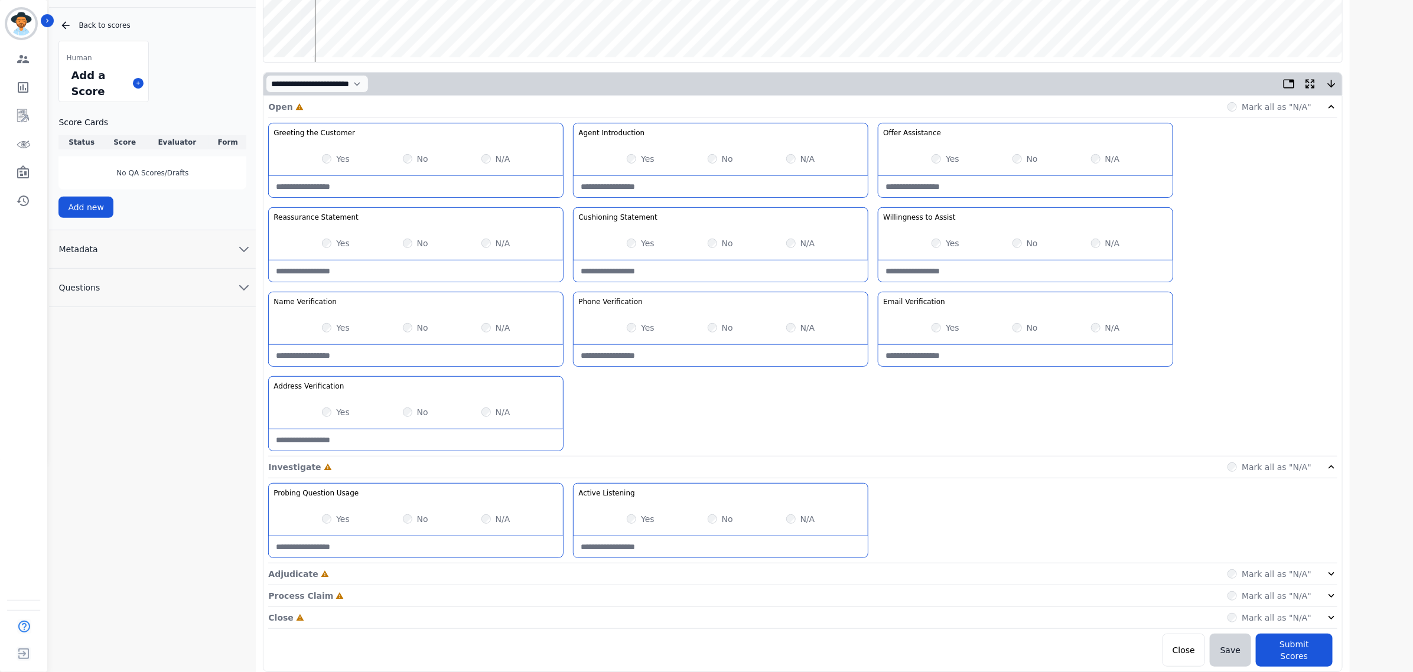
click at [1312, 571] on div "Mark all as "N/A"" at bounding box center [1282, 574] width 110 height 12
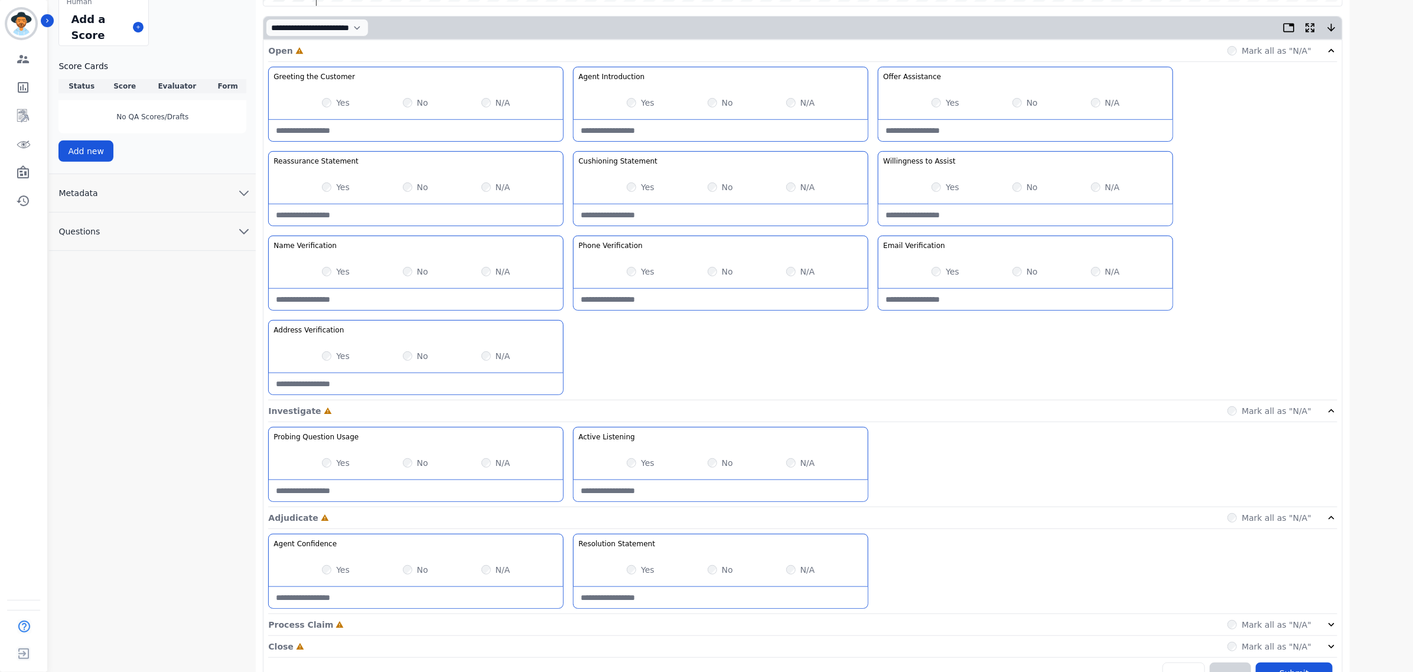
scroll to position [298, 0]
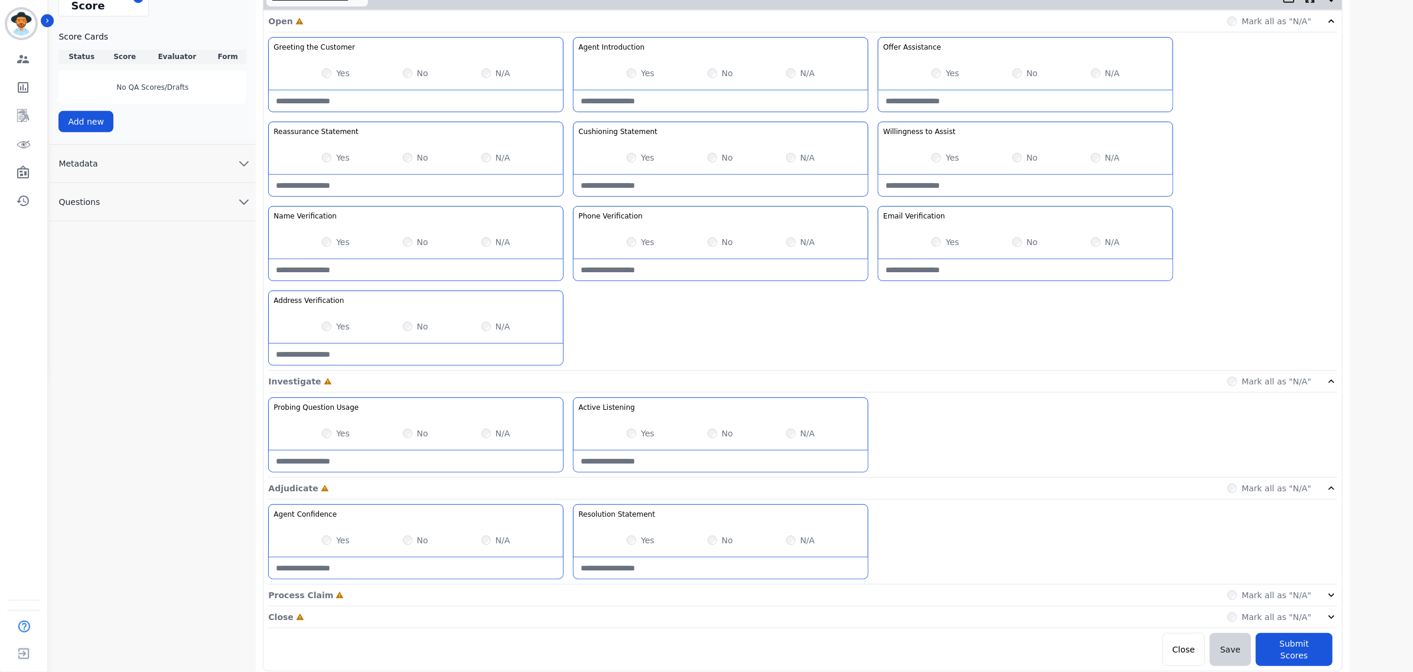
click at [1319, 600] on div "Mark all as "N/A"" at bounding box center [1282, 595] width 110 height 12
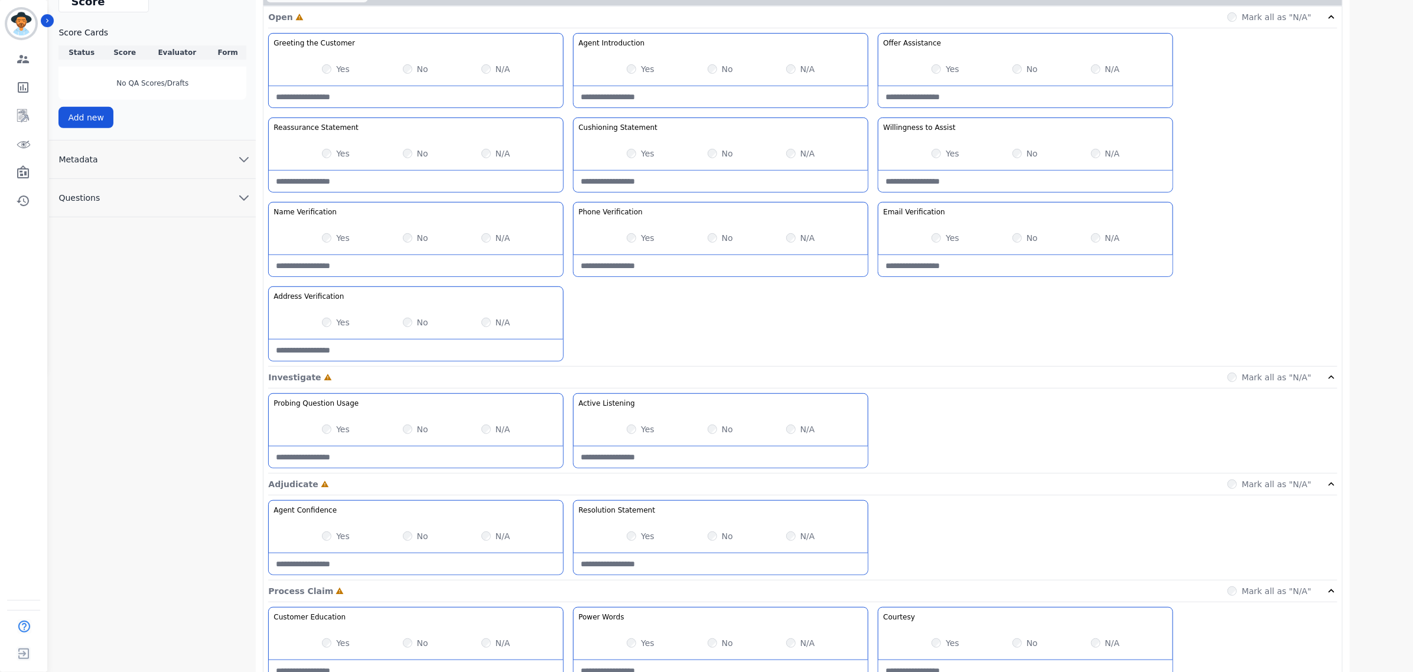
scroll to position [468, 0]
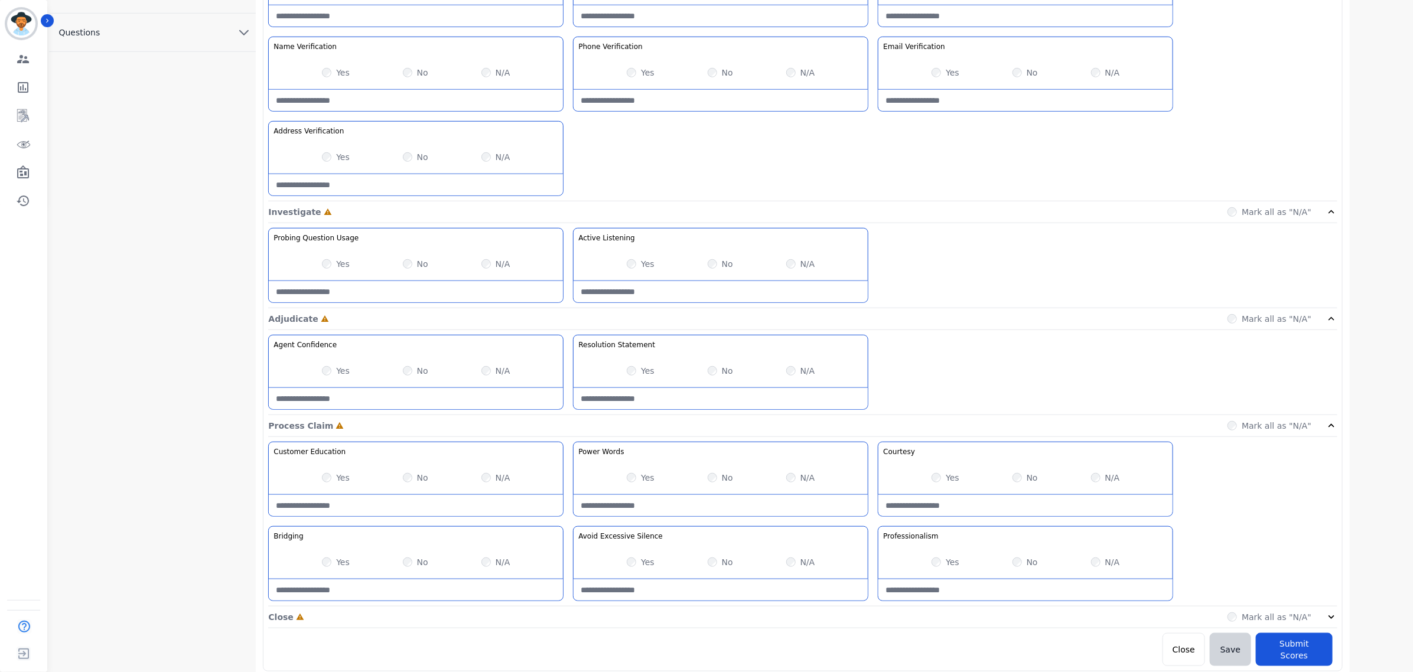
click at [1324, 614] on div "Close Incomplete Mark all as "N/A"" at bounding box center [802, 618] width 1069 height 22
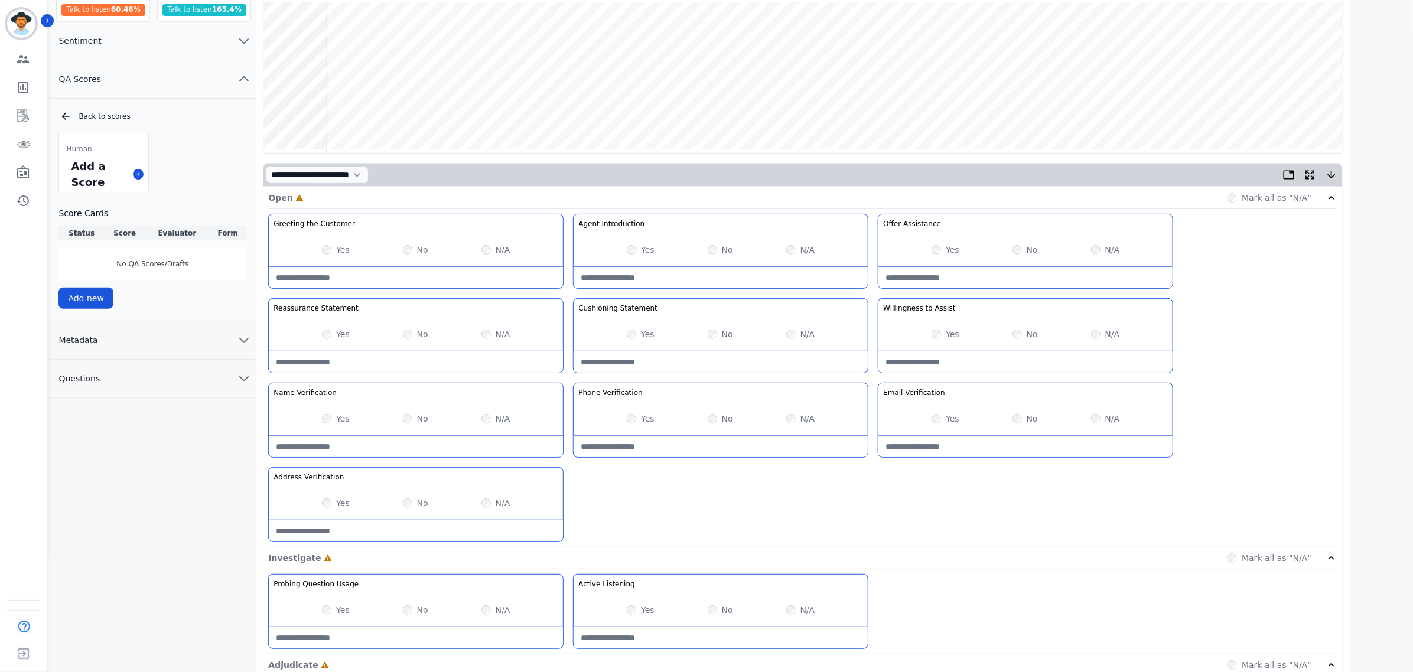
scroll to position [0, 0]
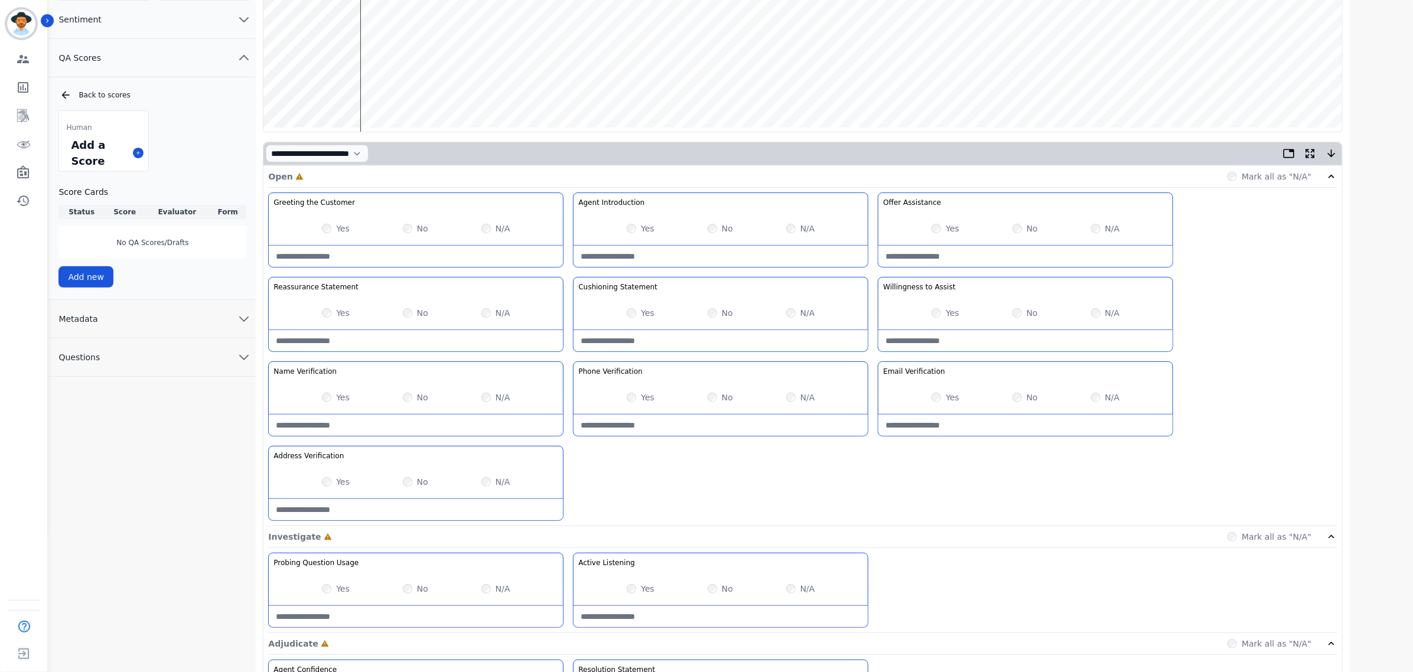
scroll to position [148, 0]
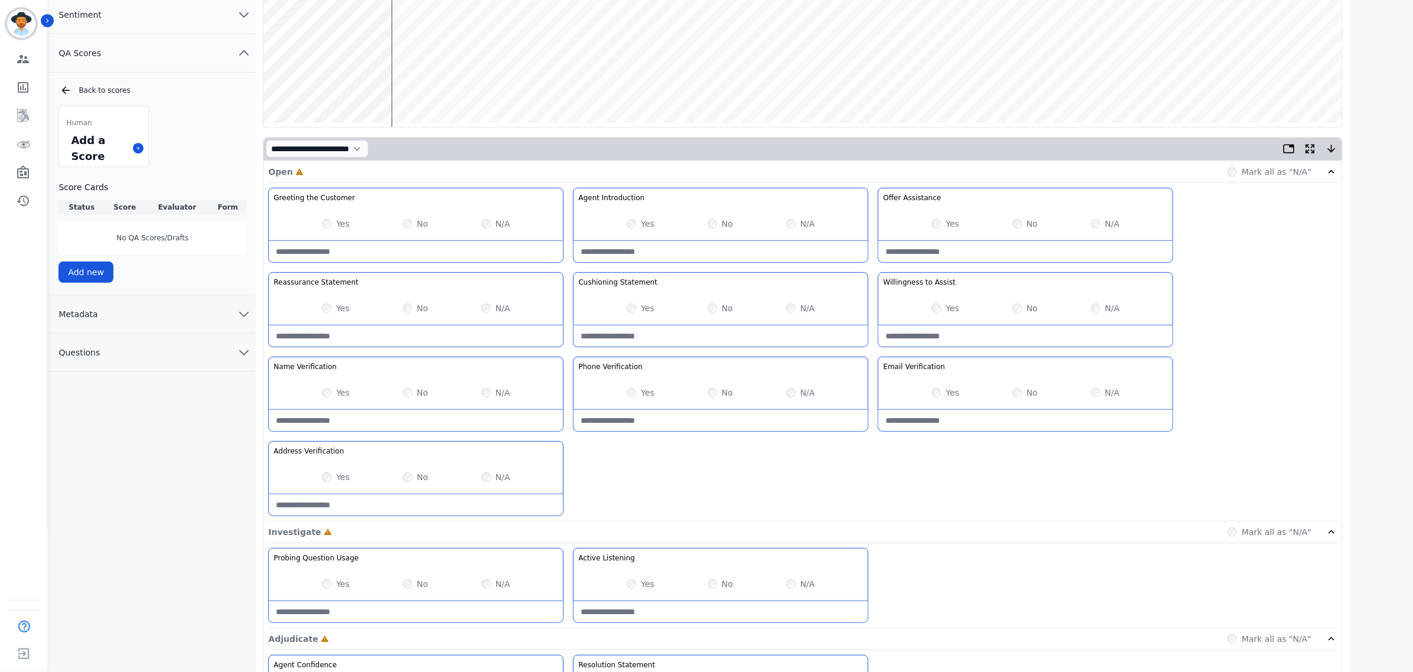
click at [356, 90] on wave at bounding box center [802, 51] width 1079 height 151
click at [340, 86] on wave at bounding box center [802, 51] width 1079 height 151
click at [369, 81] on wave at bounding box center [802, 51] width 1079 height 151
click at [388, 18] on wave at bounding box center [802, 51] width 1079 height 151
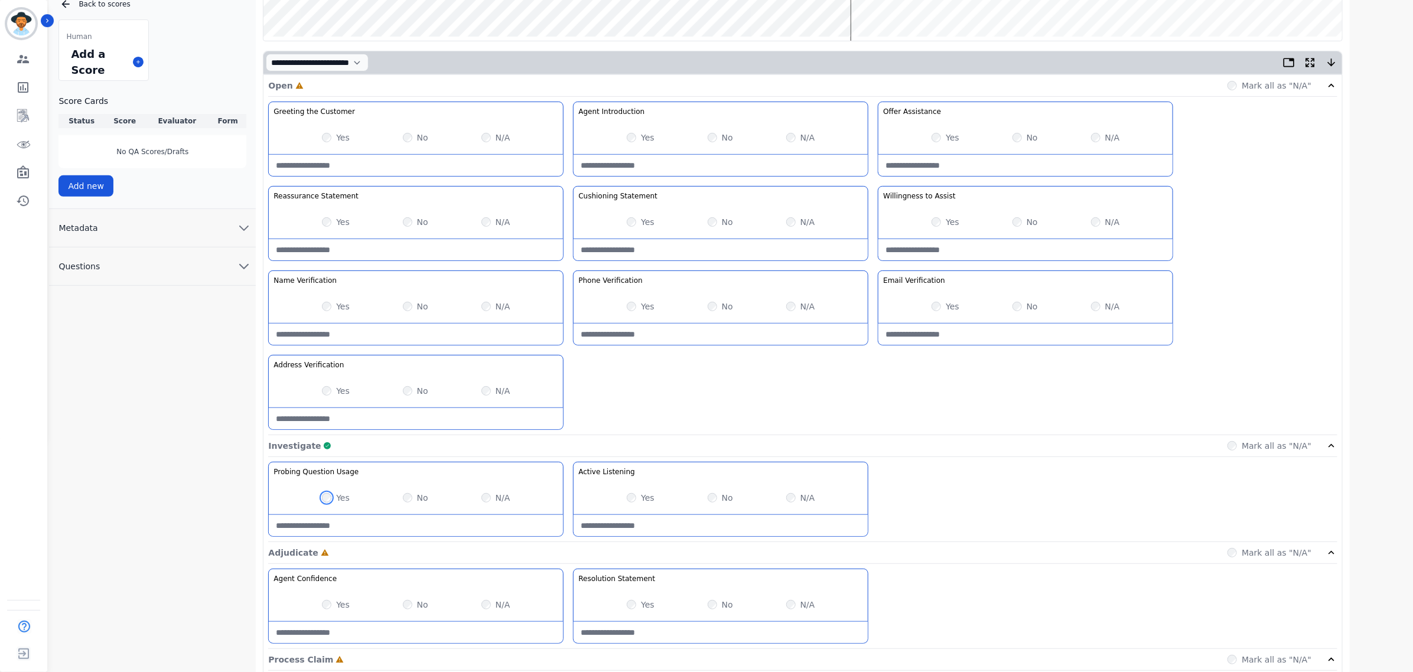
scroll to position [74, 0]
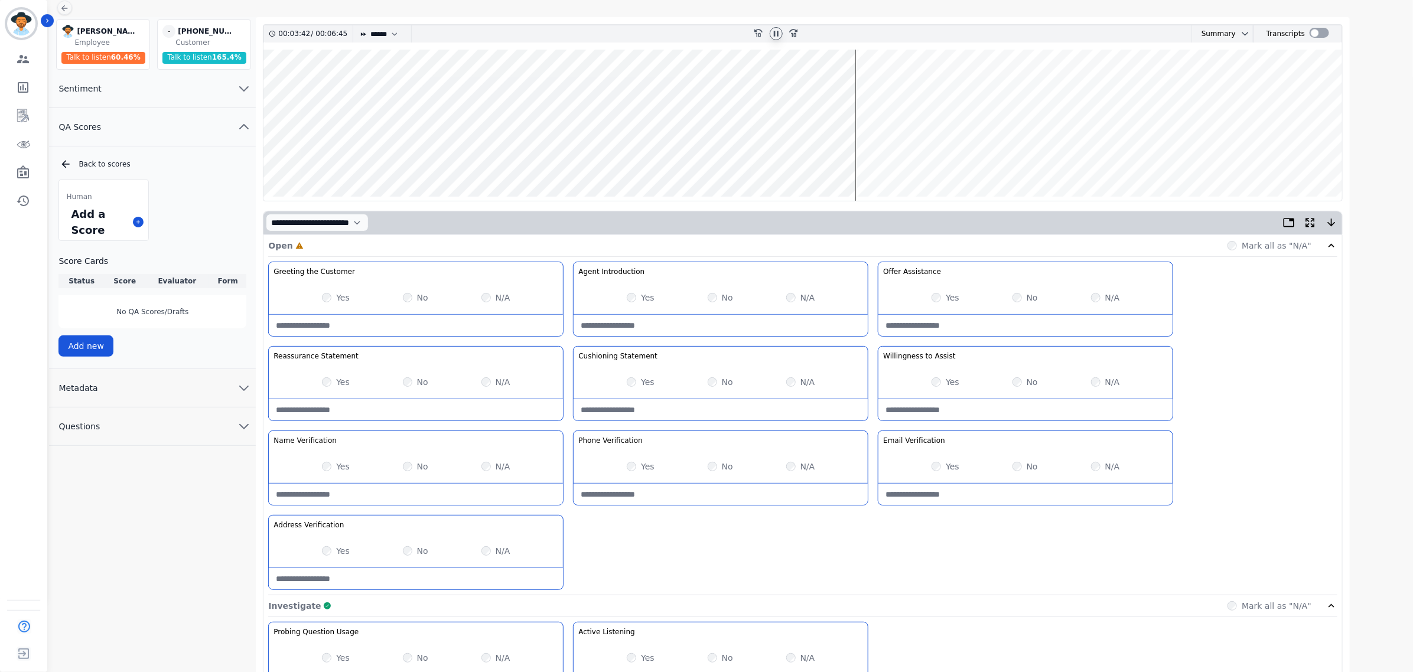
click at [476, 155] on wave at bounding box center [802, 125] width 1079 height 151
click at [514, 158] on wave at bounding box center [802, 125] width 1079 height 151
click at [637, 159] on wave at bounding box center [802, 125] width 1079 height 151
click at [817, 155] on wave at bounding box center [802, 125] width 1079 height 151
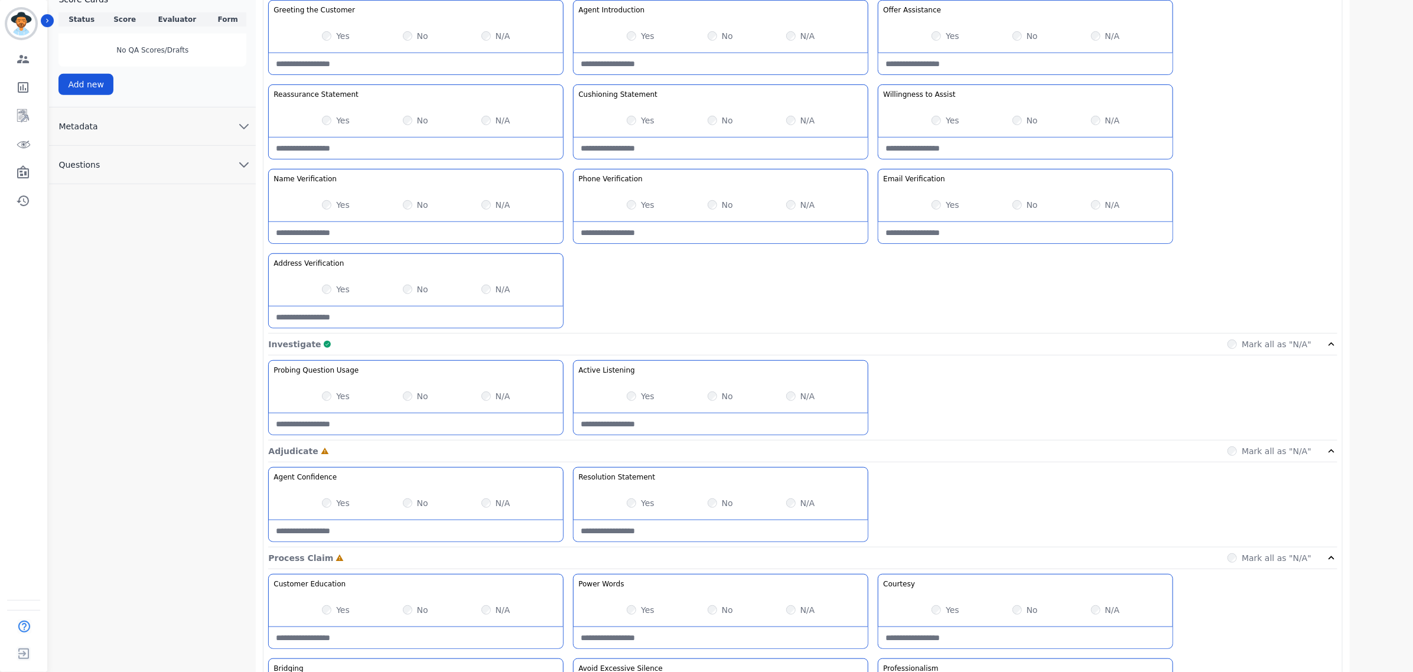
scroll to position [517, 0]
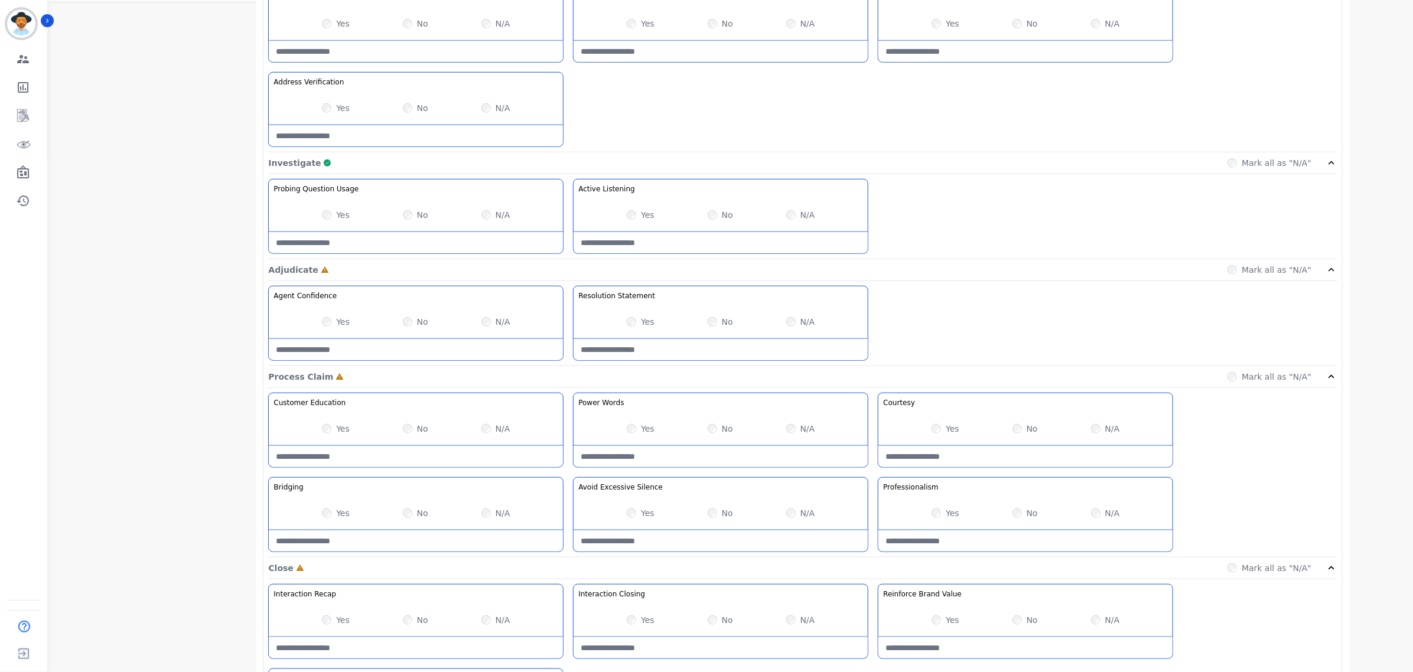
click at [637, 321] on div "Yes" at bounding box center [641, 322] width 28 height 12
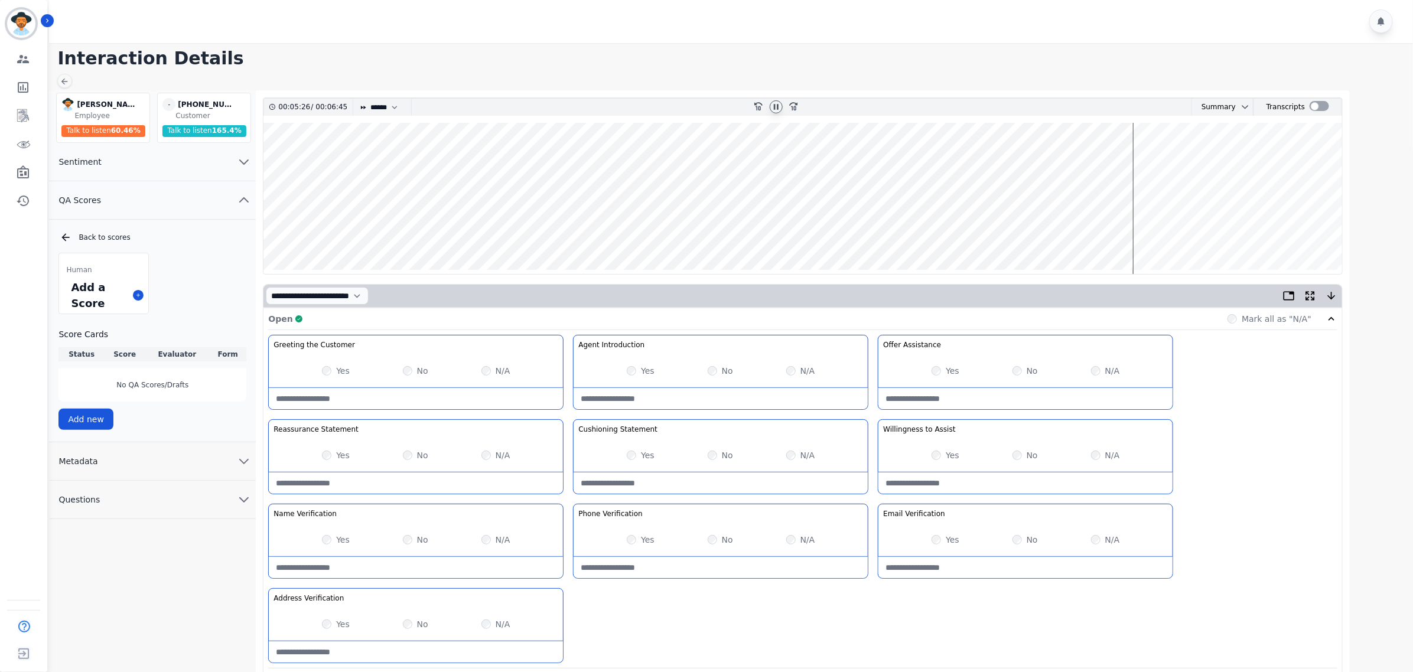
scroll to position [0, 0]
click at [1150, 232] on wave at bounding box center [802, 198] width 1079 height 151
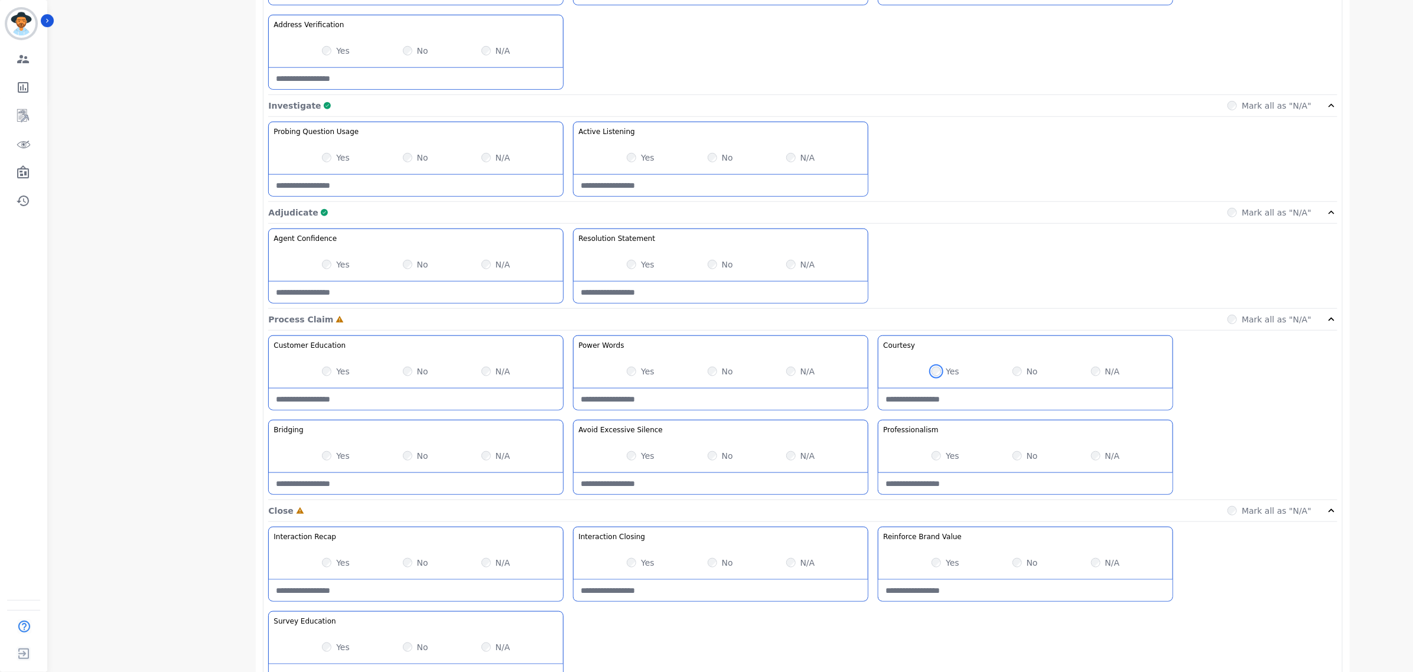
scroll to position [639, 0]
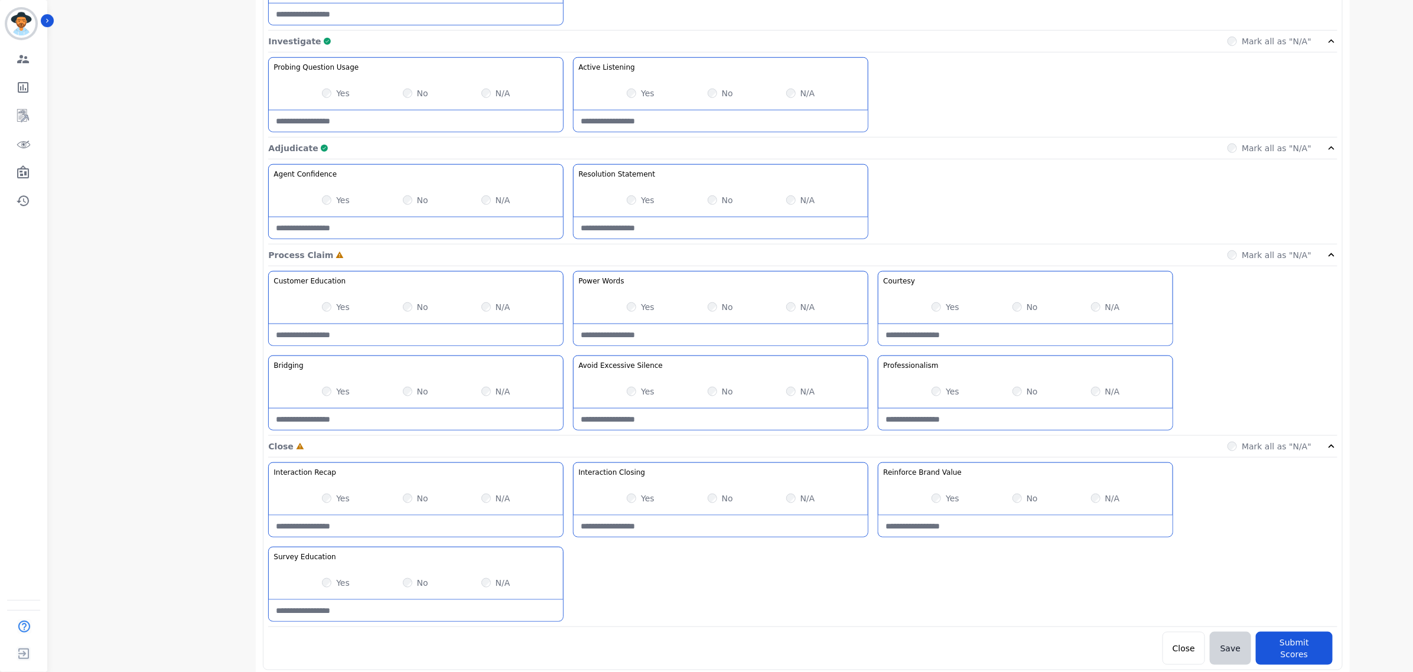
click at [632, 398] on div "Yes" at bounding box center [641, 392] width 28 height 12
click at [318, 399] on div "Yes No N/A" at bounding box center [416, 391] width 294 height 33
click at [325, 398] on div "Yes" at bounding box center [336, 392] width 28 height 12
click at [637, 394] on div "Yes" at bounding box center [641, 392] width 28 height 12
click at [488, 583] on div "N/A" at bounding box center [495, 583] width 29 height 12
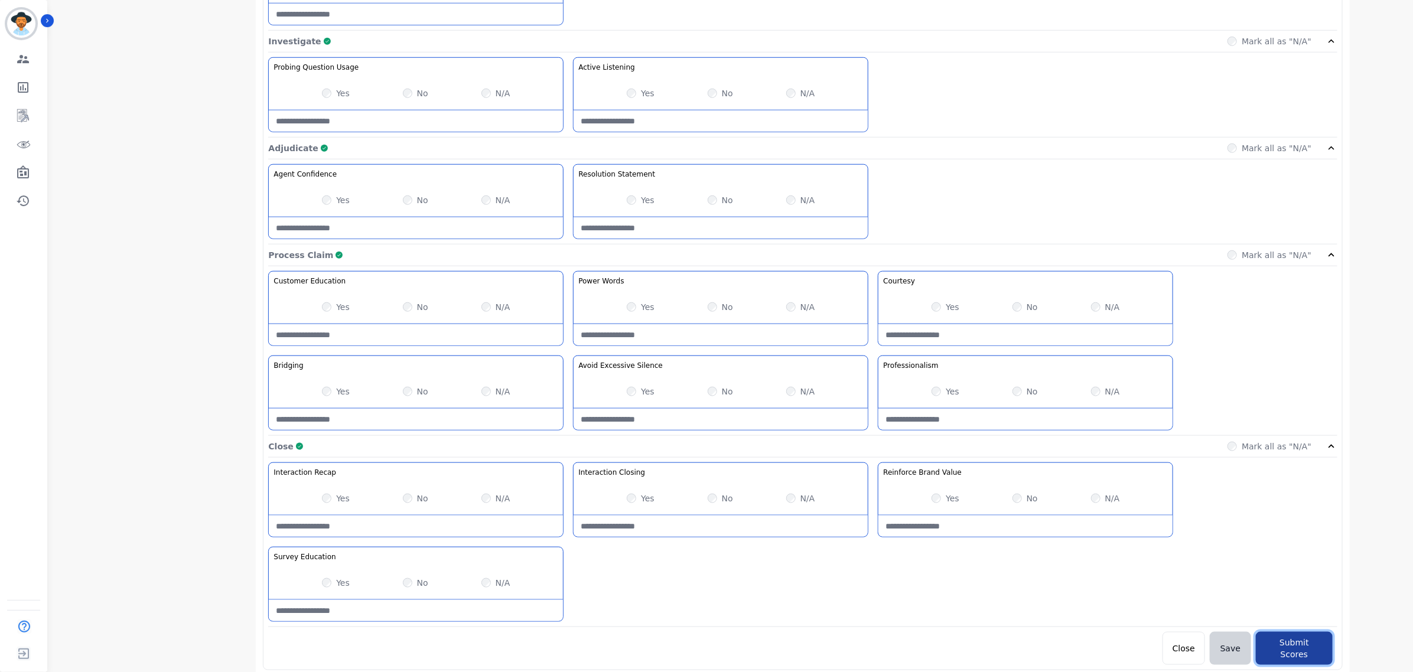
click at [1304, 654] on button "Submit Scores" at bounding box center [1294, 648] width 77 height 33
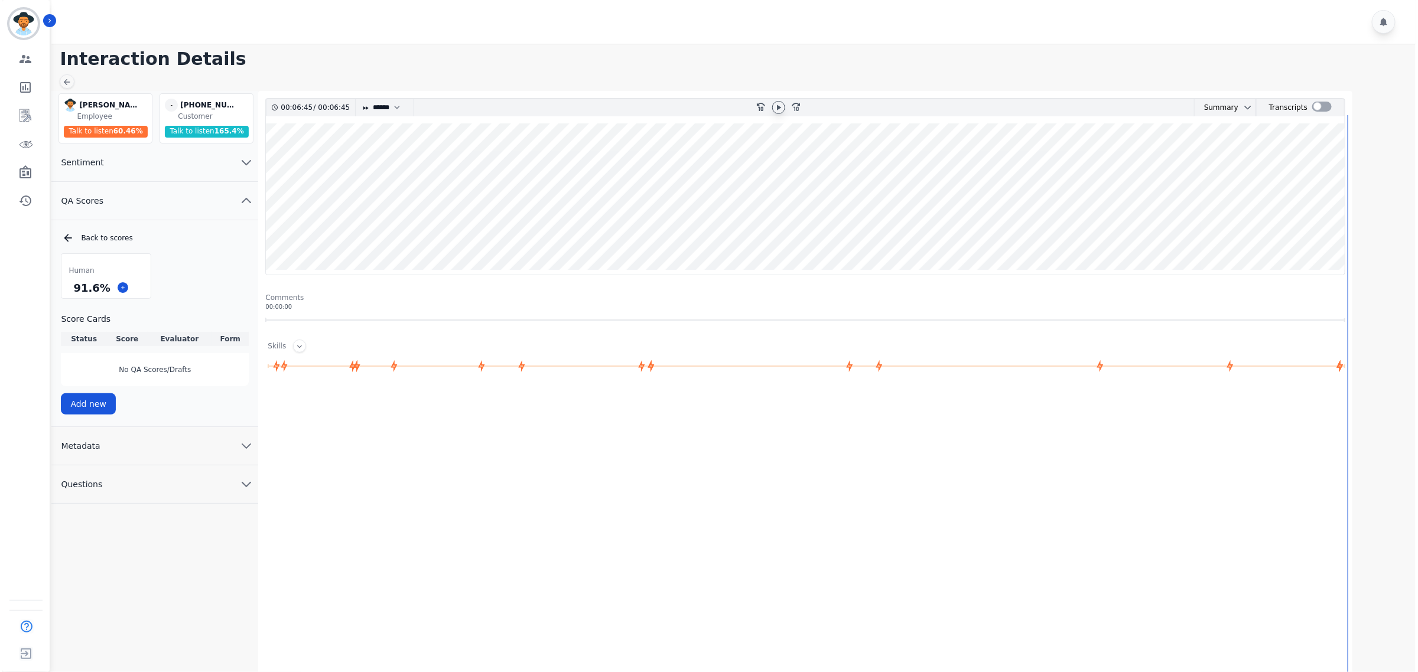
scroll to position [0, 0]
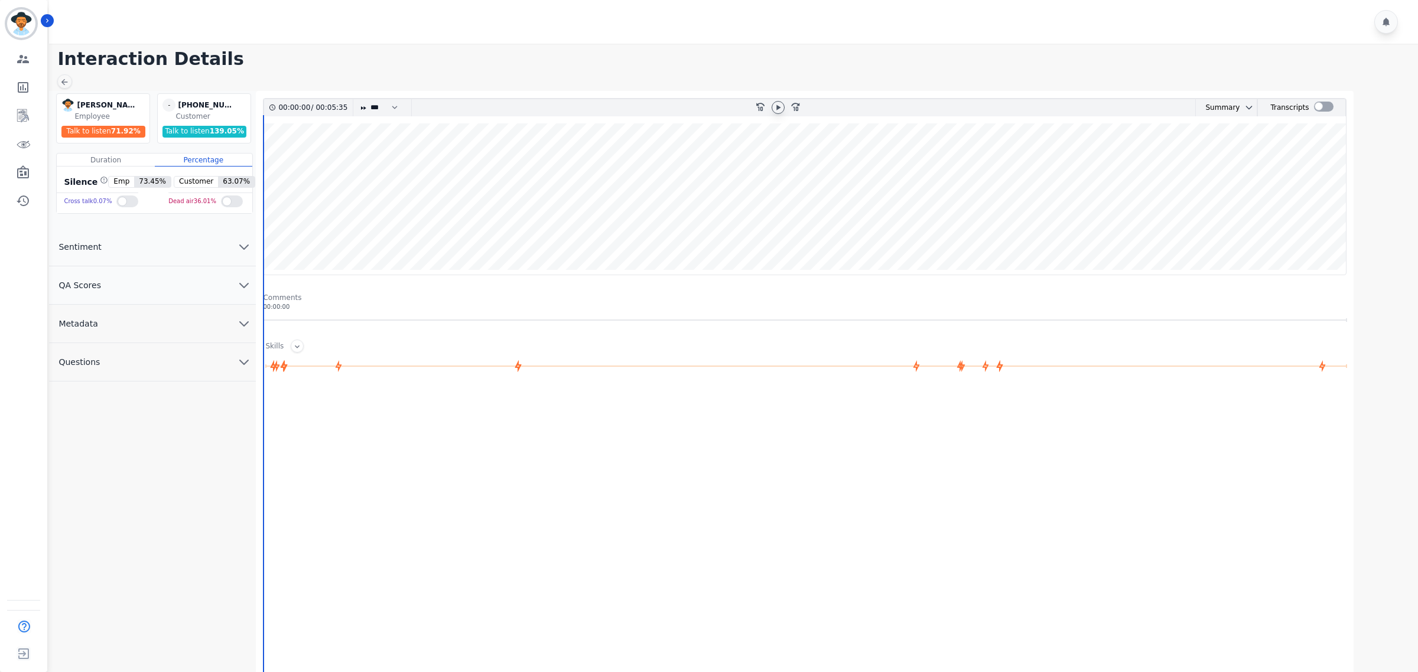
click at [773, 105] on icon at bounding box center [777, 107] width 9 height 9
click at [366, 102] on div at bounding box center [363, 107] width 7 height 17
click at [390, 110] on select "* * * **** * *** * ****" at bounding box center [386, 107] width 35 height 17
select select "****"
click at [370, 99] on select "* * * **** * *** * ****" at bounding box center [386, 107] width 35 height 17
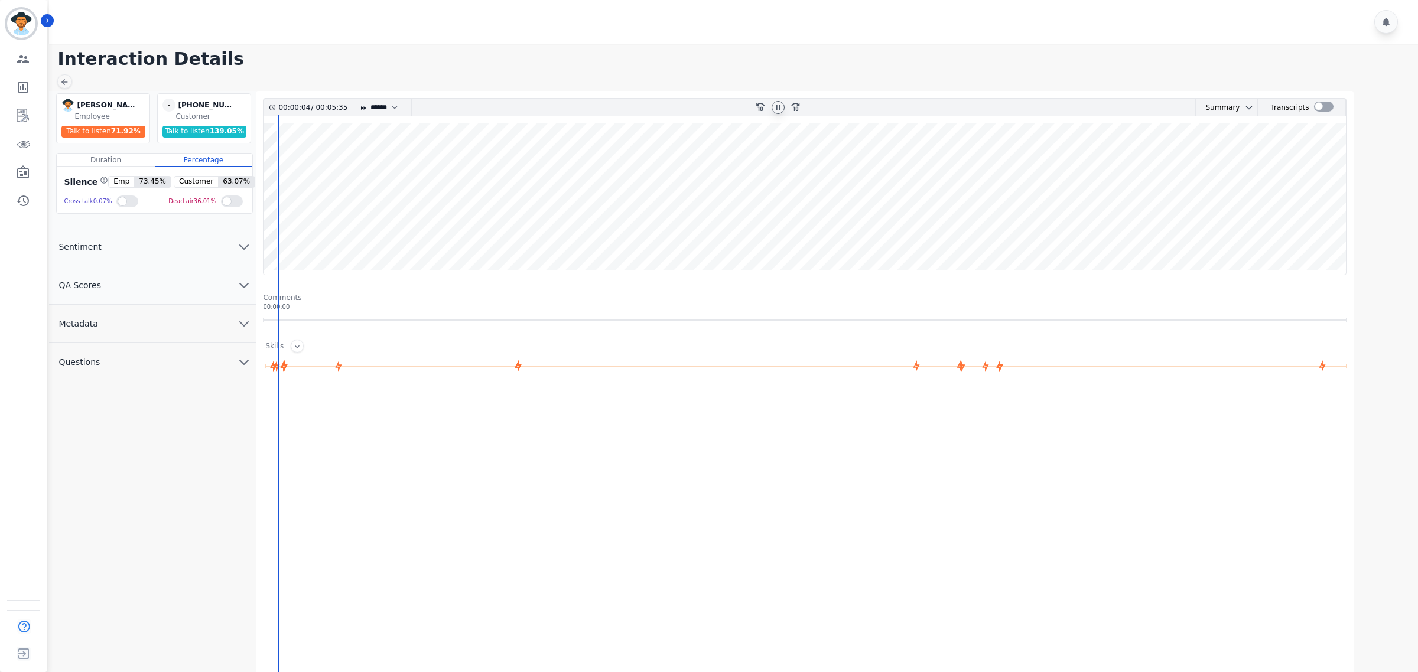
click at [185, 282] on button "QA Scores" at bounding box center [152, 285] width 207 height 38
click at [141, 359] on icon at bounding box center [138, 359] width 6 height 6
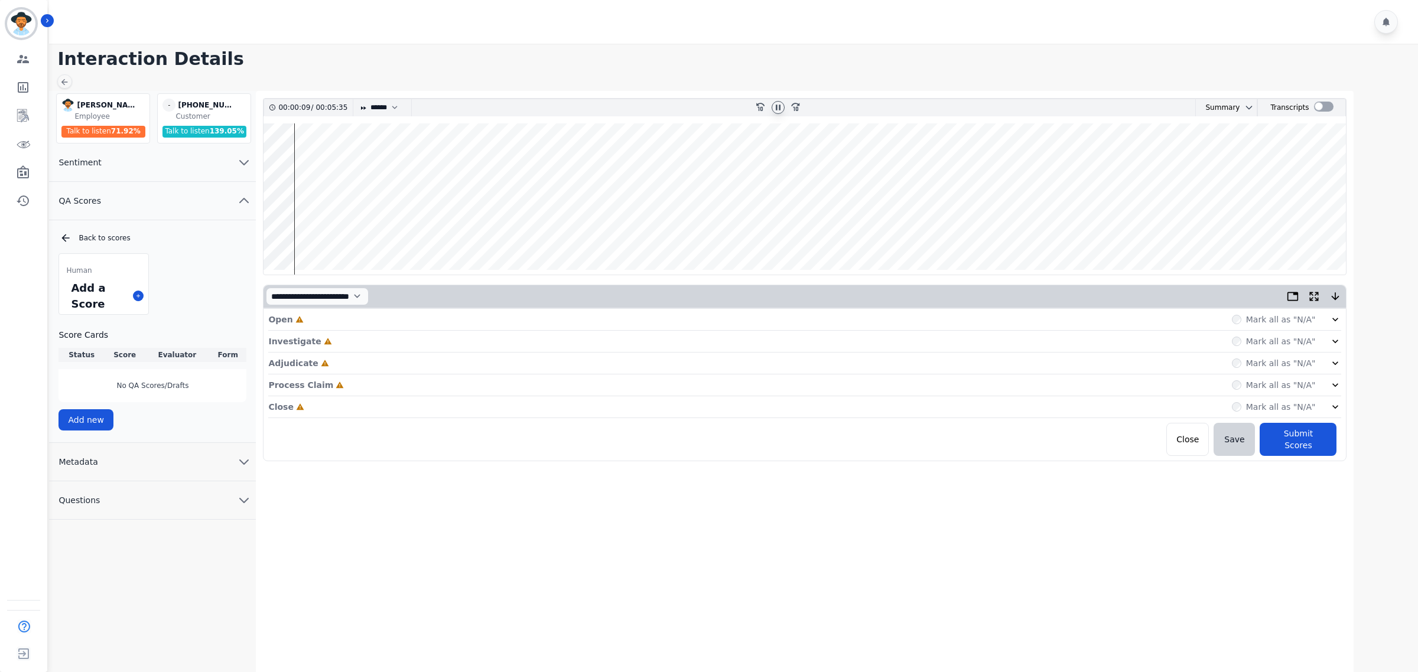
click at [1327, 325] on div "Mark all as "N/A"" at bounding box center [1287, 320] width 110 height 12
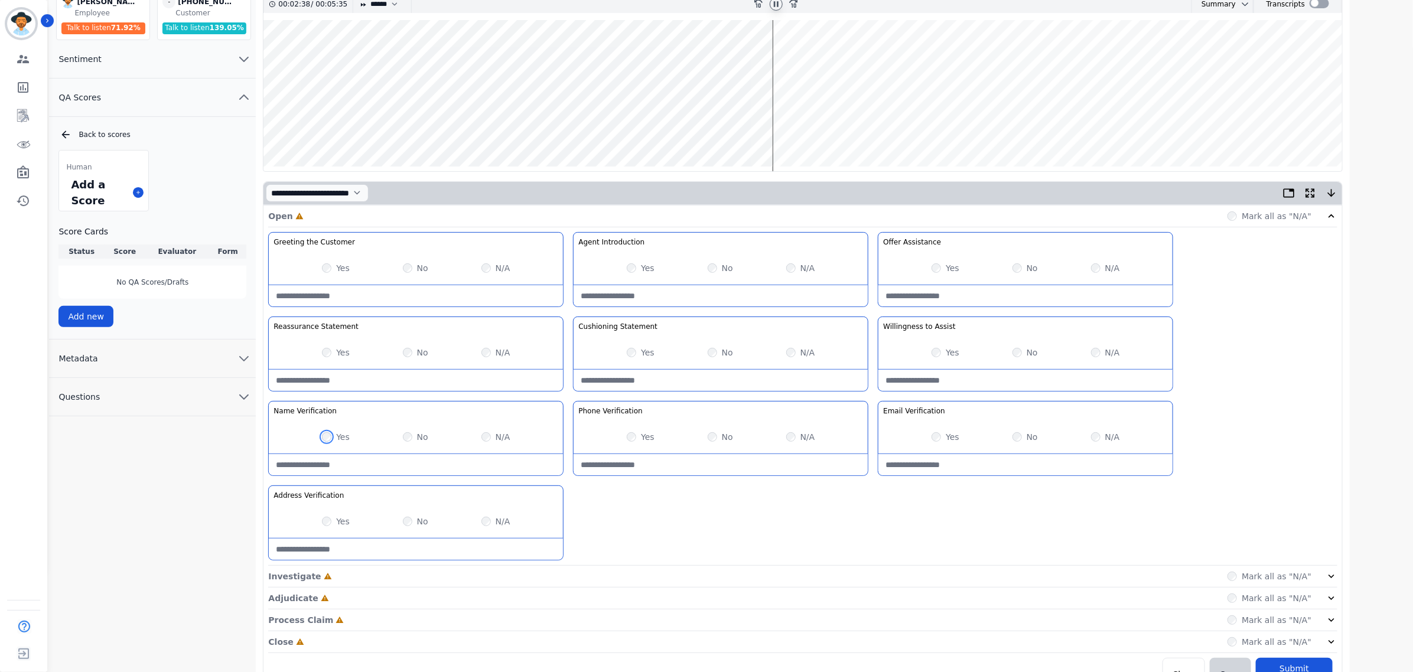
scroll to position [127, 0]
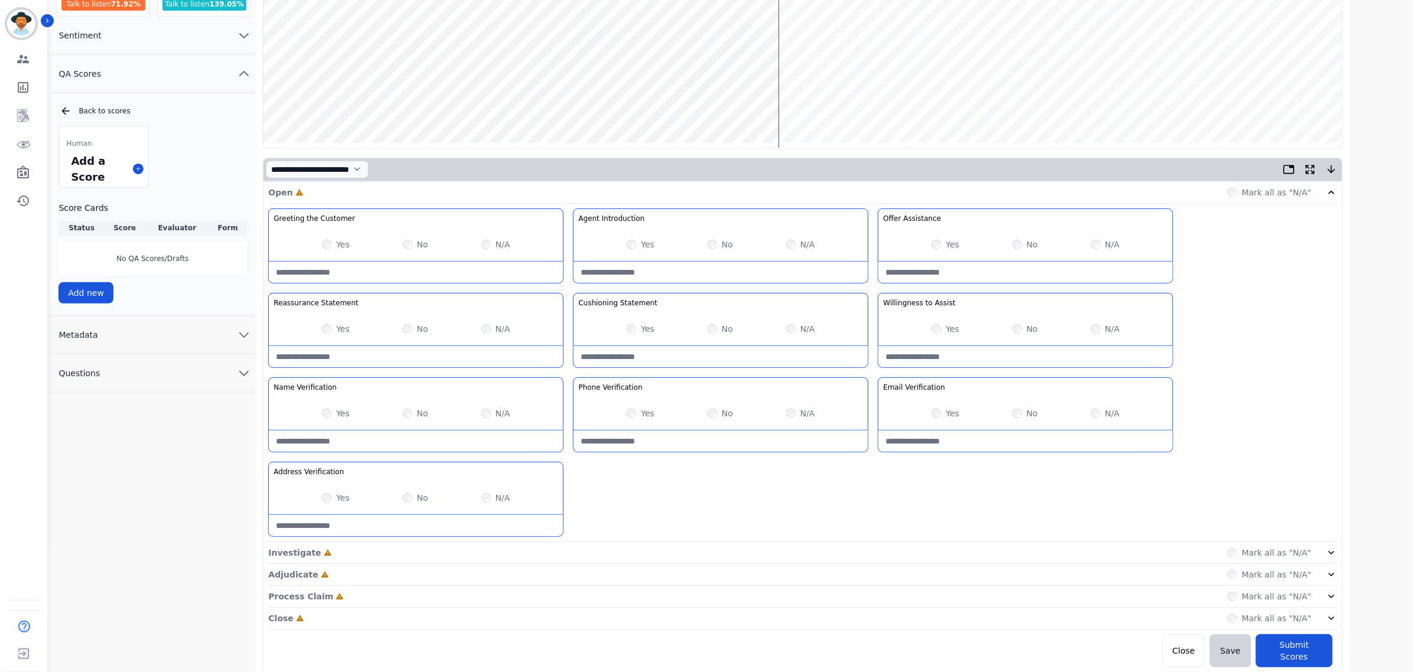
click at [1327, 550] on icon at bounding box center [1331, 553] width 12 height 12
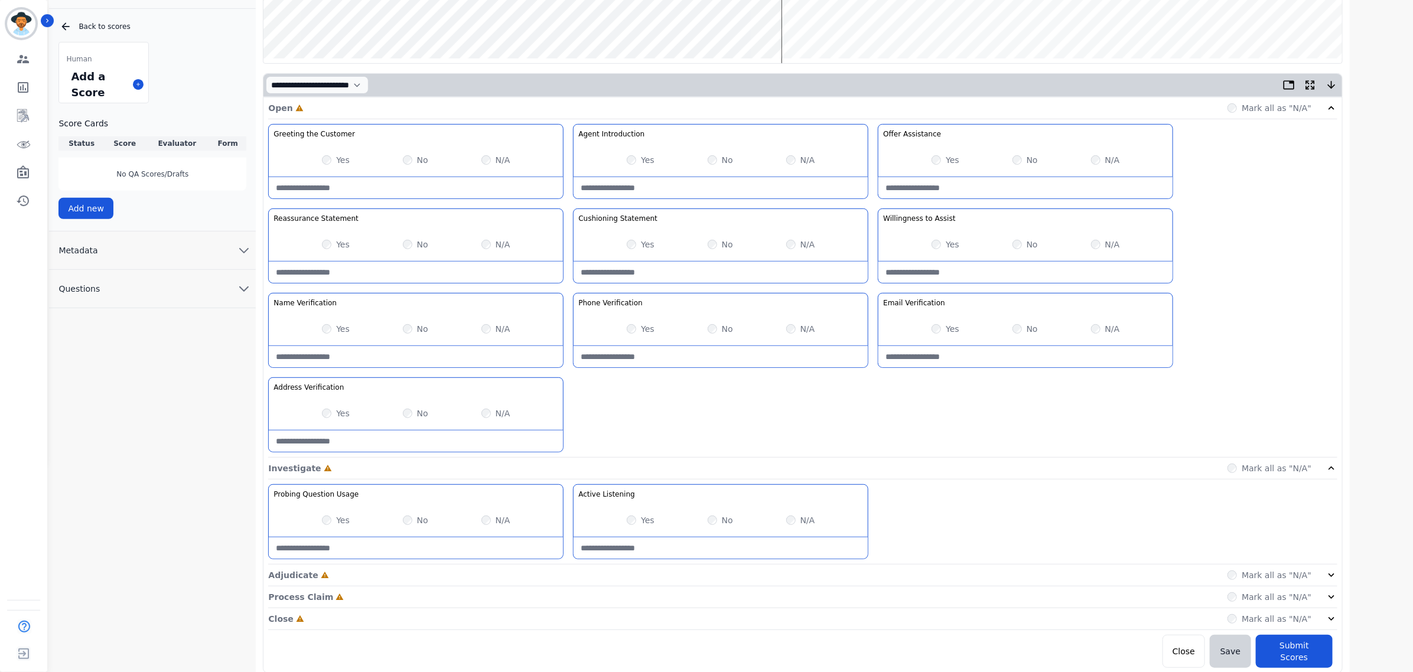
scroll to position [213, 0]
click at [628, 517] on div "Yes" at bounding box center [641, 519] width 28 height 12
click at [657, 607] on div "Adjudicate Incomplete Mark all as "N/A"" at bounding box center [802, 618] width 1069 height 22
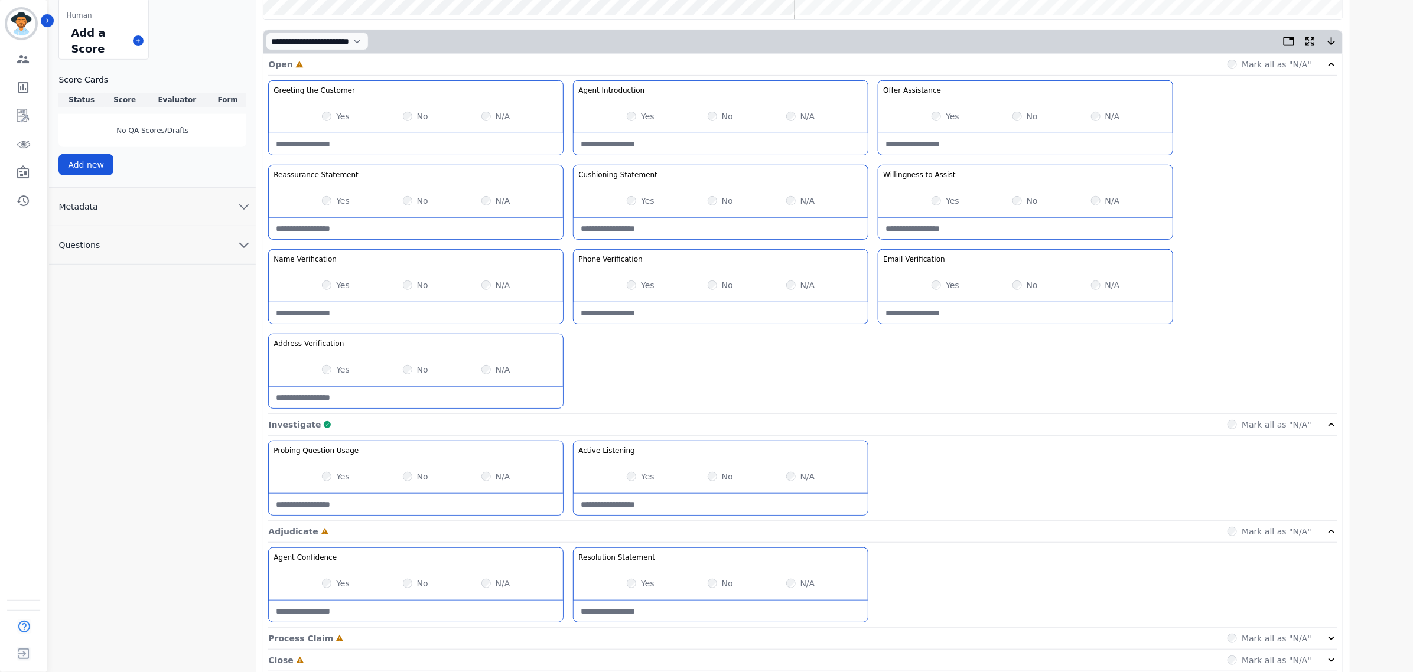
scroll to position [298, 0]
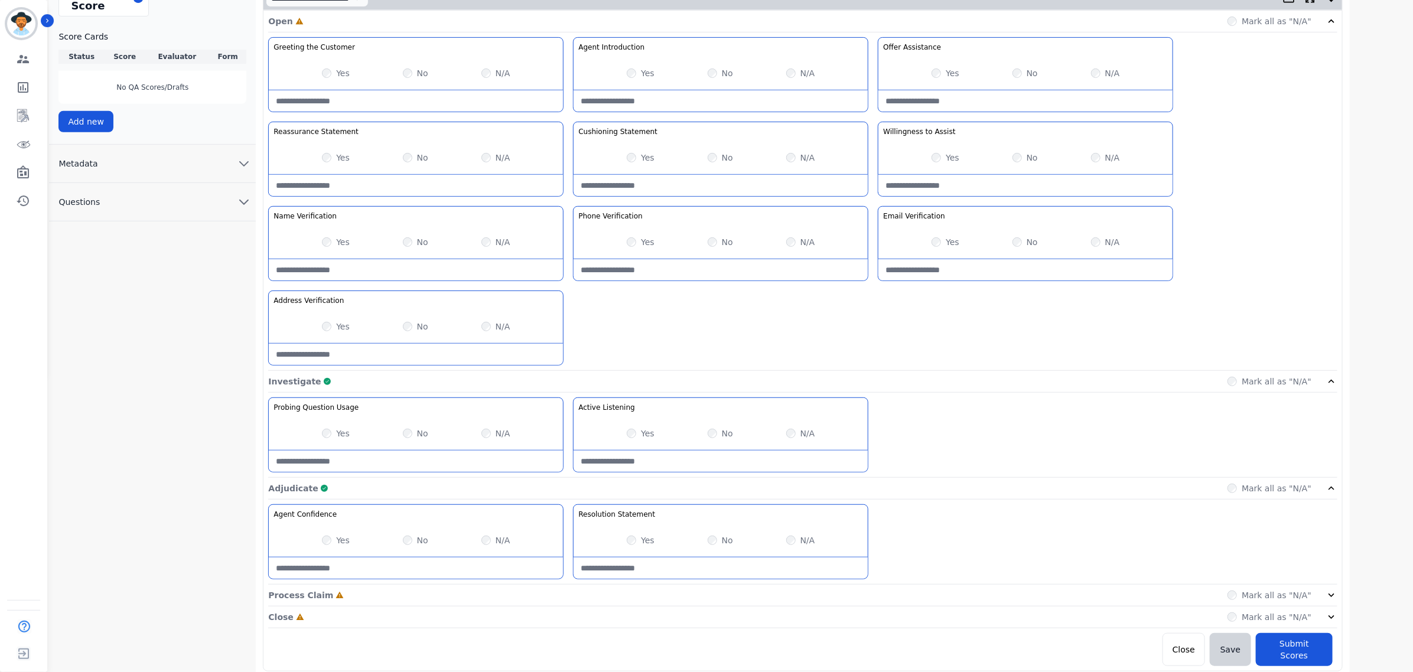
click at [498, 595] on div "Process Claim Incomplete Mark all as "N/A"" at bounding box center [802, 596] width 1069 height 22
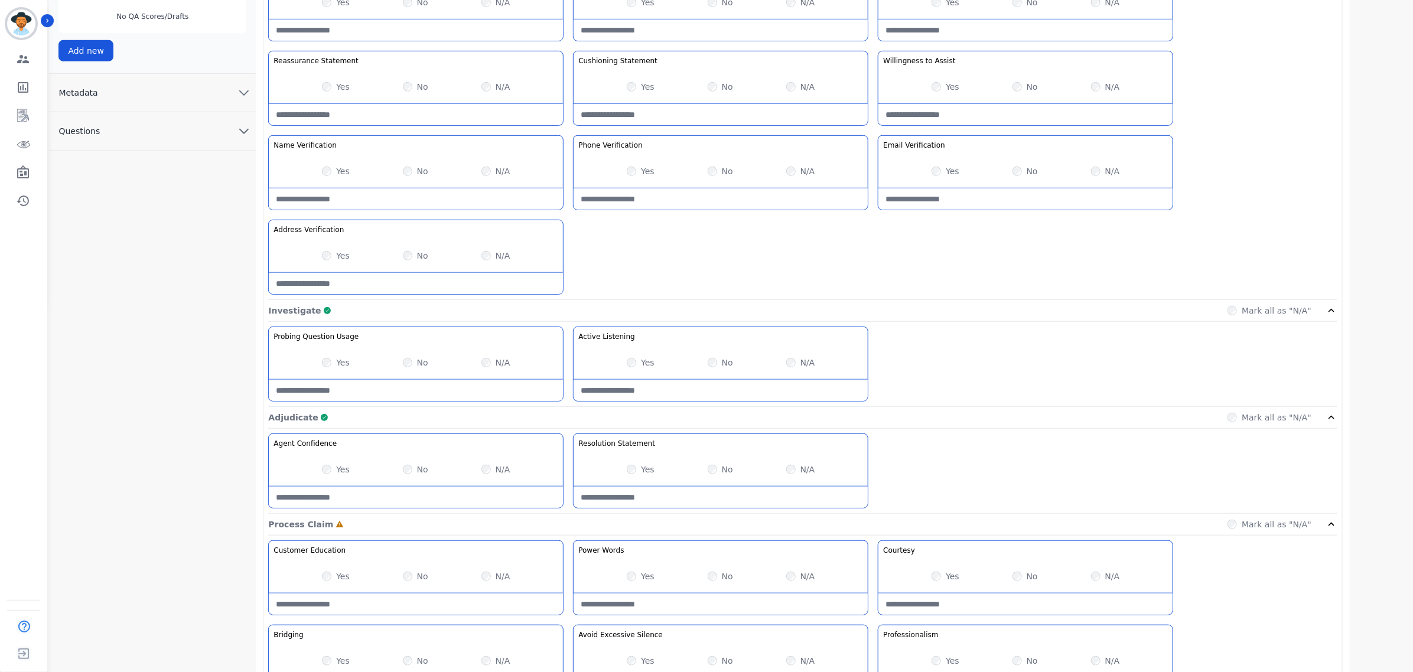
scroll to position [468, 0]
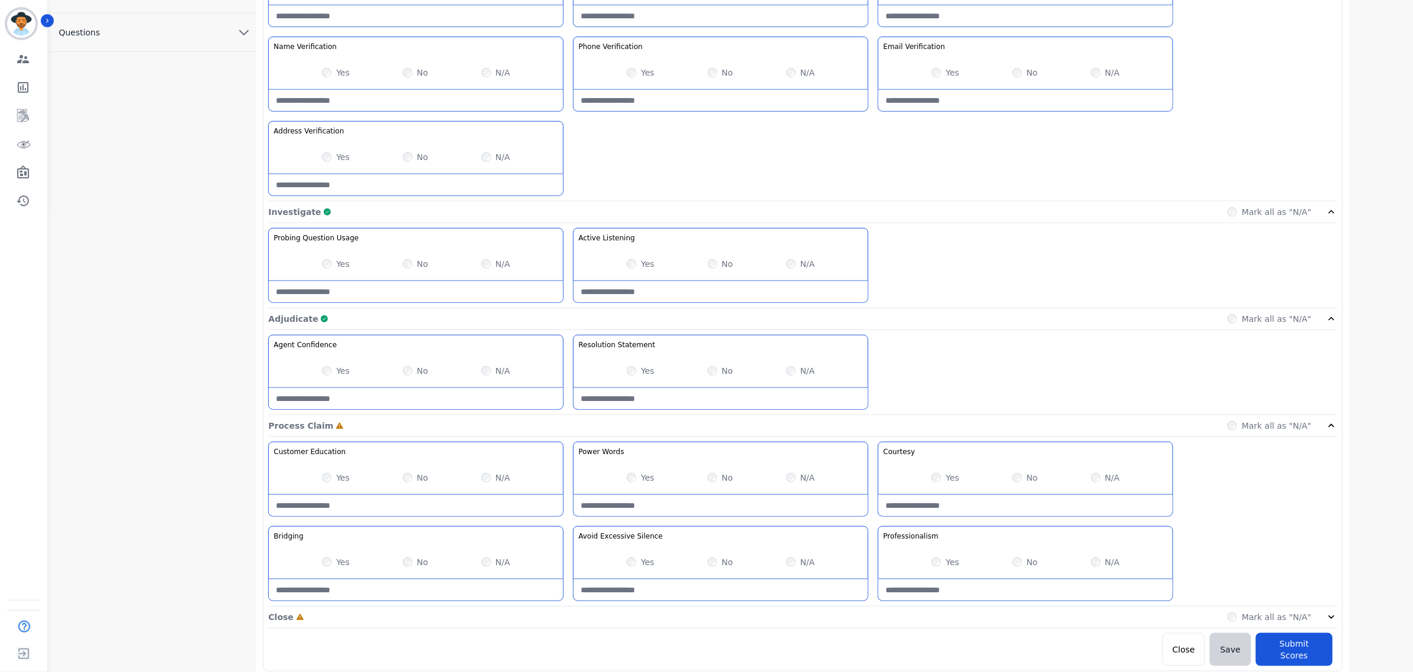
click at [1328, 623] on icon at bounding box center [1331, 617] width 12 height 12
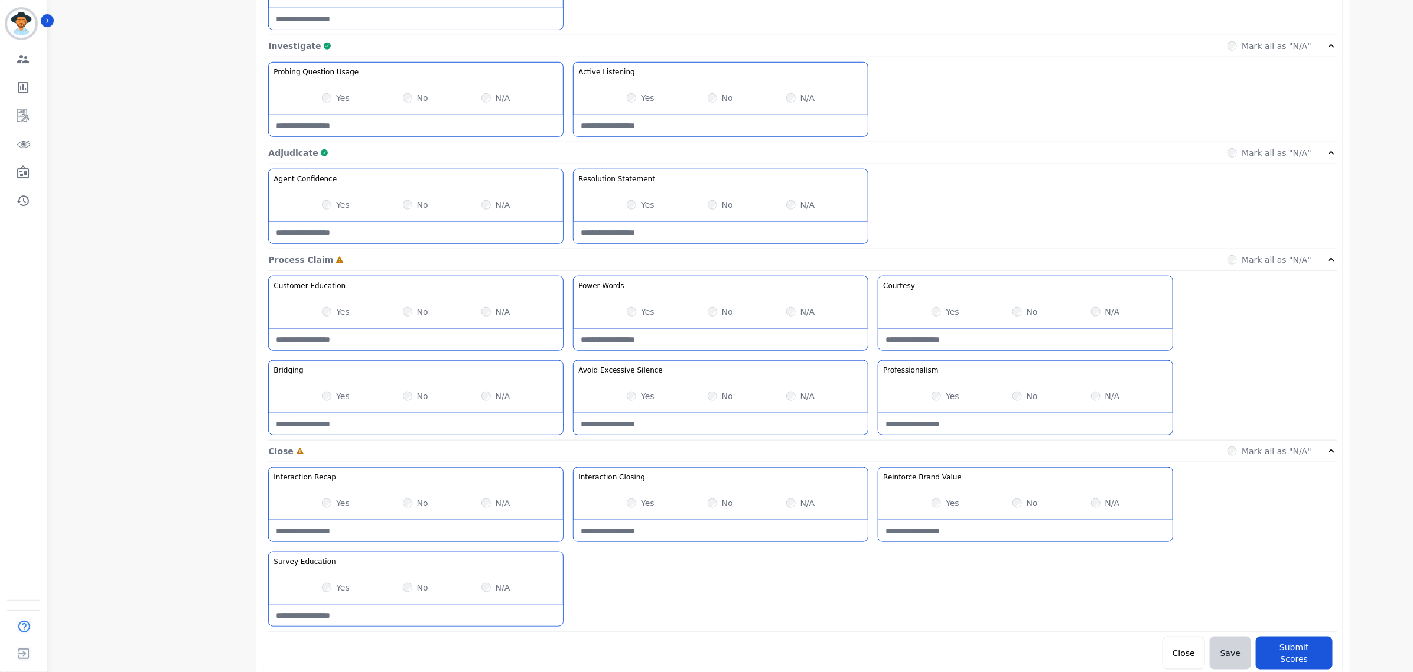
scroll to position [639, 0]
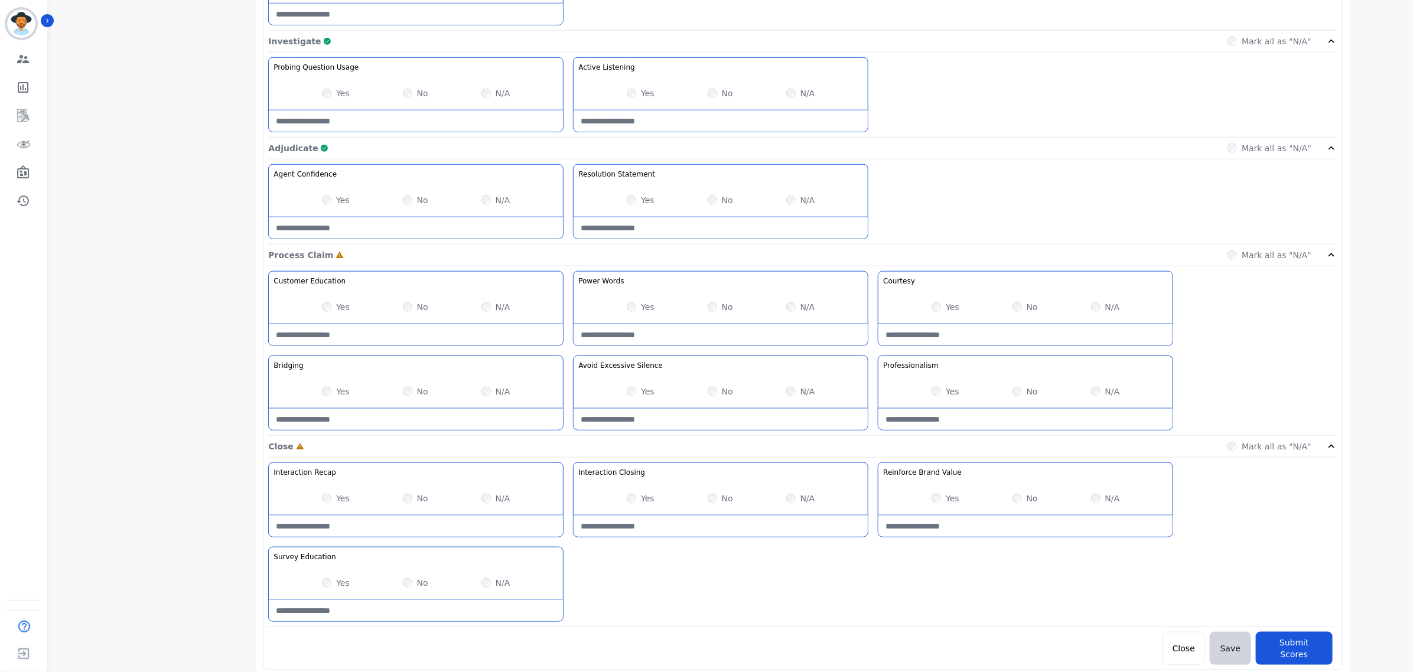
click at [936, 390] on div "Yes" at bounding box center [945, 392] width 28 height 12
click at [321, 390] on div "Yes No N/A" at bounding box center [416, 391] width 294 height 33
click at [1291, 647] on button "Submit Scores" at bounding box center [1294, 648] width 77 height 33
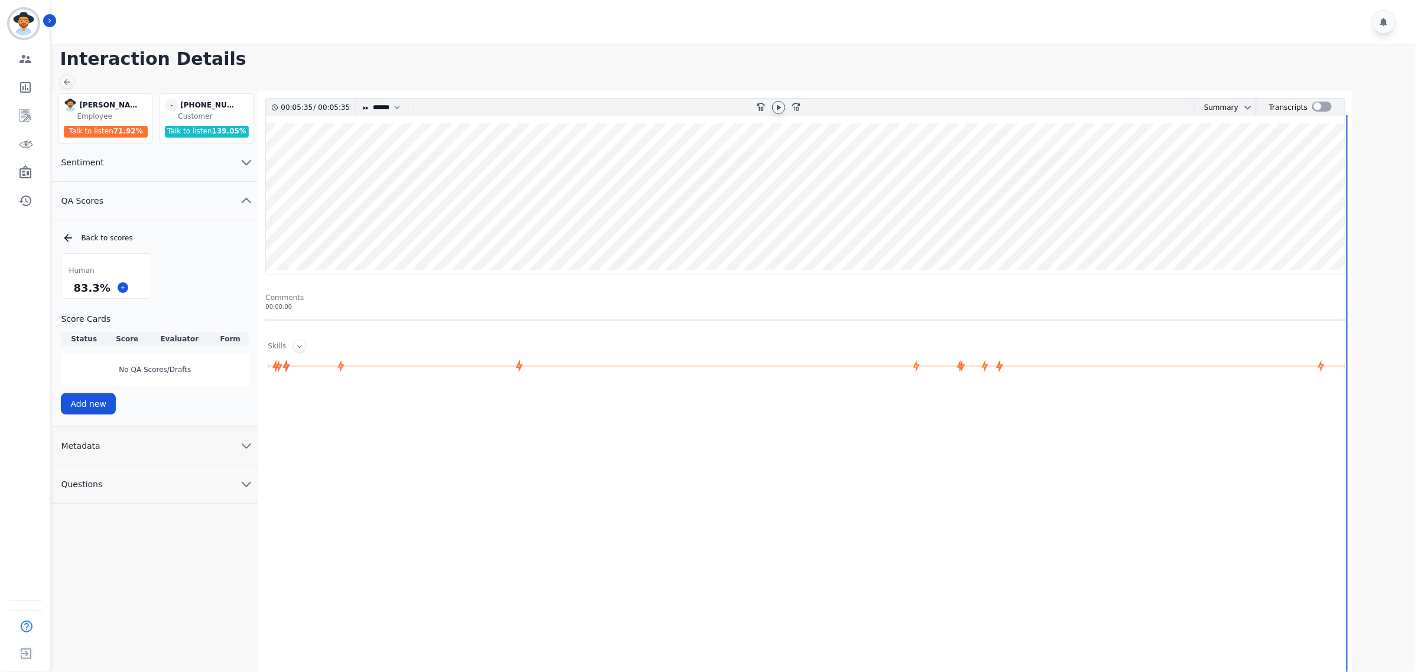
scroll to position [0, 0]
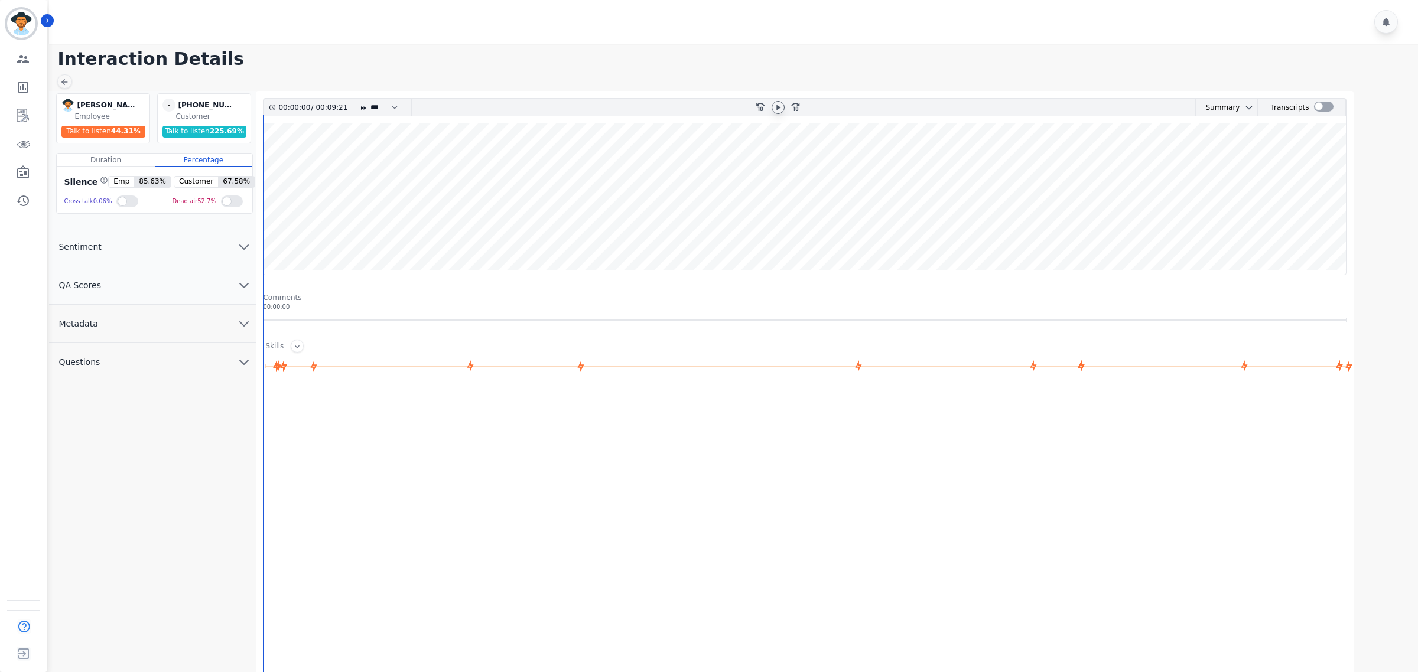
click at [781, 108] on icon at bounding box center [777, 107] width 9 height 9
click at [379, 111] on select "* * * **** * *** * ****" at bounding box center [386, 107] width 35 height 17
select select "****"
click at [370, 99] on select "* * * **** * *** * ****" at bounding box center [386, 107] width 35 height 17
click at [184, 284] on button "QA Scores" at bounding box center [152, 285] width 207 height 38
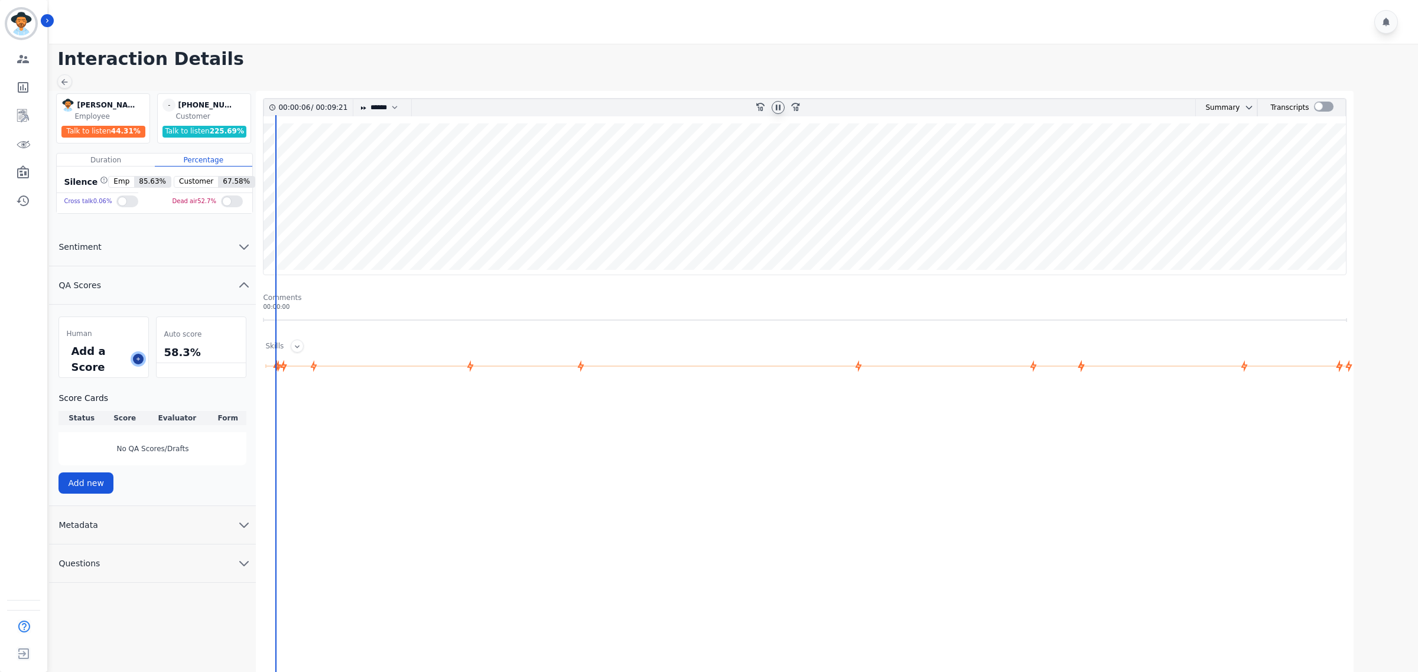
click at [136, 361] on icon at bounding box center [138, 359] width 6 height 6
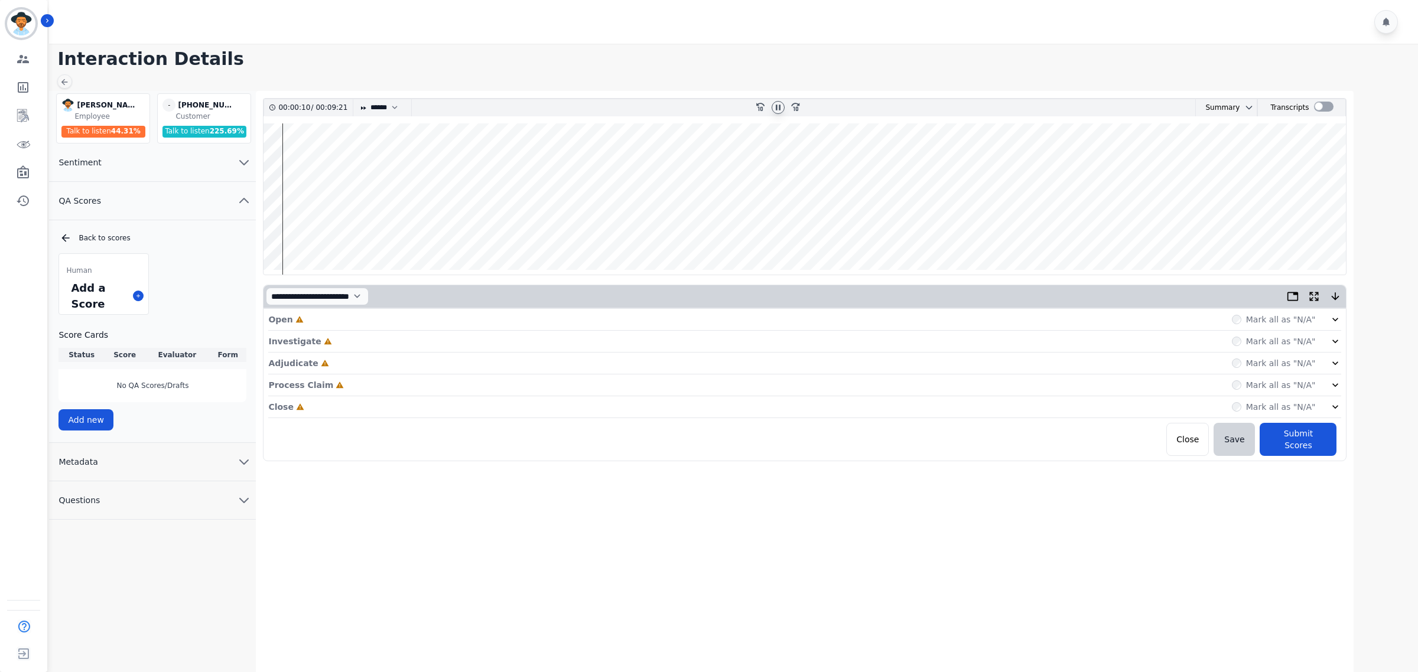
click at [1339, 320] on icon at bounding box center [1335, 320] width 12 height 12
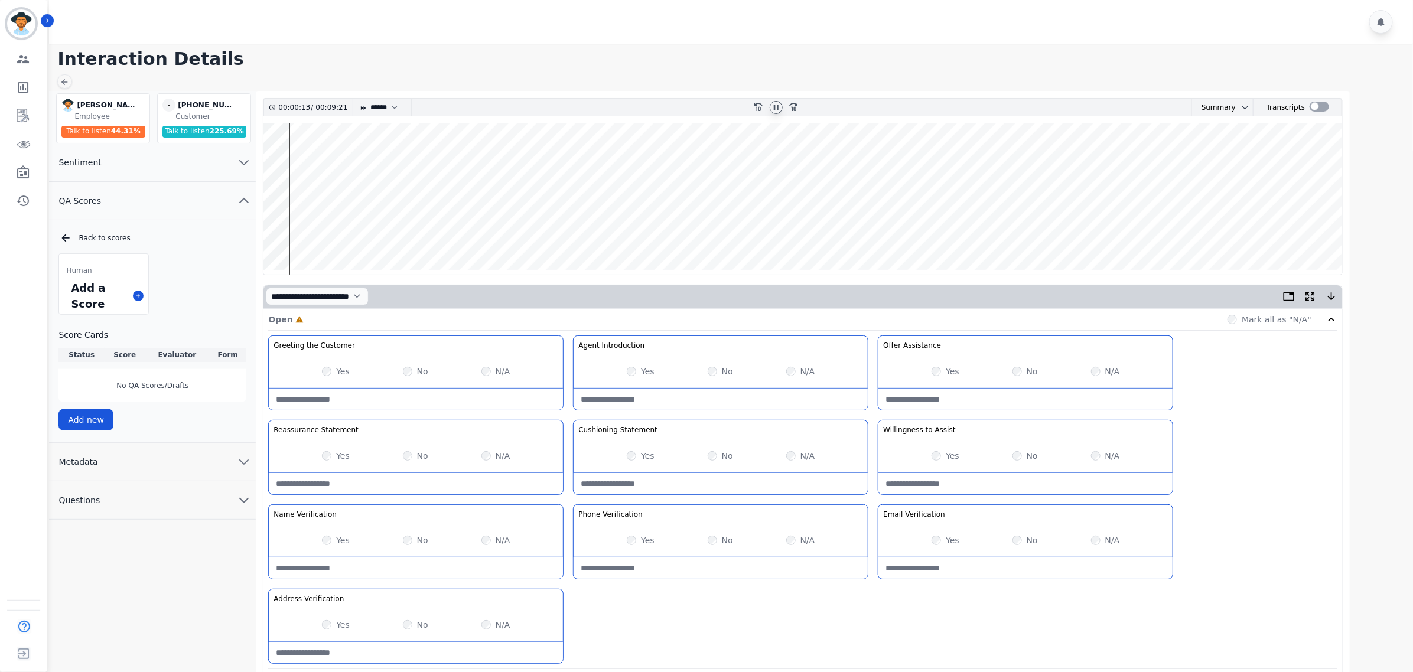
click at [942, 370] on div "Yes" at bounding box center [945, 372] width 28 height 12
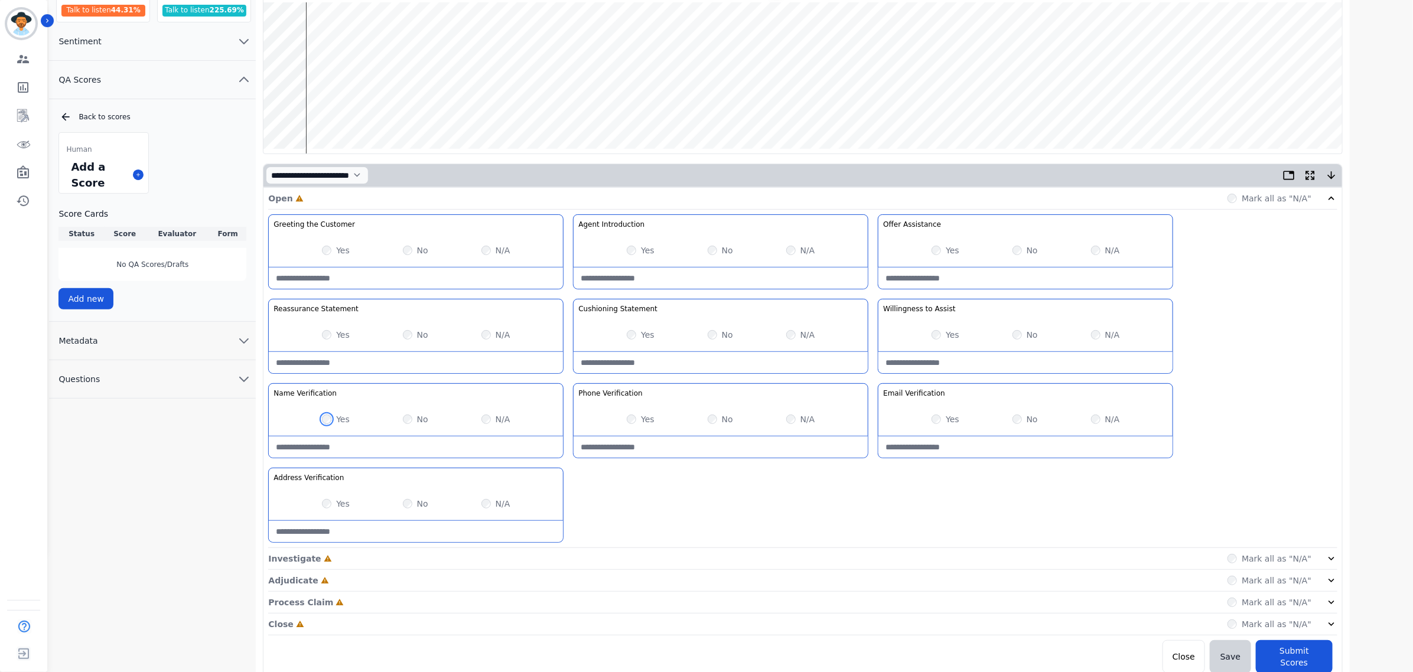
scroll to position [127, 0]
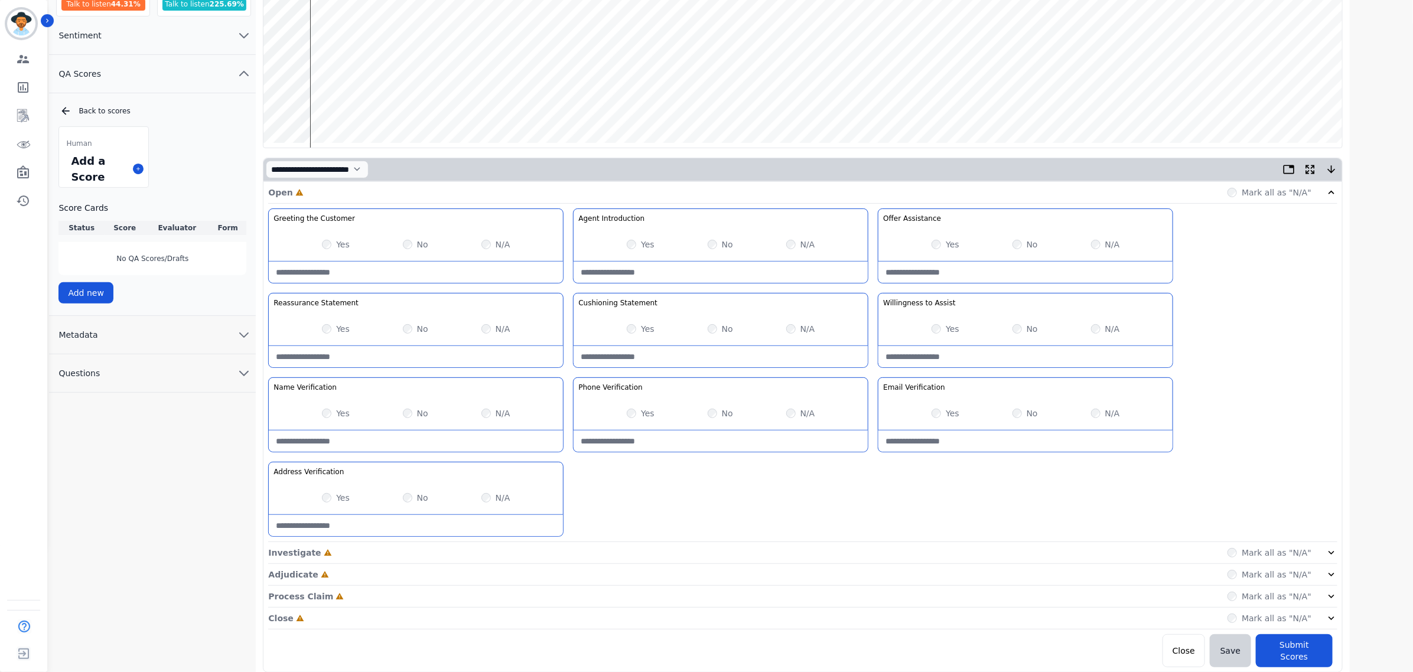
click at [1328, 554] on icon at bounding box center [1331, 553] width 12 height 12
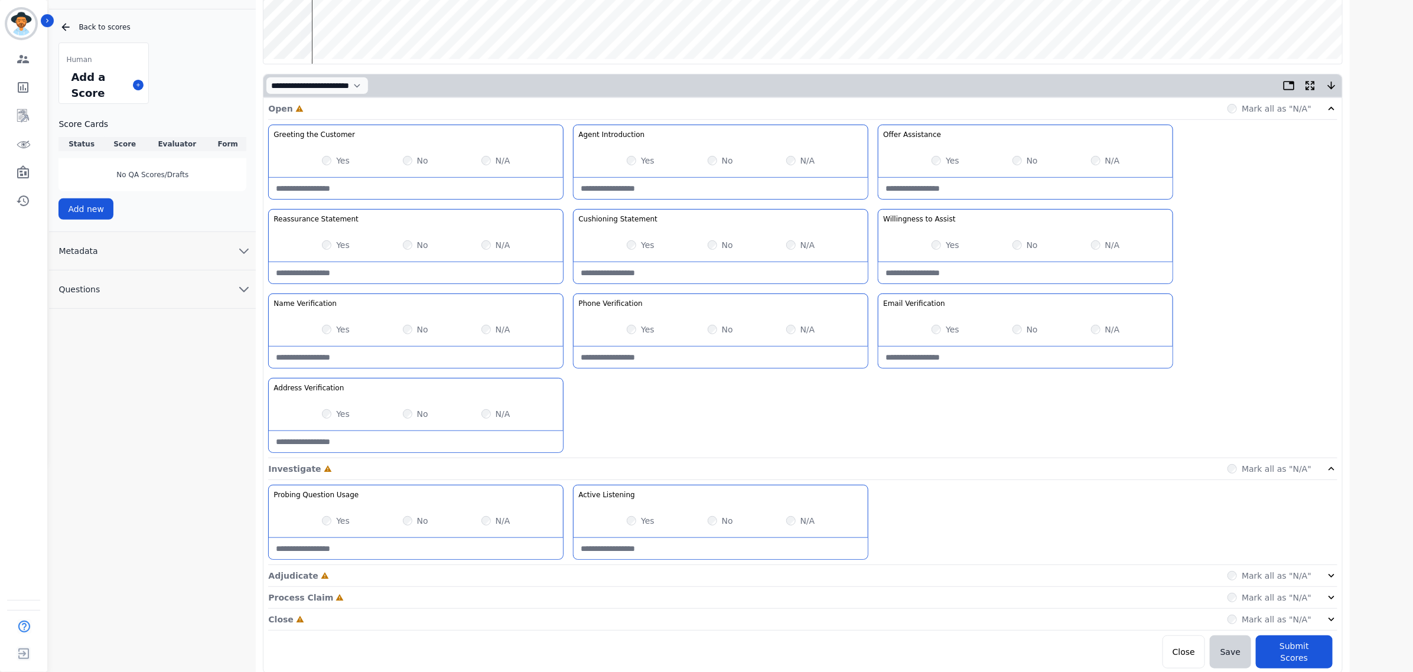
scroll to position [213, 0]
click at [1323, 607] on div "Adjudicate Incomplete Mark all as "N/A"" at bounding box center [802, 618] width 1069 height 22
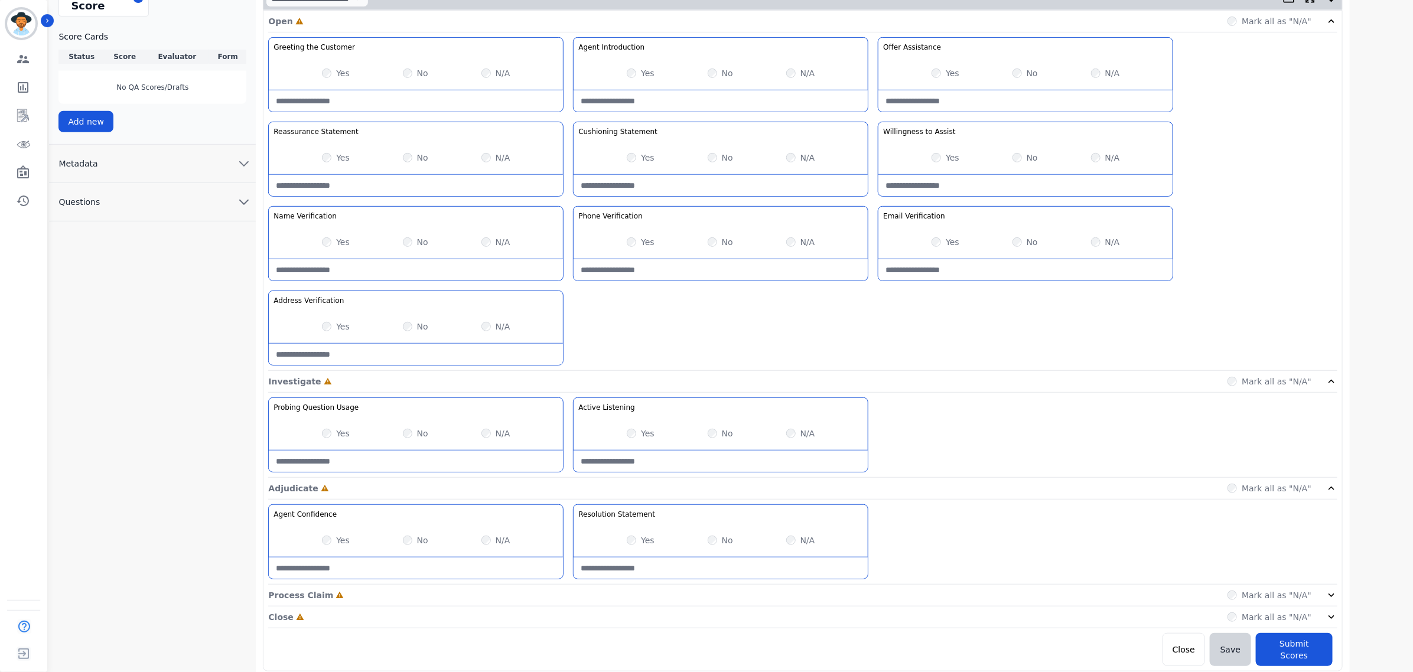
click at [1329, 601] on icon at bounding box center [1331, 595] width 12 height 12
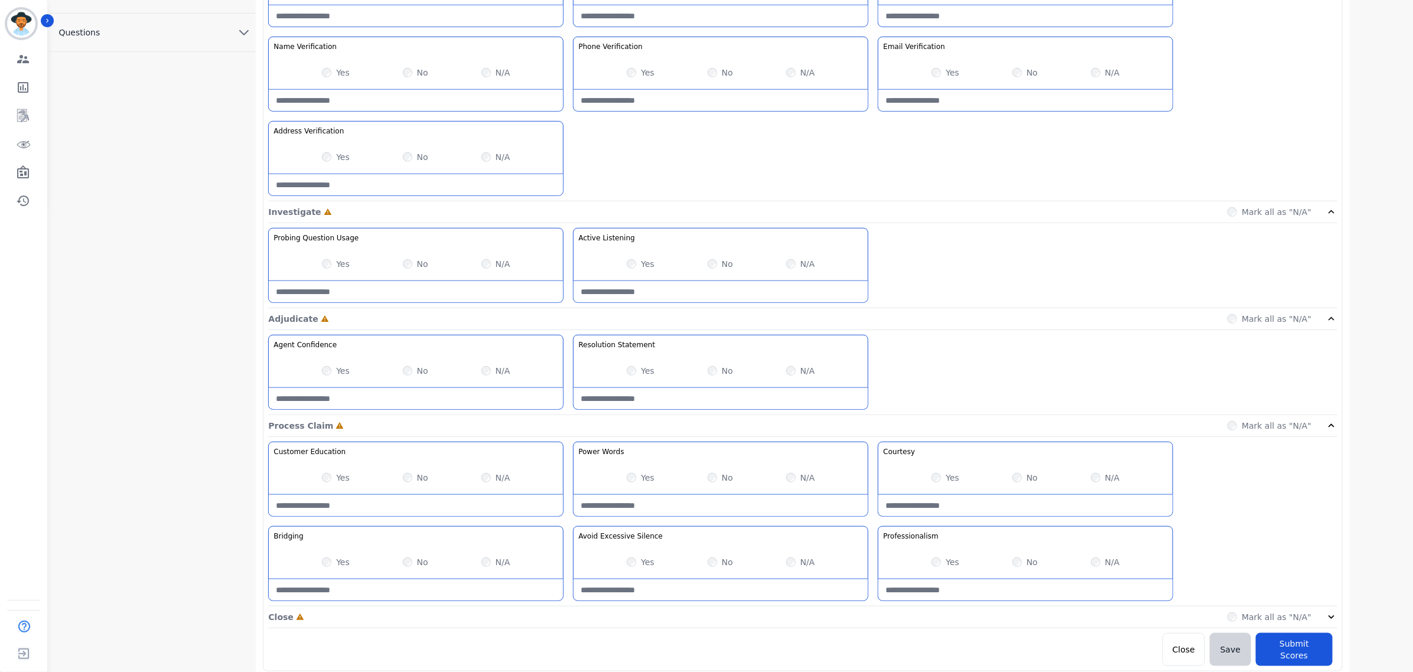
click at [1333, 618] on icon at bounding box center [1331, 617] width 12 height 12
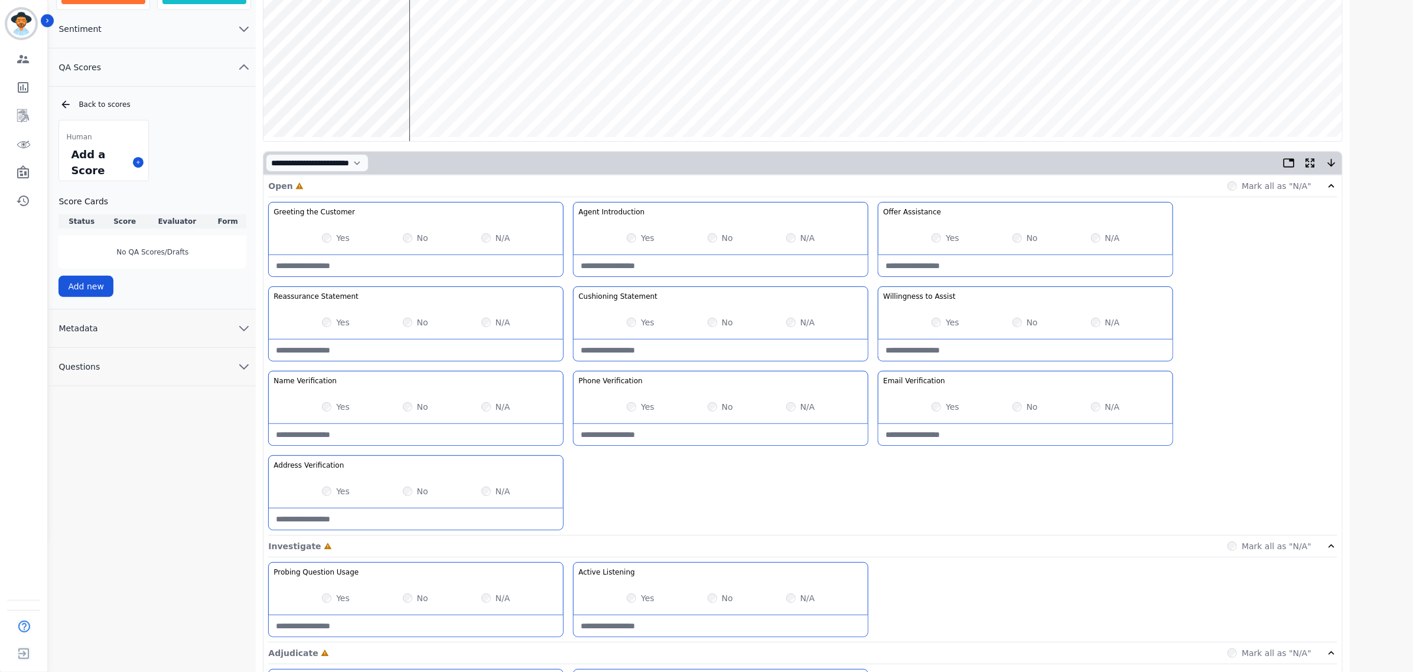
scroll to position [0, 0]
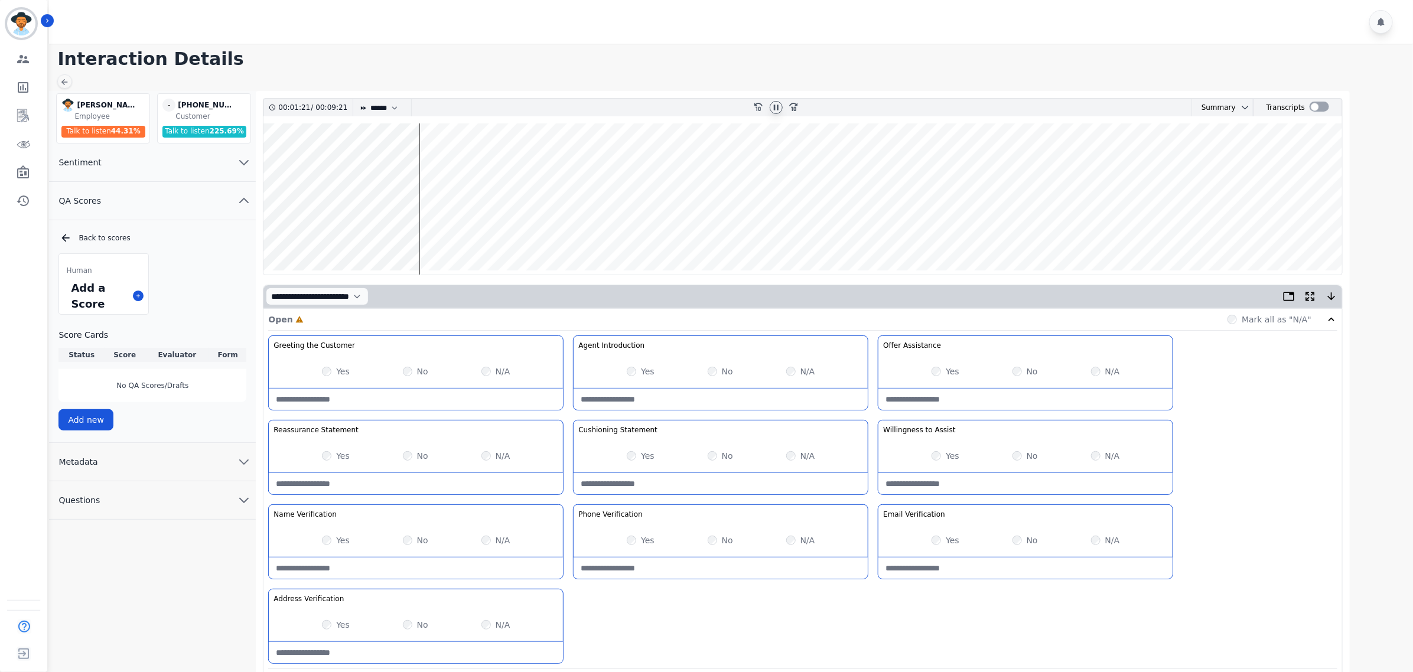
click at [424, 160] on wave at bounding box center [802, 198] width 1079 height 151
click at [452, 166] on wave at bounding box center [802, 198] width 1079 height 151
click at [461, 232] on wave at bounding box center [802, 198] width 1079 height 151
click at [483, 234] on wave at bounding box center [802, 198] width 1079 height 151
click at [324, 627] on div "Yes No N/A" at bounding box center [416, 624] width 294 height 33
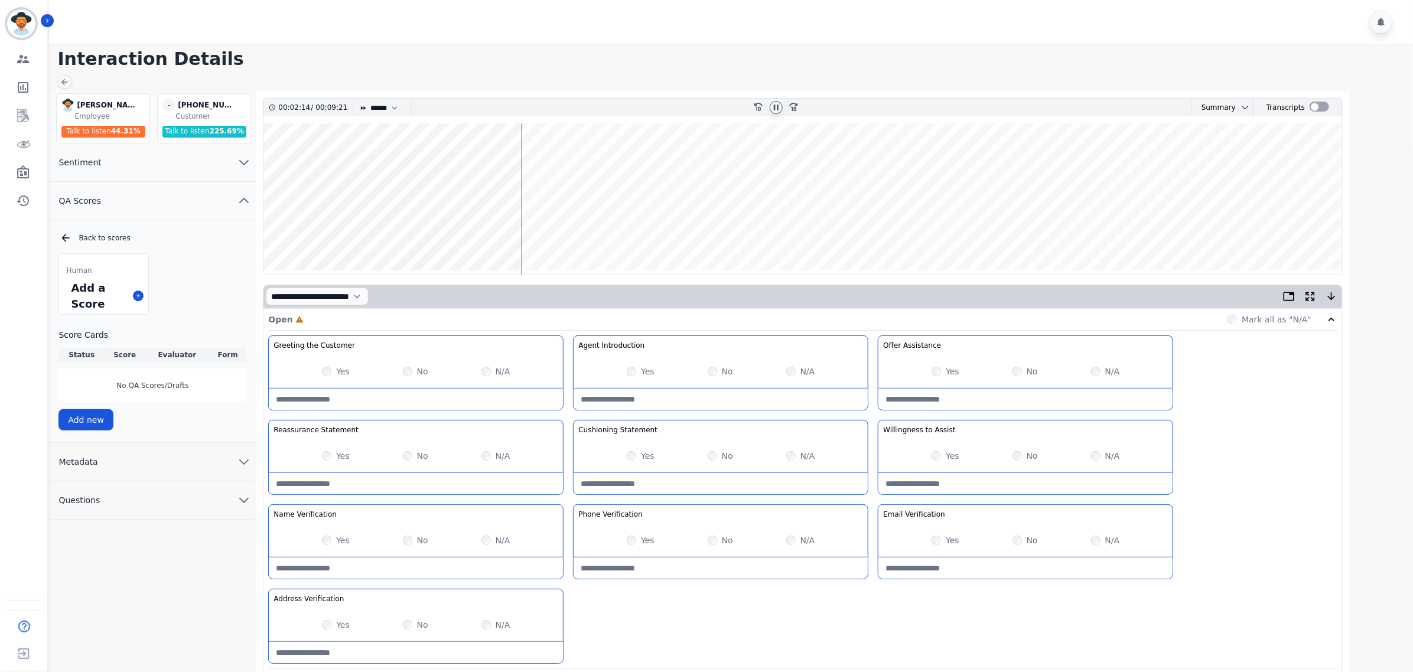
click at [940, 538] on div "Yes" at bounding box center [945, 541] width 28 height 12
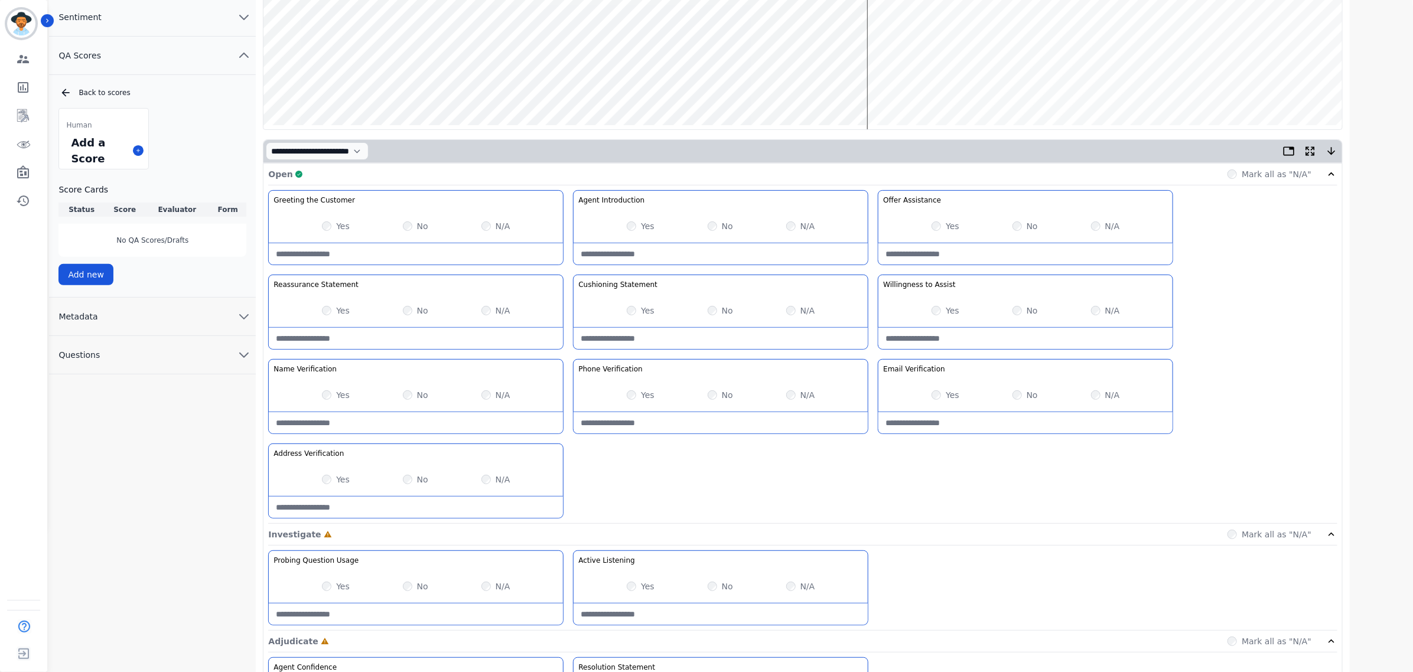
scroll to position [74, 0]
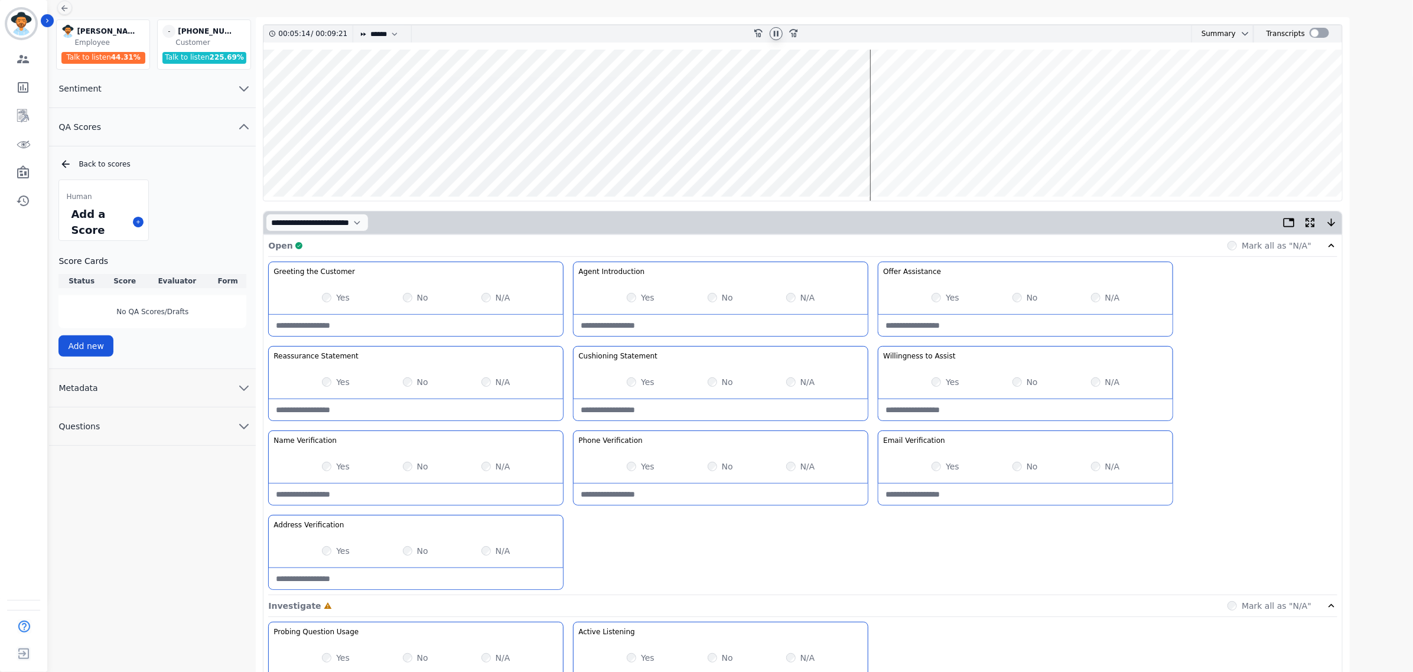
click at [721, 158] on wave at bounding box center [802, 125] width 1079 height 151
click at [689, 162] on wave at bounding box center [802, 125] width 1079 height 151
click at [774, 30] on icon at bounding box center [775, 33] width 9 height 9
click at [778, 33] on icon at bounding box center [775, 33] width 9 height 9
click at [559, 155] on wave at bounding box center [802, 125] width 1079 height 151
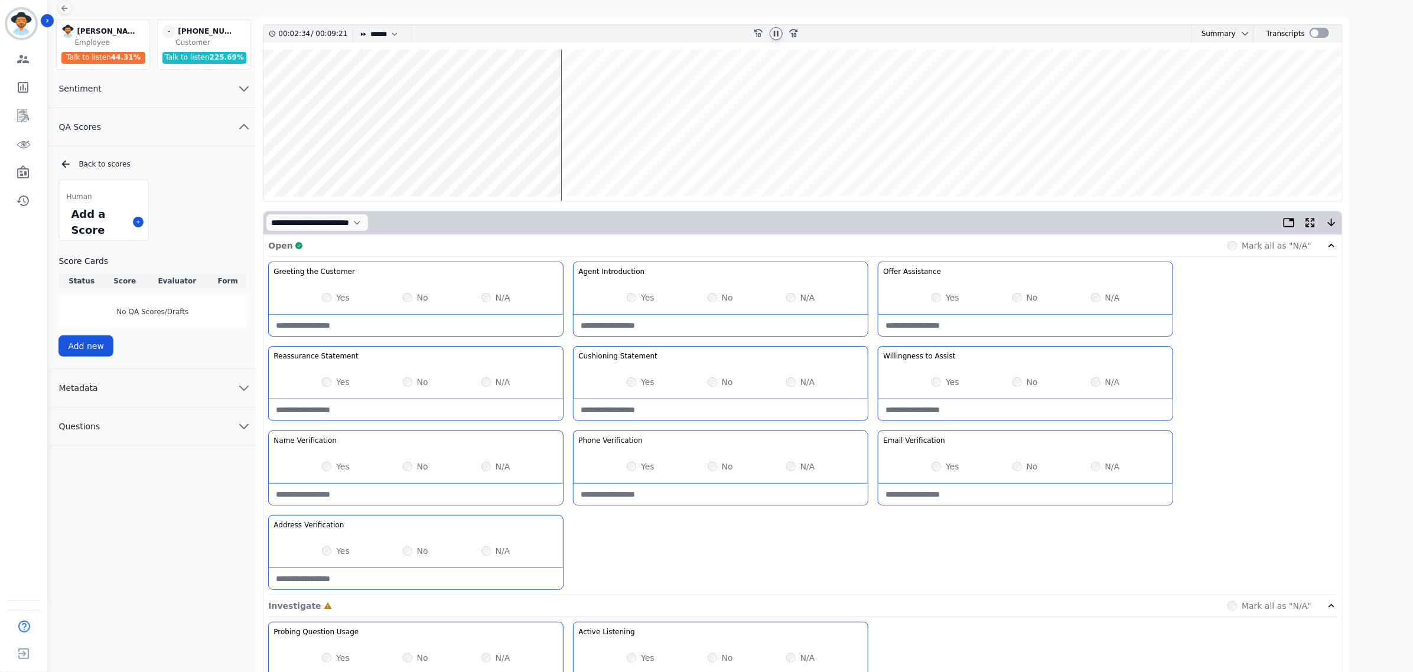
click at [576, 148] on wave at bounding box center [802, 125] width 1079 height 151
click at [582, 155] on wave at bounding box center [802, 125] width 1079 height 151
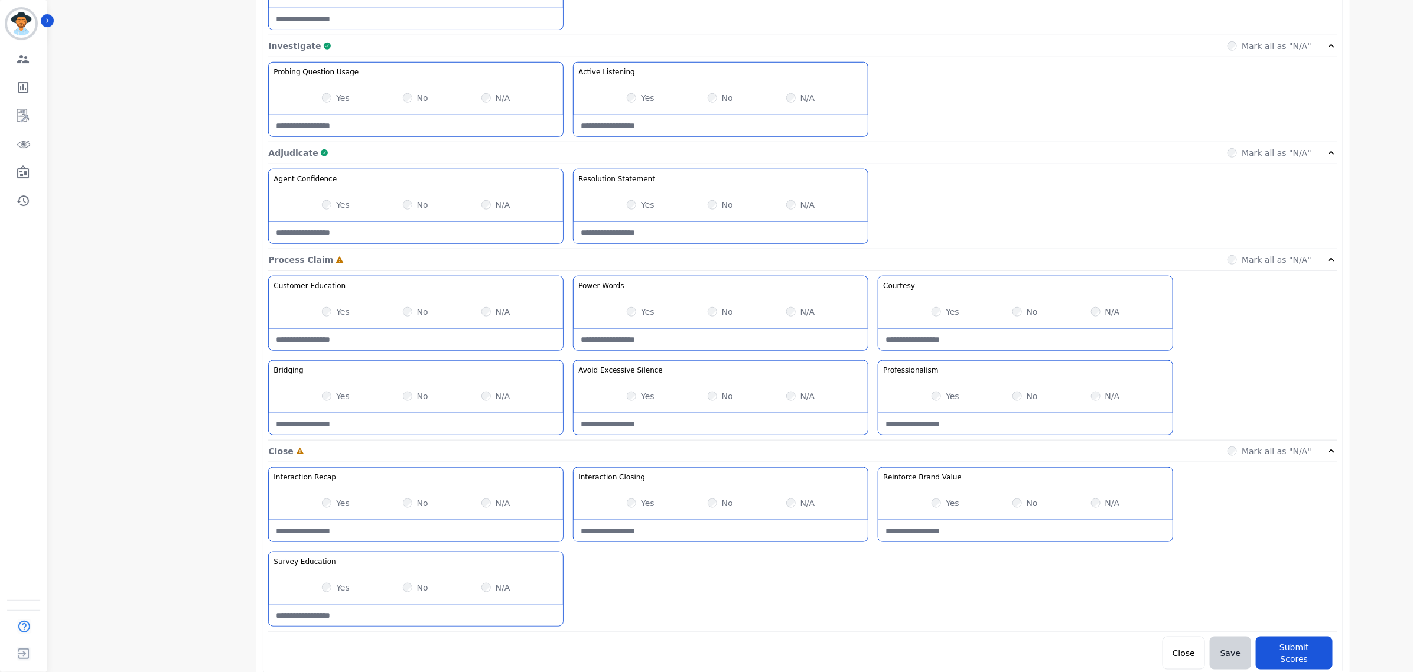
scroll to position [565, 0]
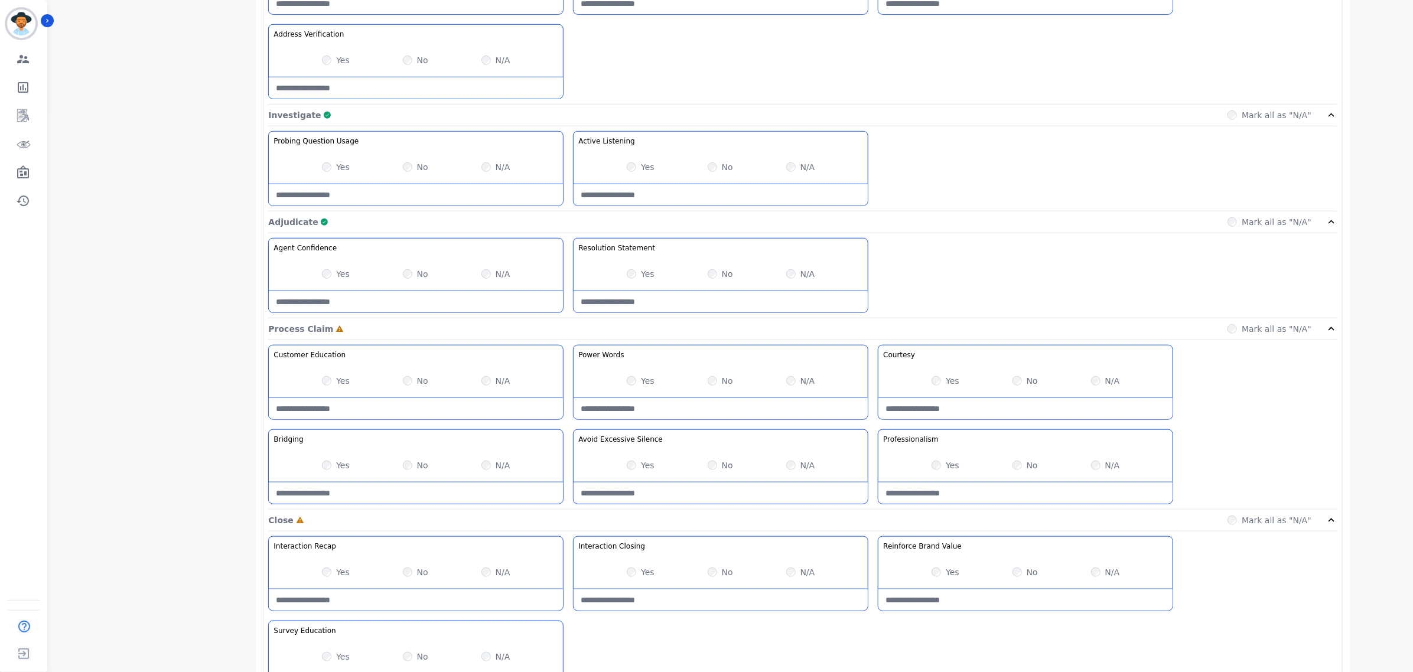
click at [321, 391] on div "Yes No N/A" at bounding box center [416, 380] width 294 height 33
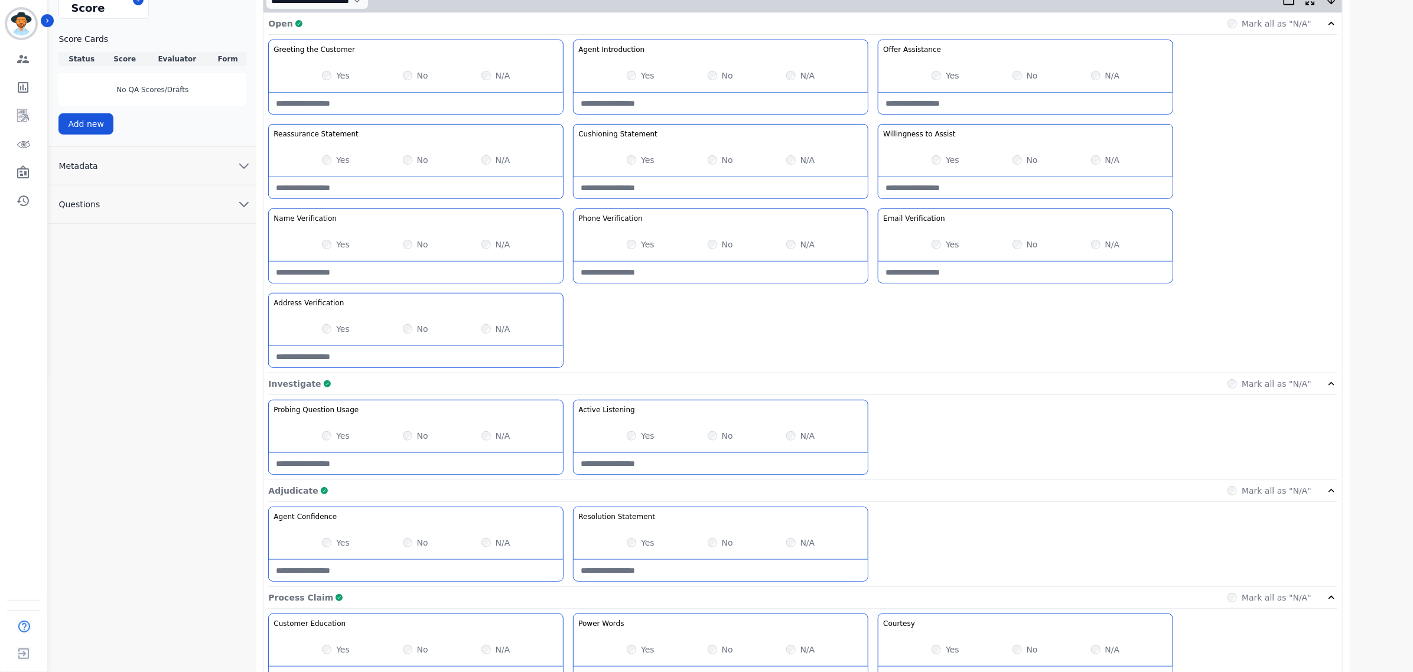
scroll to position [639, 0]
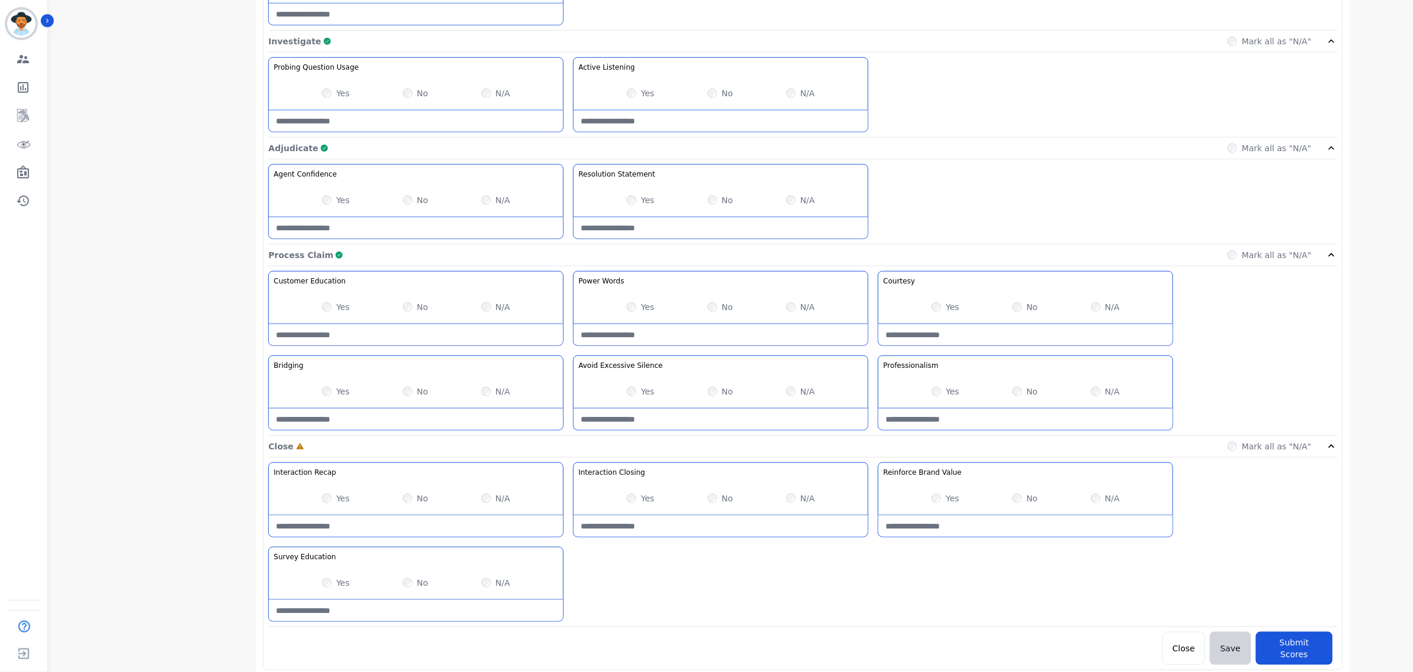
click at [408, 611] on Education-note at bounding box center [416, 610] width 294 height 21
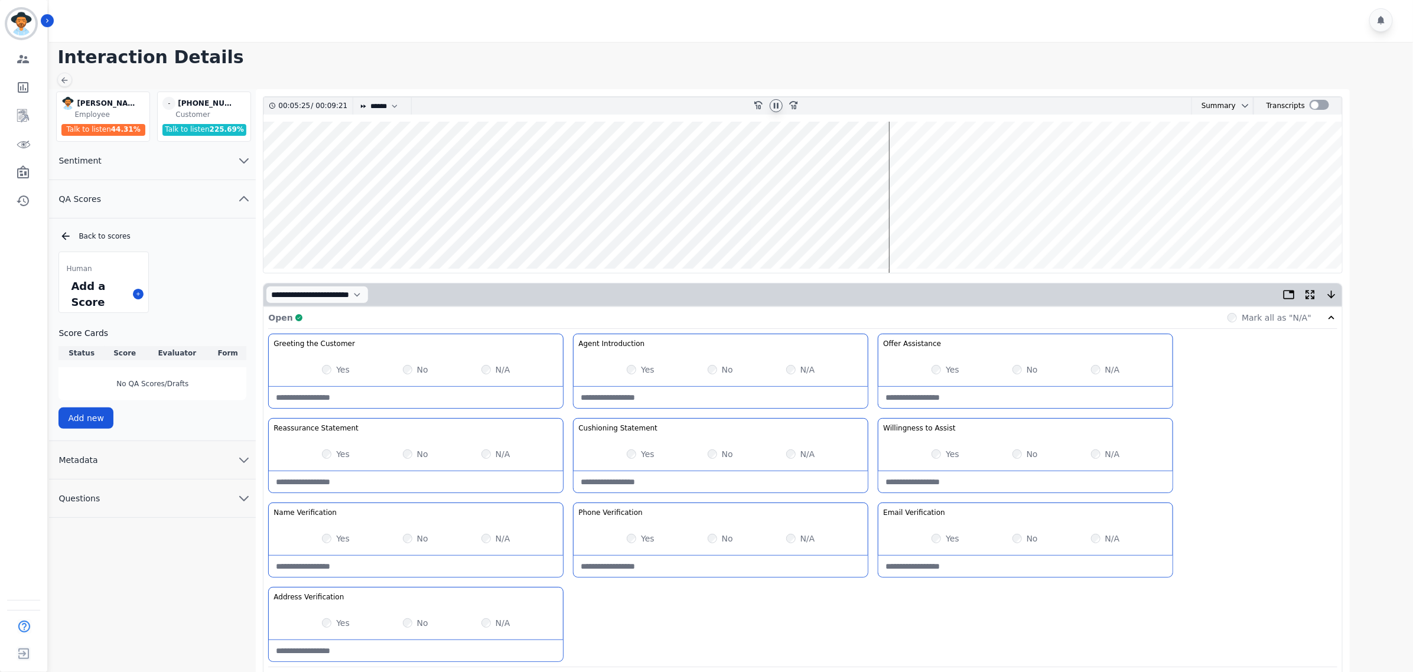
scroll to position [0, 0]
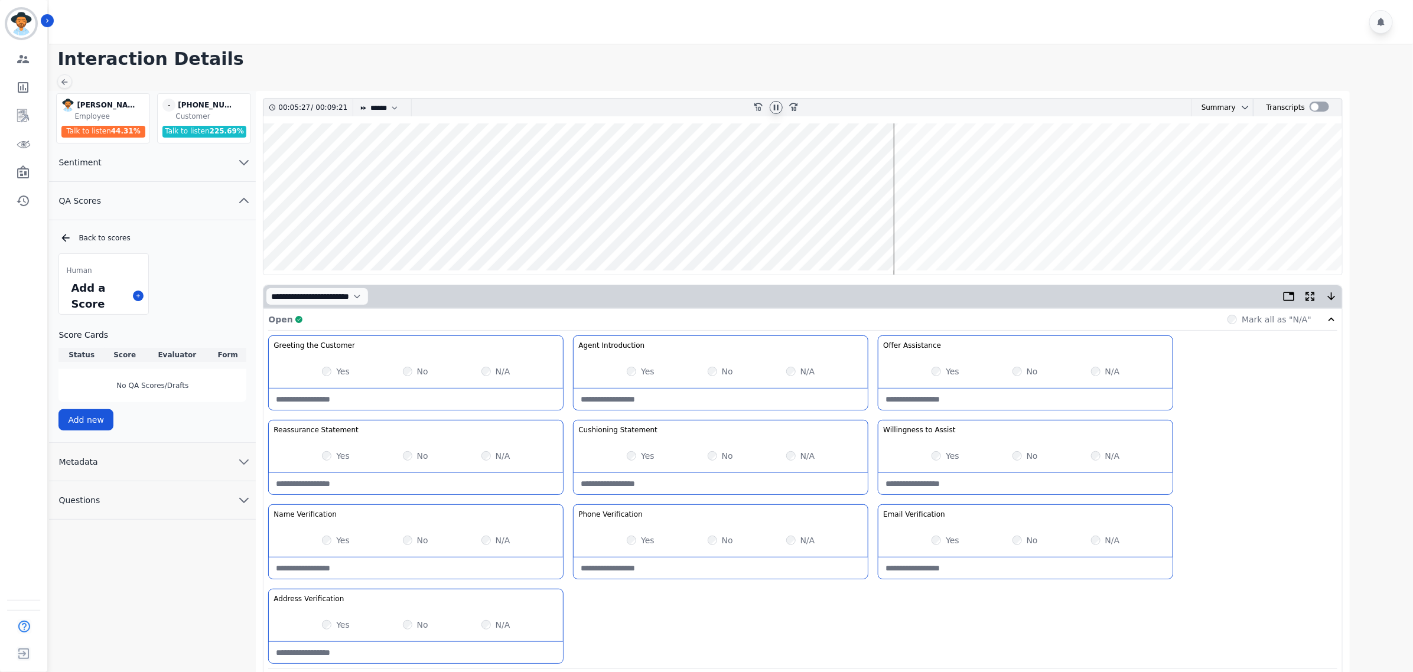
type Education-note "**********"
click at [973, 232] on wave at bounding box center [802, 198] width 1079 height 151
click at [996, 233] on wave at bounding box center [802, 198] width 1079 height 151
click at [1005, 160] on wave at bounding box center [802, 198] width 1079 height 151
click at [1021, 232] on wave at bounding box center [802, 198] width 1079 height 151
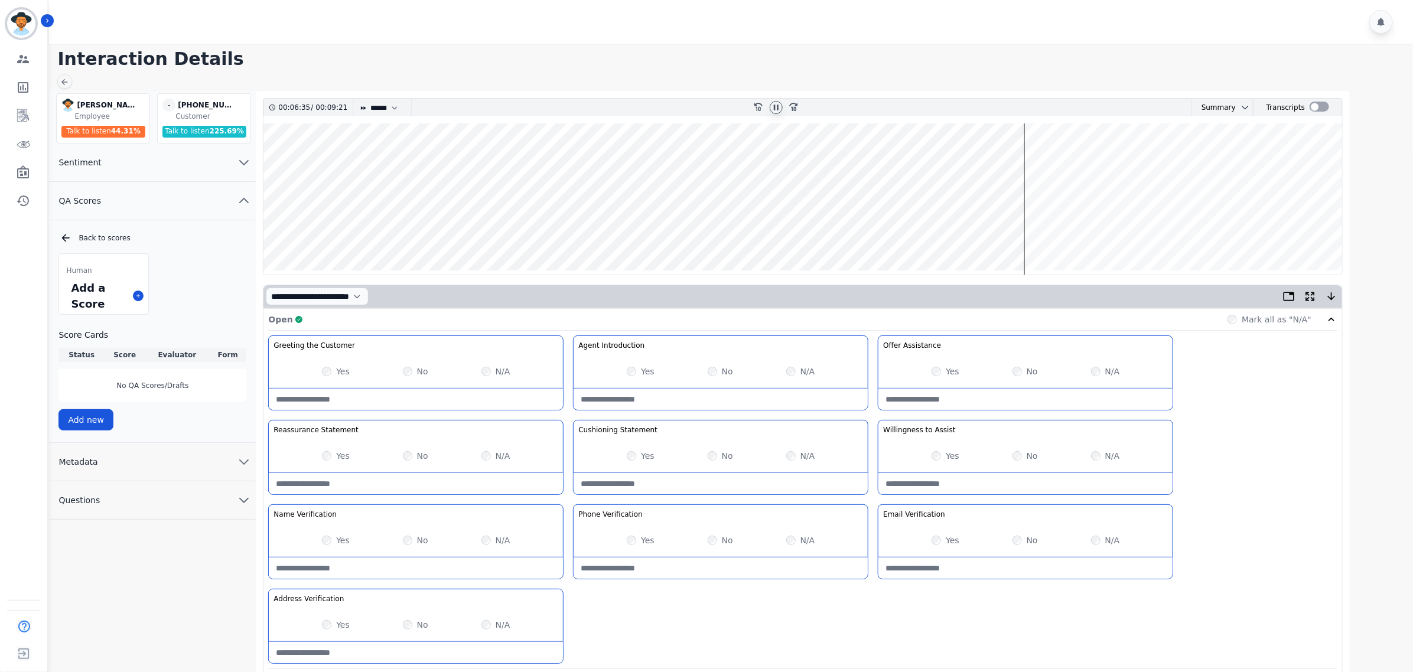
click at [1034, 233] on wave at bounding box center [802, 198] width 1079 height 151
click at [1051, 232] on wave at bounding box center [802, 198] width 1079 height 151
click at [1072, 233] on wave at bounding box center [802, 198] width 1079 height 151
click at [1094, 161] on wave at bounding box center [802, 198] width 1079 height 151
click at [1100, 160] on wave at bounding box center [802, 198] width 1079 height 151
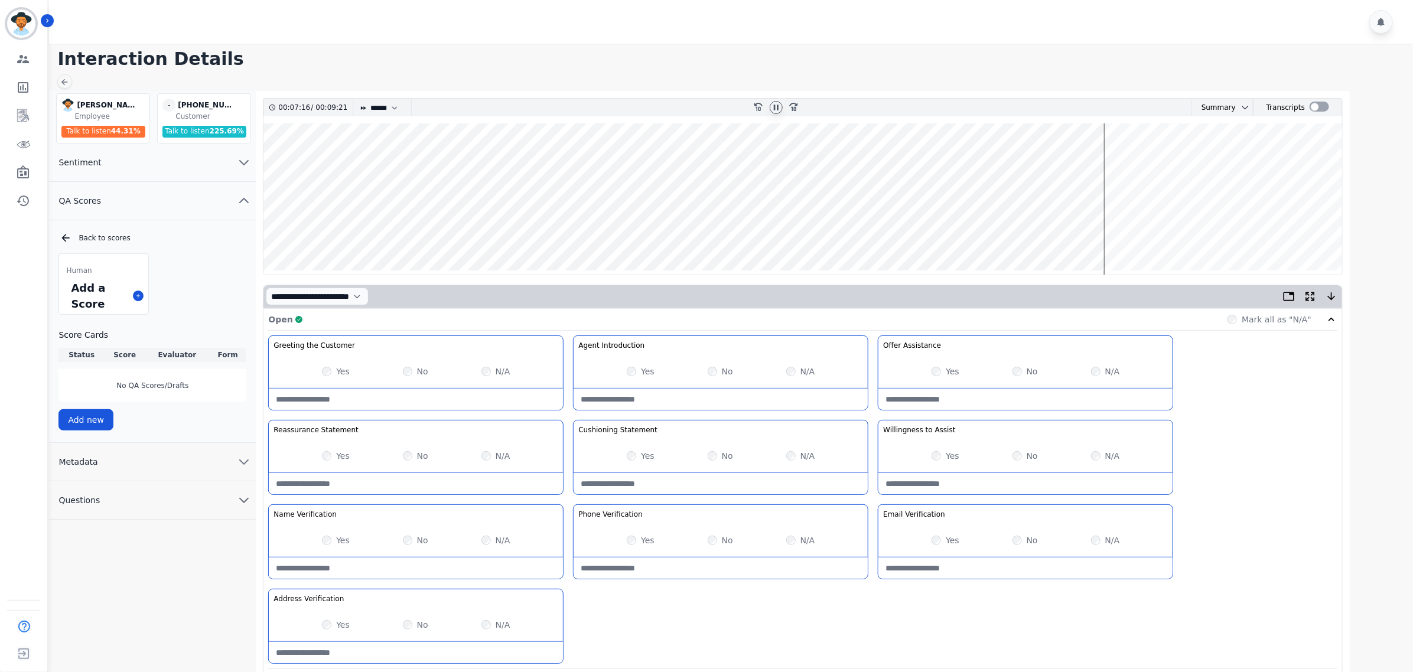
click at [1146, 166] on wave at bounding box center [802, 198] width 1079 height 151
click at [1152, 233] on wave at bounding box center [802, 198] width 1079 height 151
click at [1188, 233] on wave at bounding box center [802, 198] width 1079 height 151
click at [1214, 235] on wave at bounding box center [802, 198] width 1079 height 151
click at [1239, 232] on wave at bounding box center [802, 198] width 1079 height 151
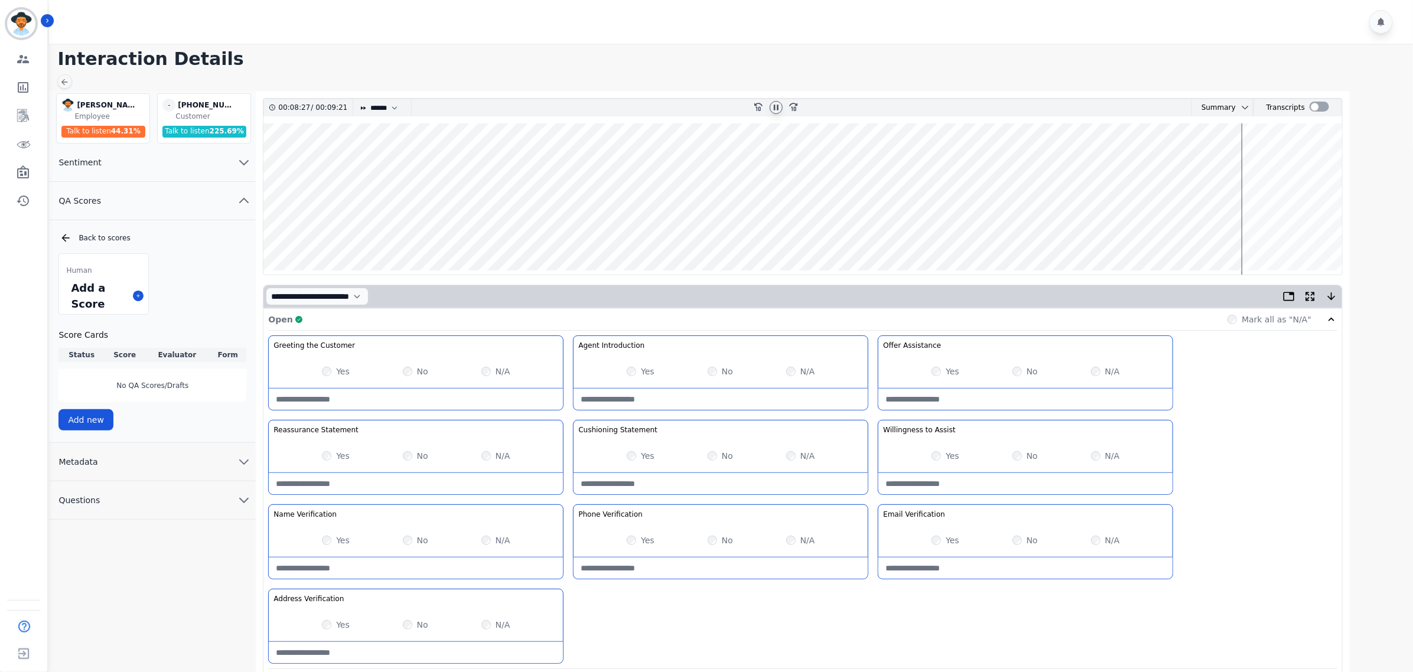
click at [1276, 236] on wave at bounding box center [802, 198] width 1079 height 151
click at [1301, 232] on wave at bounding box center [802, 198] width 1079 height 151
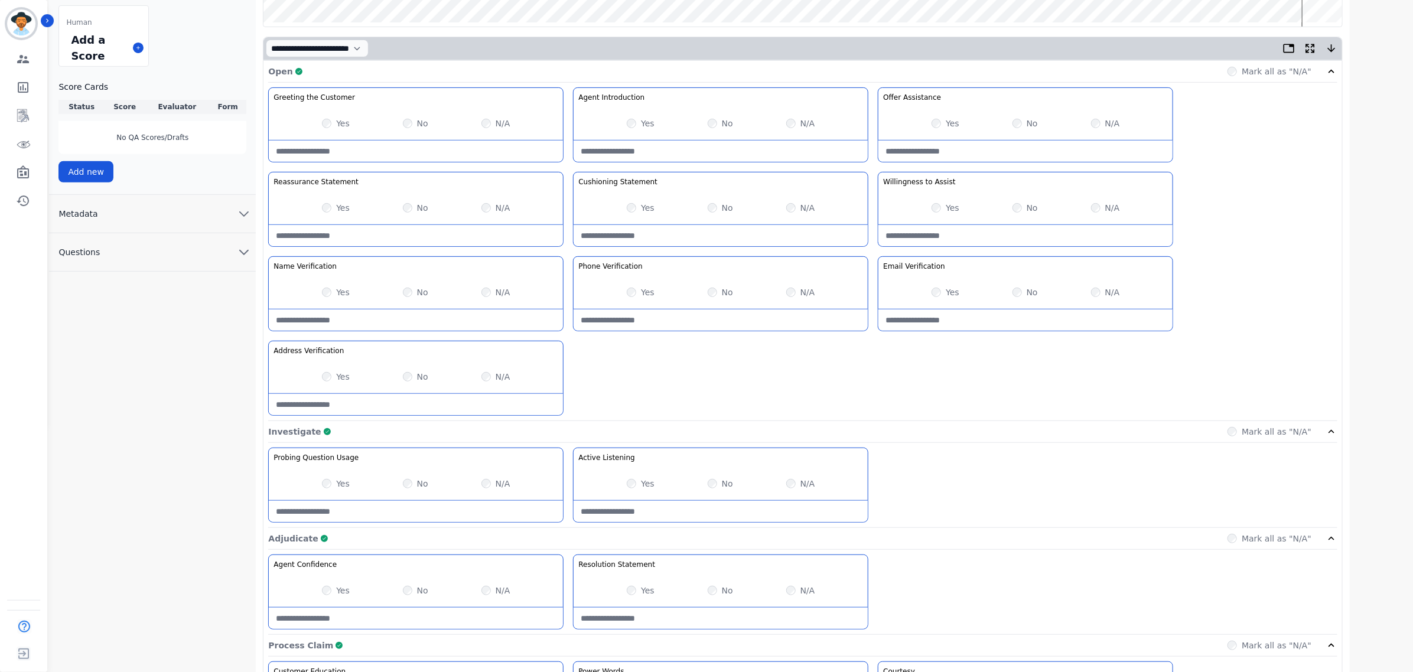
scroll to position [639, 0]
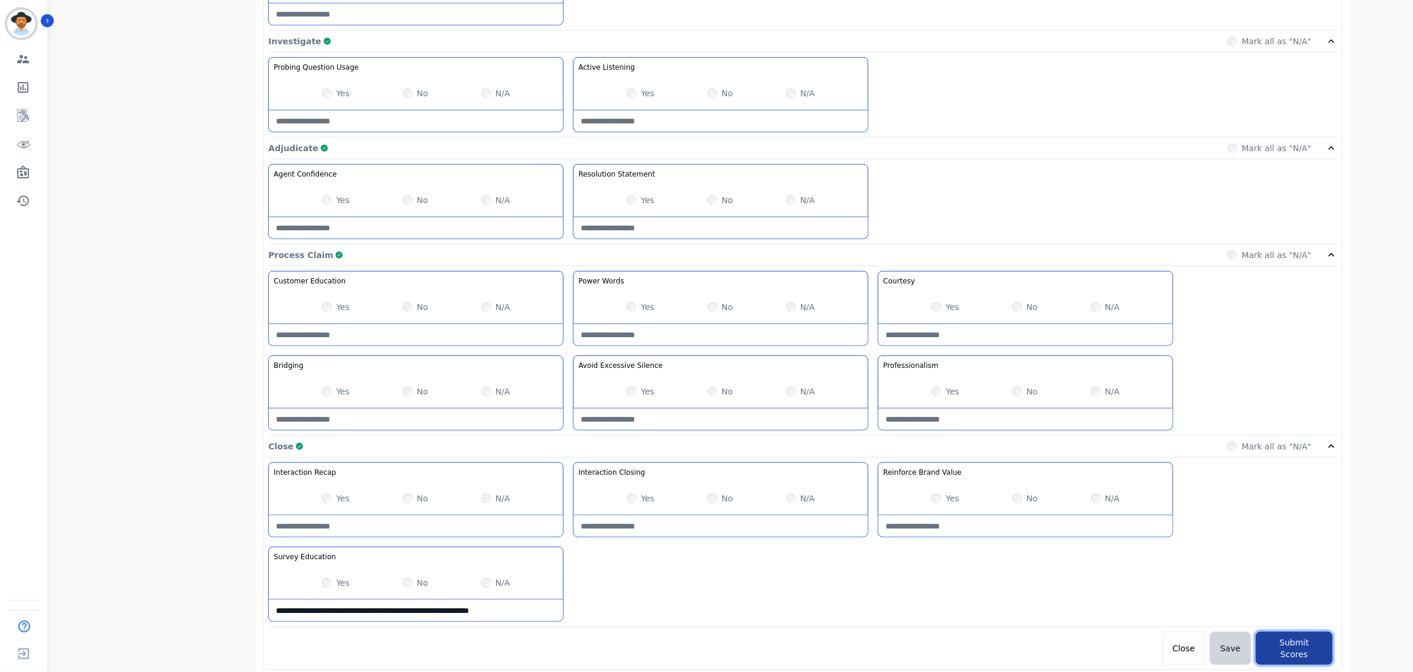
click at [1307, 649] on button "Submit Scores" at bounding box center [1294, 648] width 77 height 33
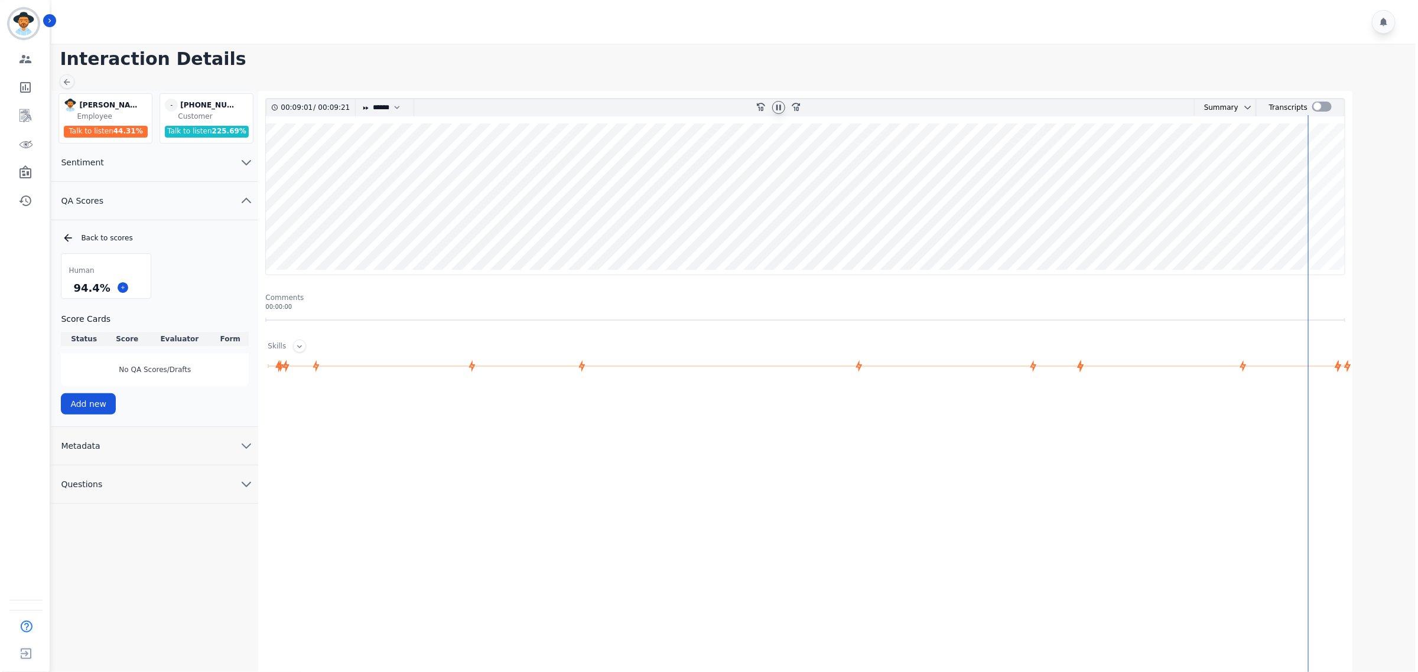
scroll to position [0, 0]
click at [777, 103] on icon at bounding box center [777, 107] width 9 height 9
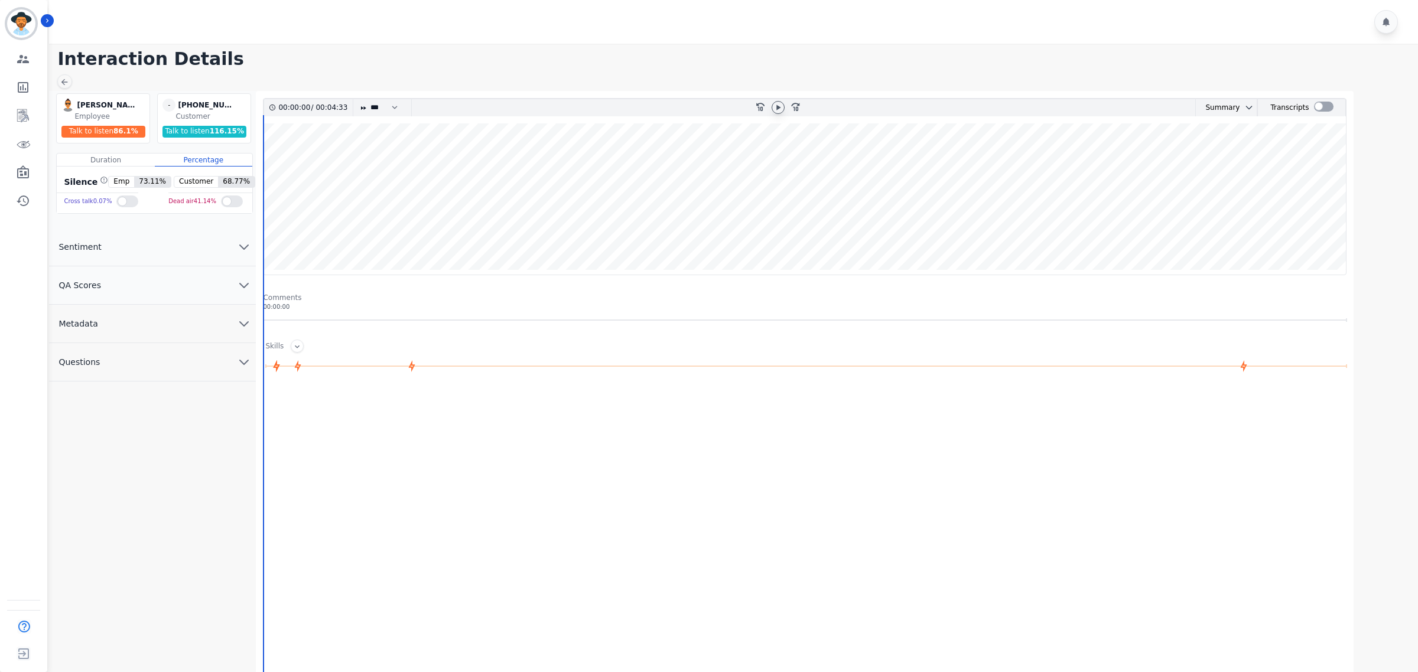
click at [778, 106] on icon at bounding box center [778, 107] width 4 height 5
click at [384, 105] on select "* * * **** * *** * ****" at bounding box center [386, 107] width 35 height 17
click at [229, 279] on button "QA Scores" at bounding box center [152, 285] width 207 height 38
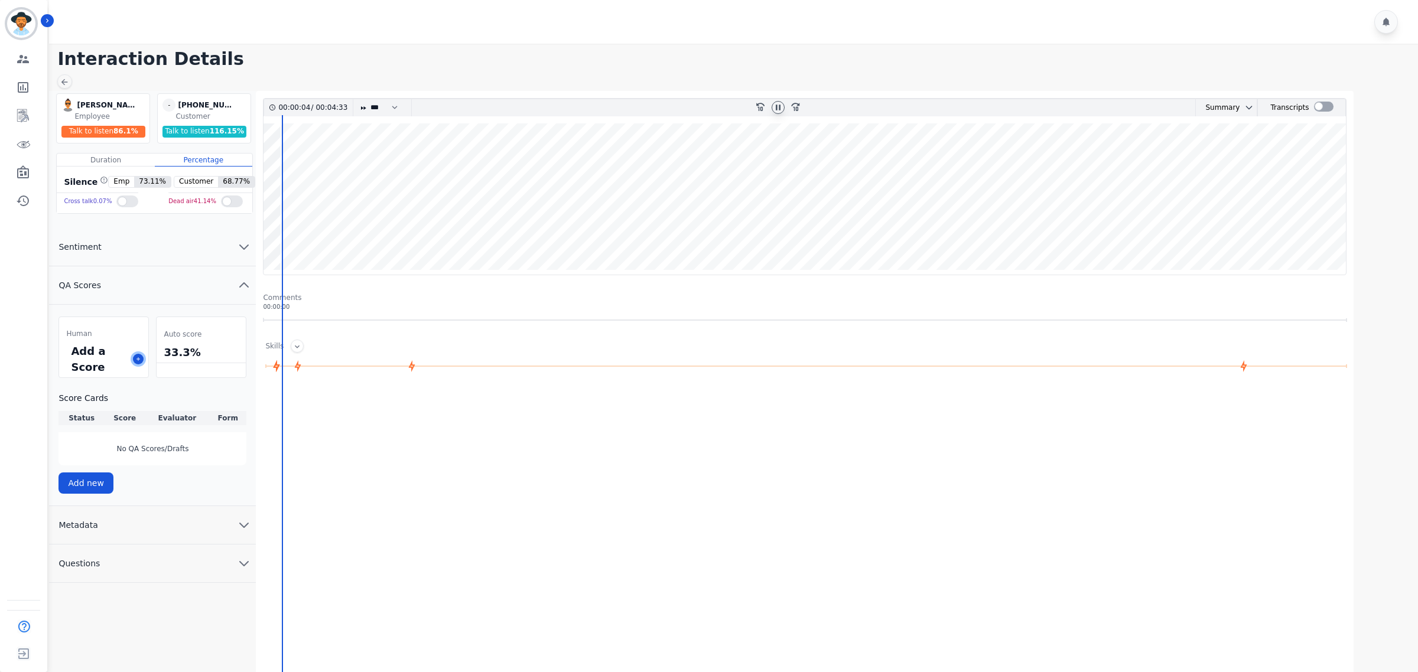
click at [135, 361] on button at bounding box center [138, 359] width 11 height 11
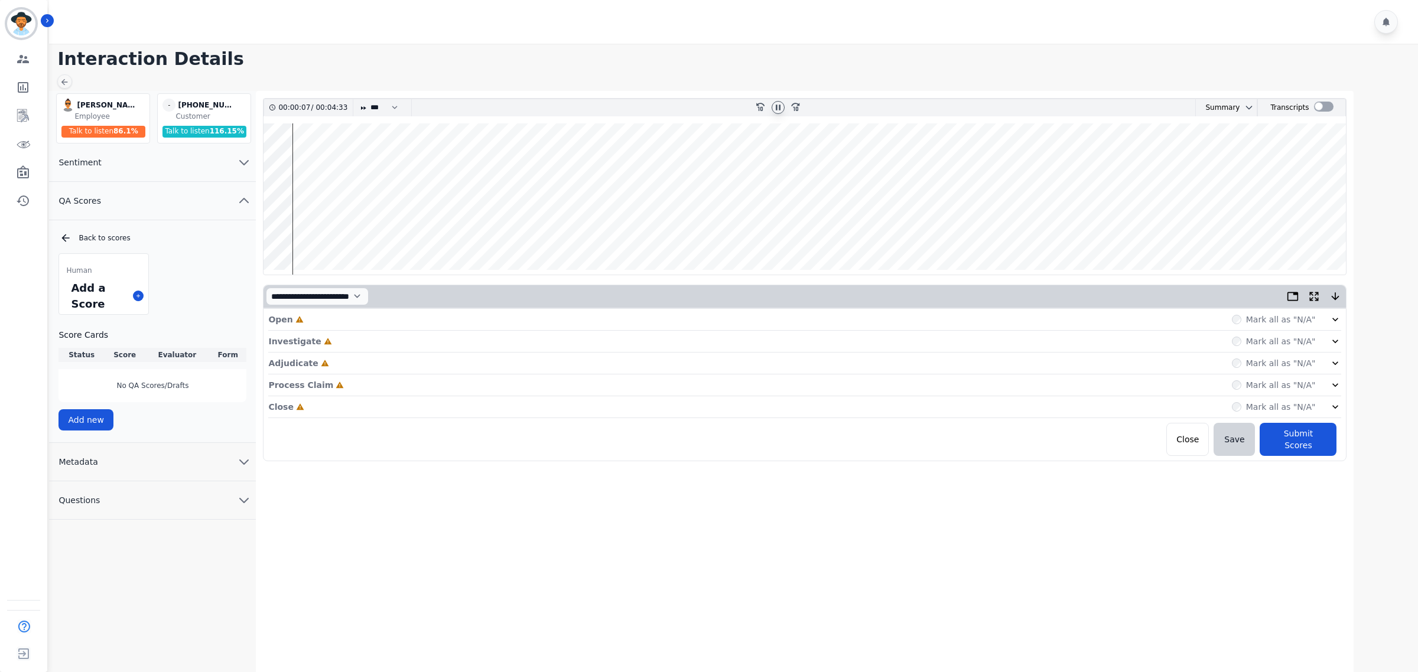
click at [1333, 323] on icon at bounding box center [1335, 320] width 12 height 12
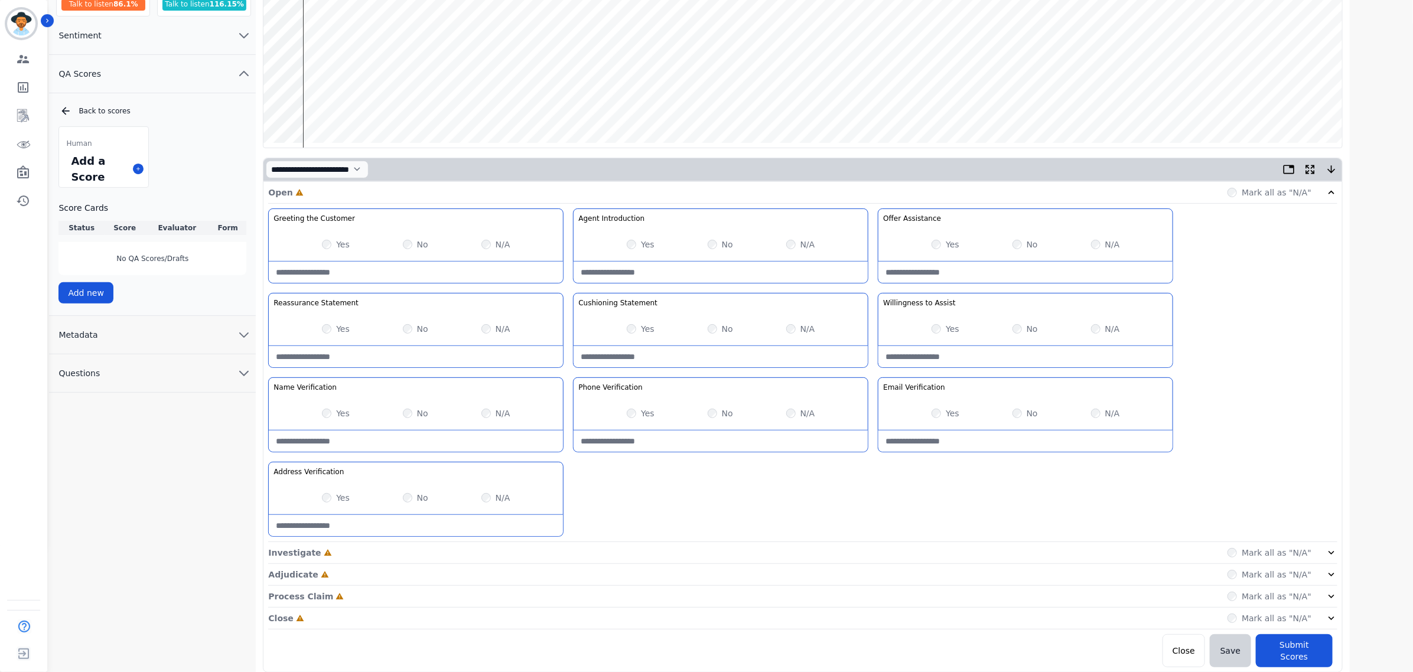
click at [1330, 556] on icon at bounding box center [1331, 553] width 12 height 12
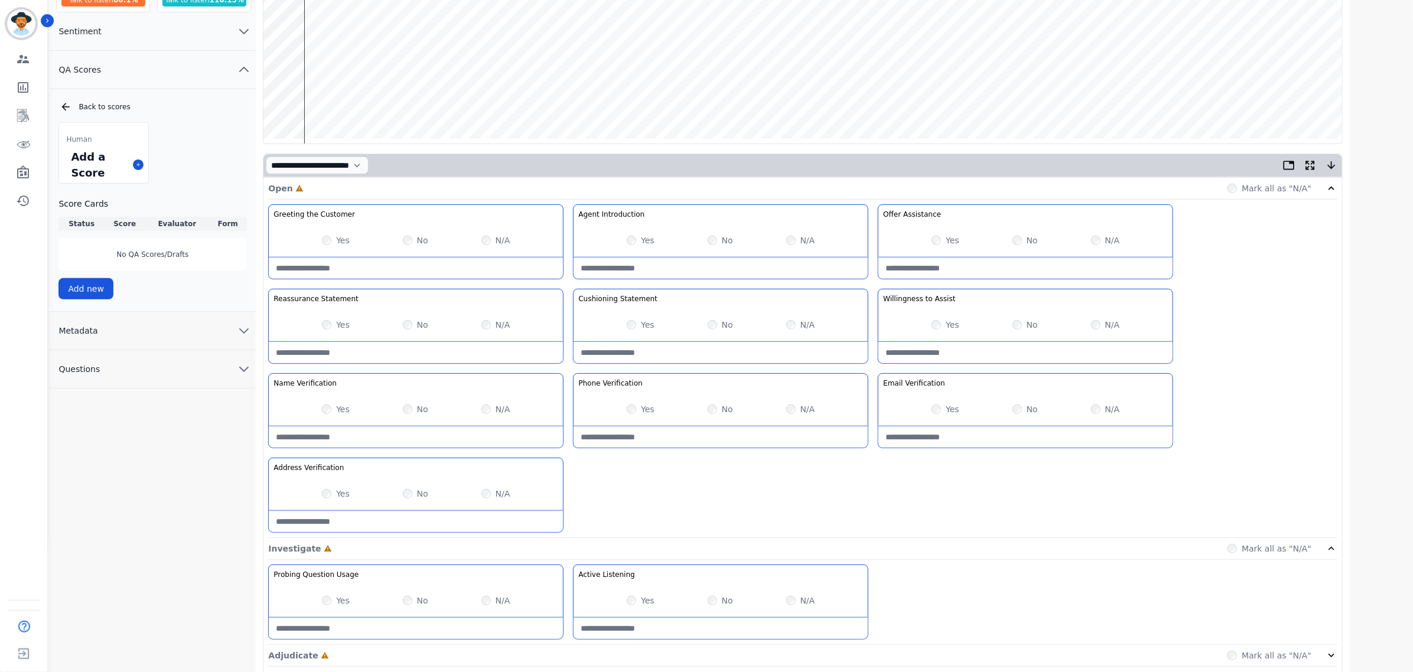
scroll to position [213, 0]
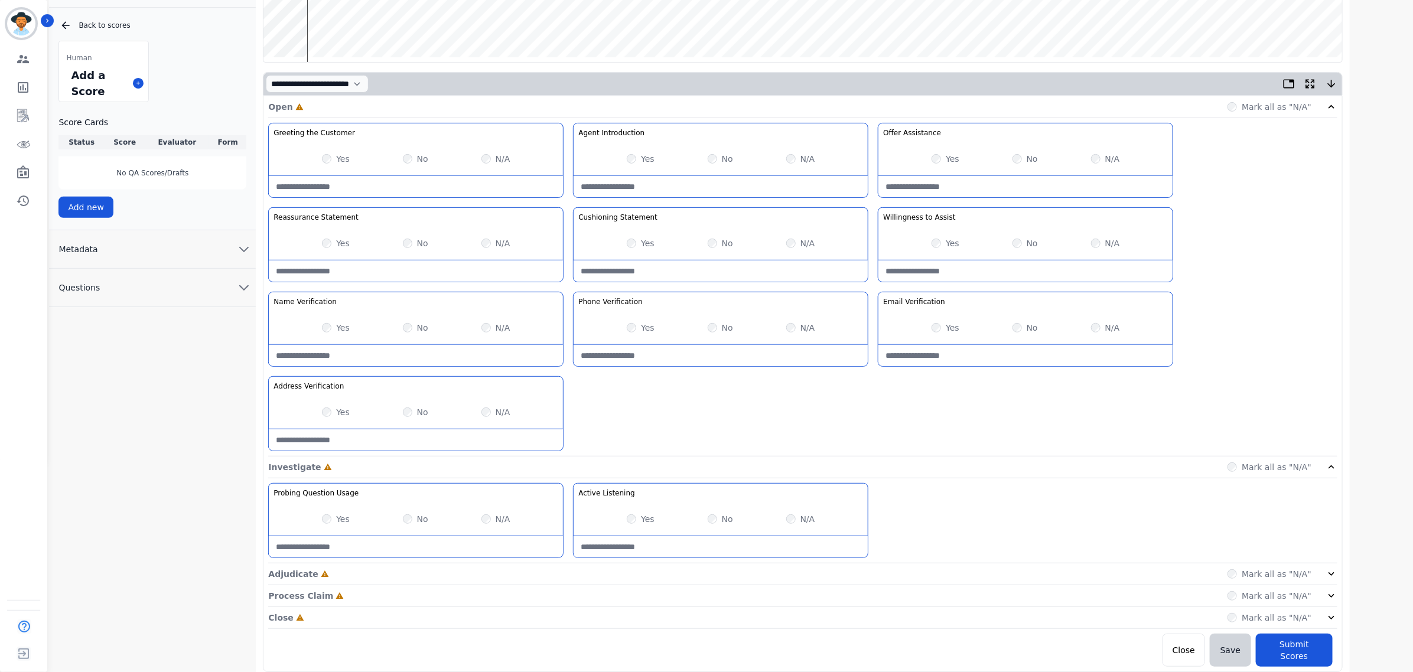
click at [1323, 607] on div "Adjudicate Incomplete Mark all as "N/A"" at bounding box center [802, 618] width 1069 height 22
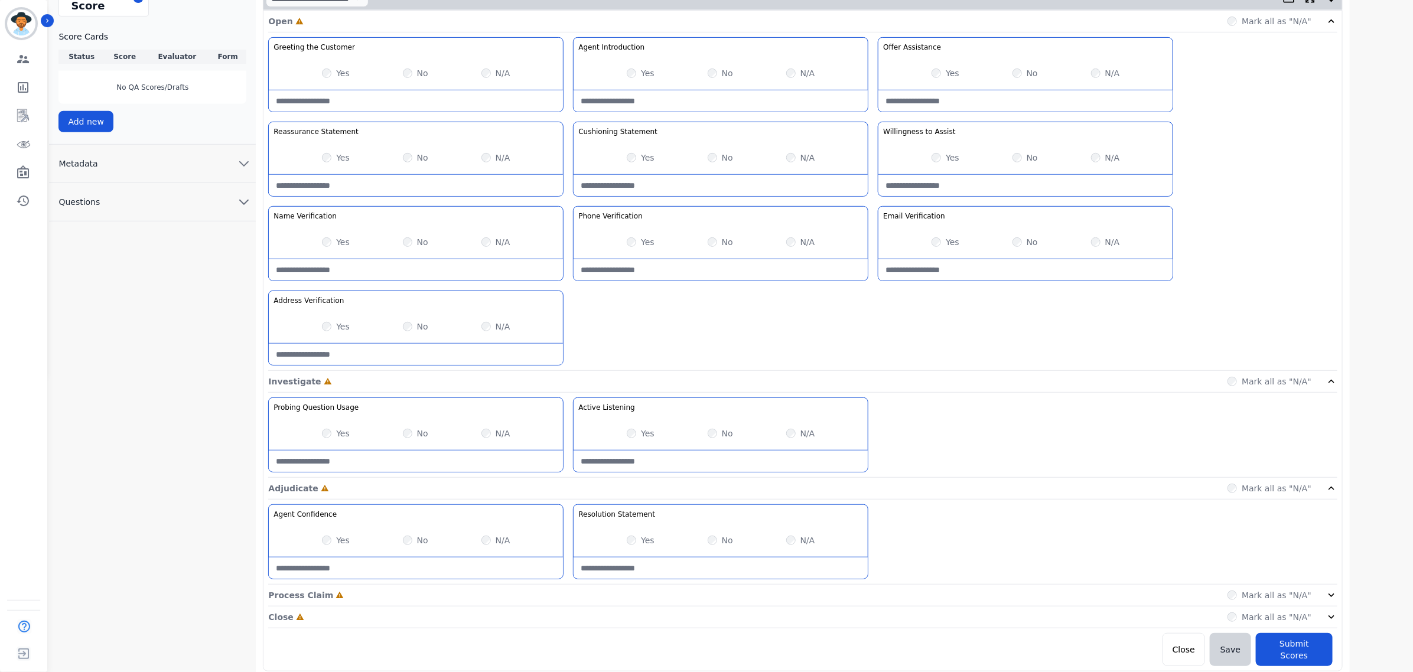
click at [1335, 597] on icon at bounding box center [1331, 595] width 12 height 12
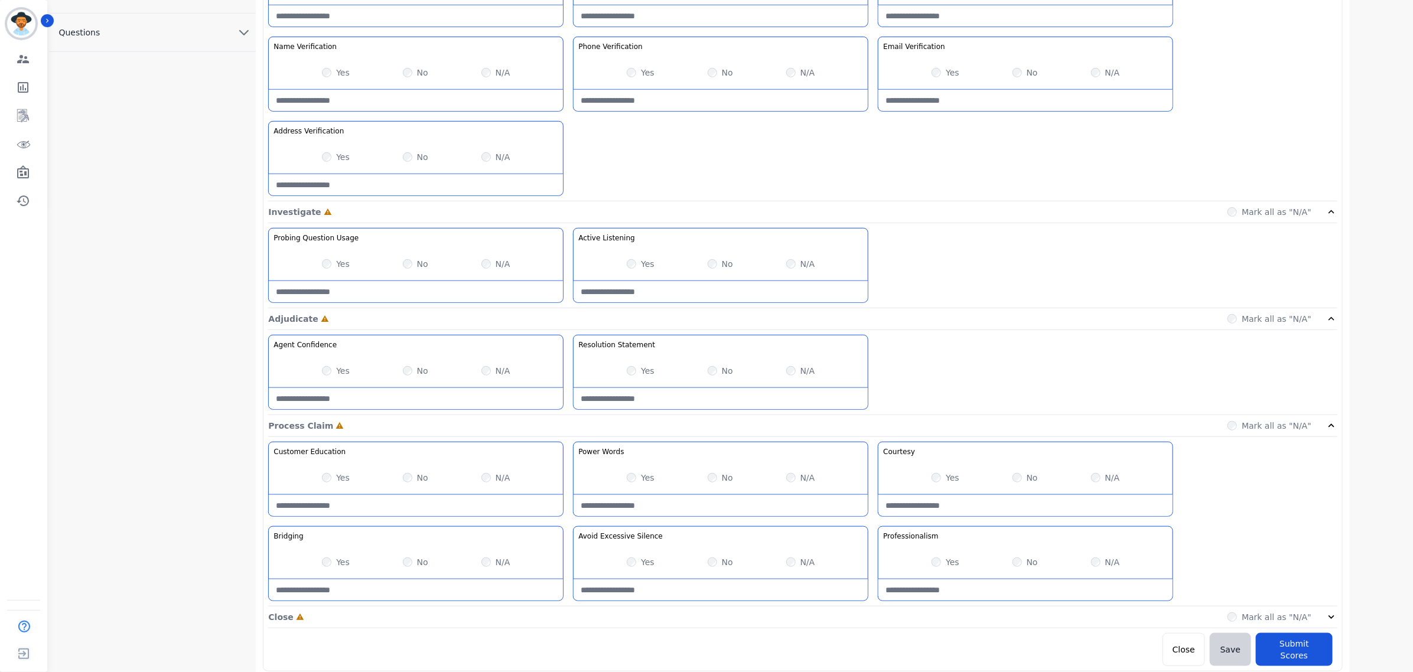
click at [1332, 619] on icon at bounding box center [1331, 617] width 6 height 4
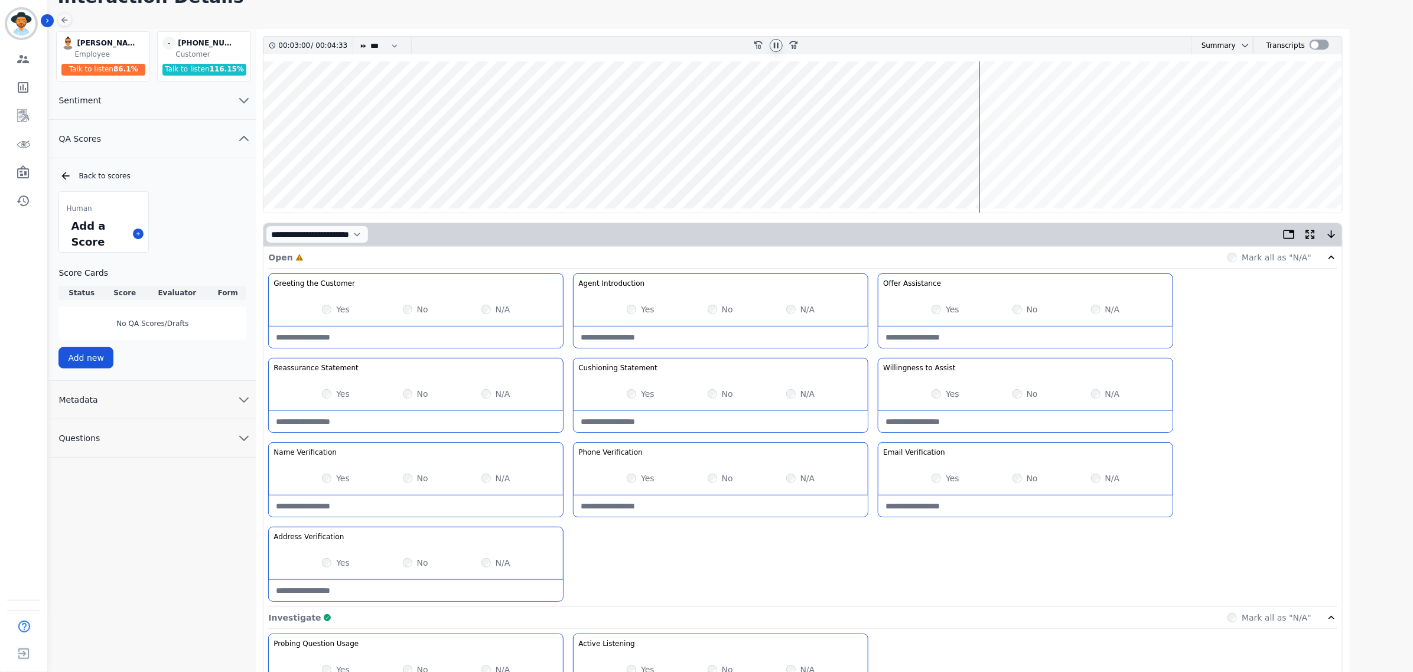
scroll to position [0, 0]
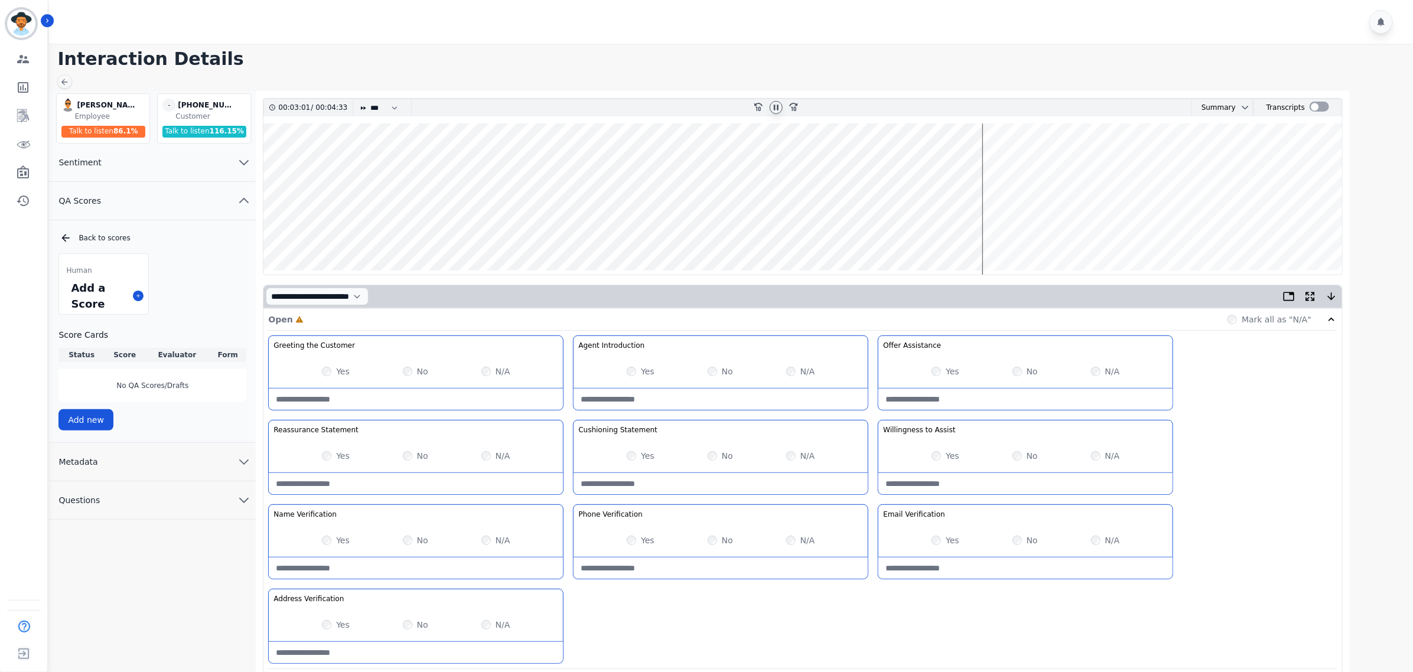
click at [772, 108] on icon at bounding box center [775, 107] width 9 height 9
click at [780, 108] on icon at bounding box center [775, 107] width 9 height 9
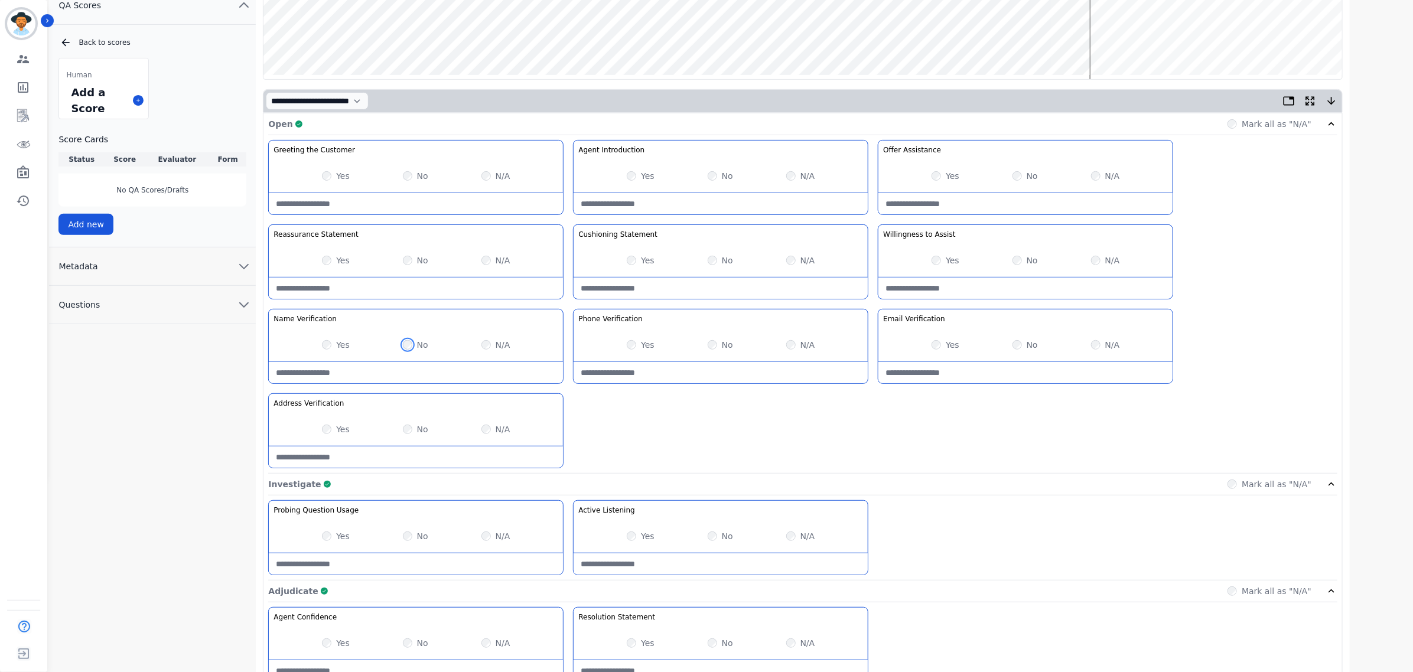
scroll to position [565, 0]
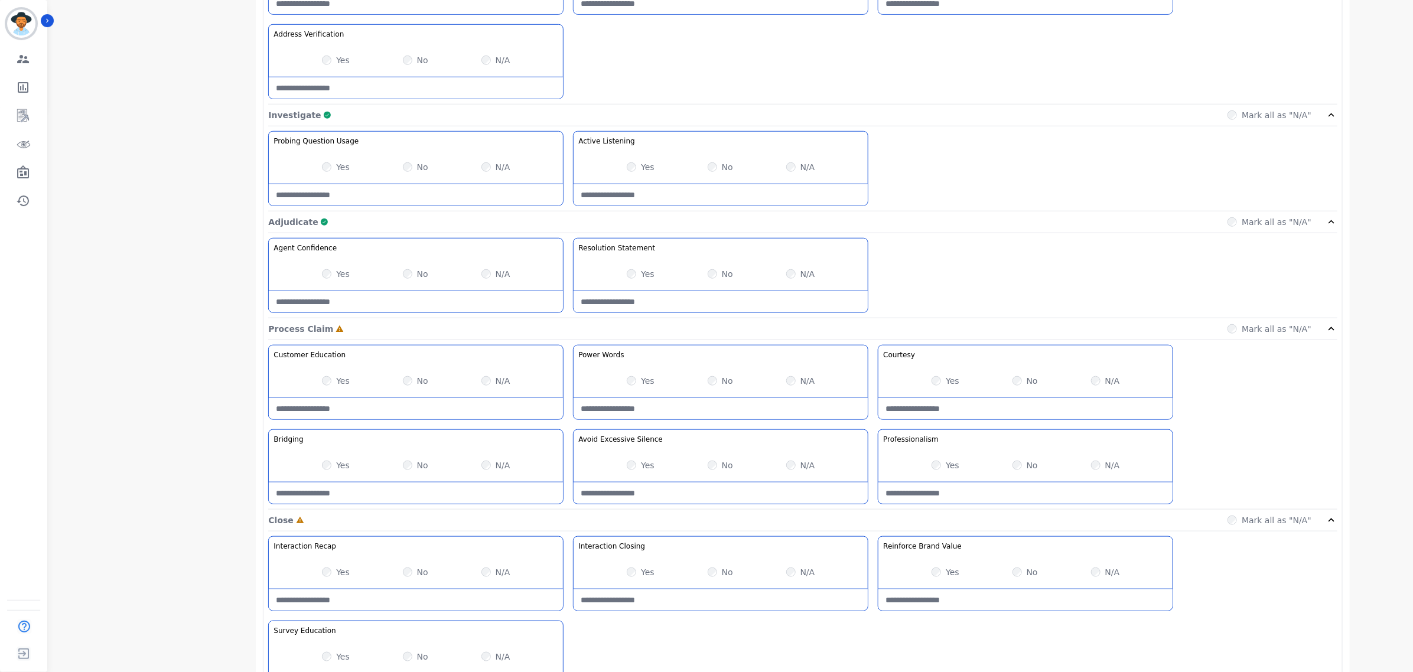
click at [704, 276] on div "Yes No N/A" at bounding box center [721, 274] width 294 height 33
click at [708, 311] on Statement-note at bounding box center [721, 301] width 294 height 21
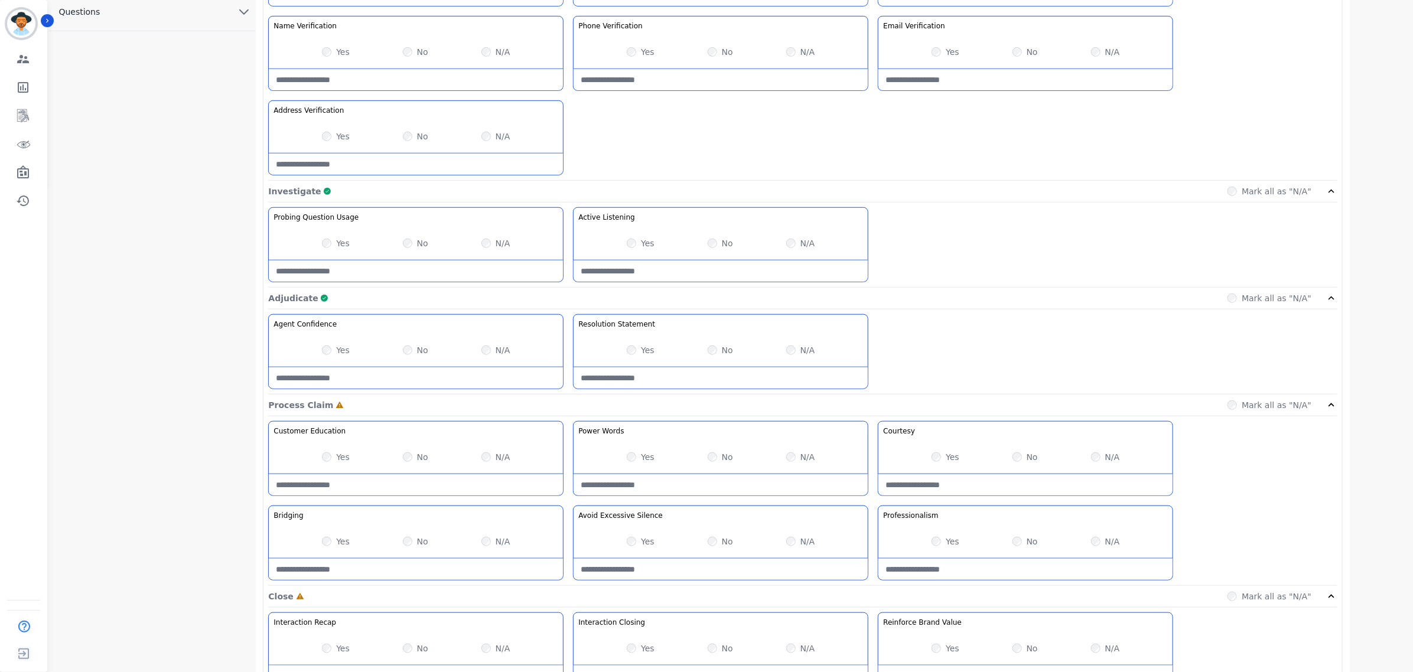
scroll to position [491, 0]
click at [654, 375] on Statement-note at bounding box center [721, 375] width 294 height 21
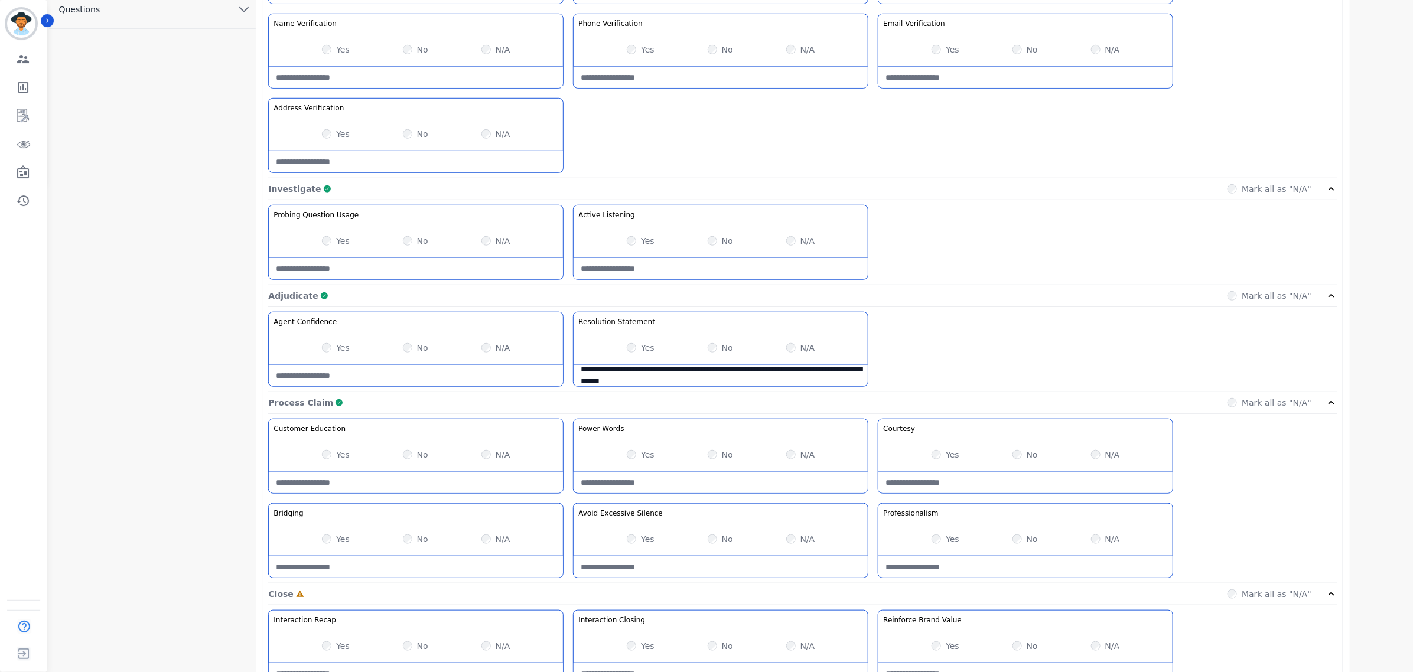
click at [682, 382] on Statement-note "**********" at bounding box center [721, 375] width 294 height 21
type Statement-note "**********"
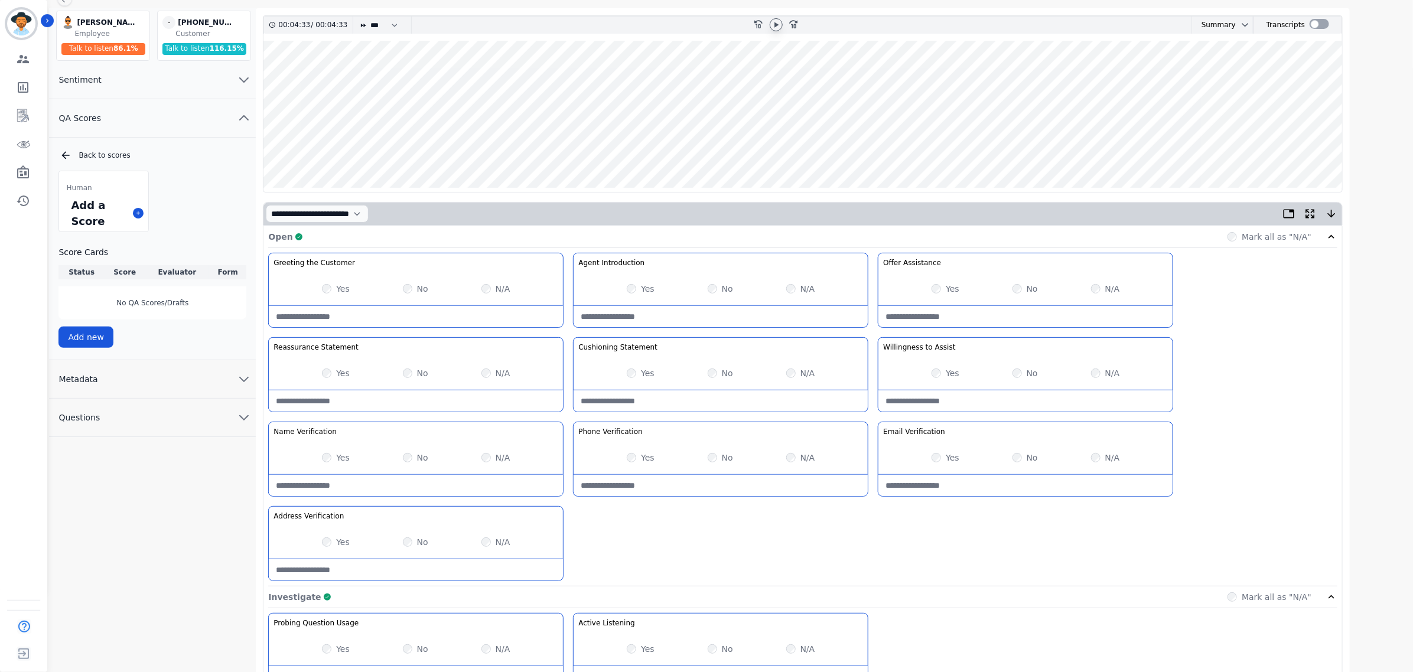
scroll to position [0, 0]
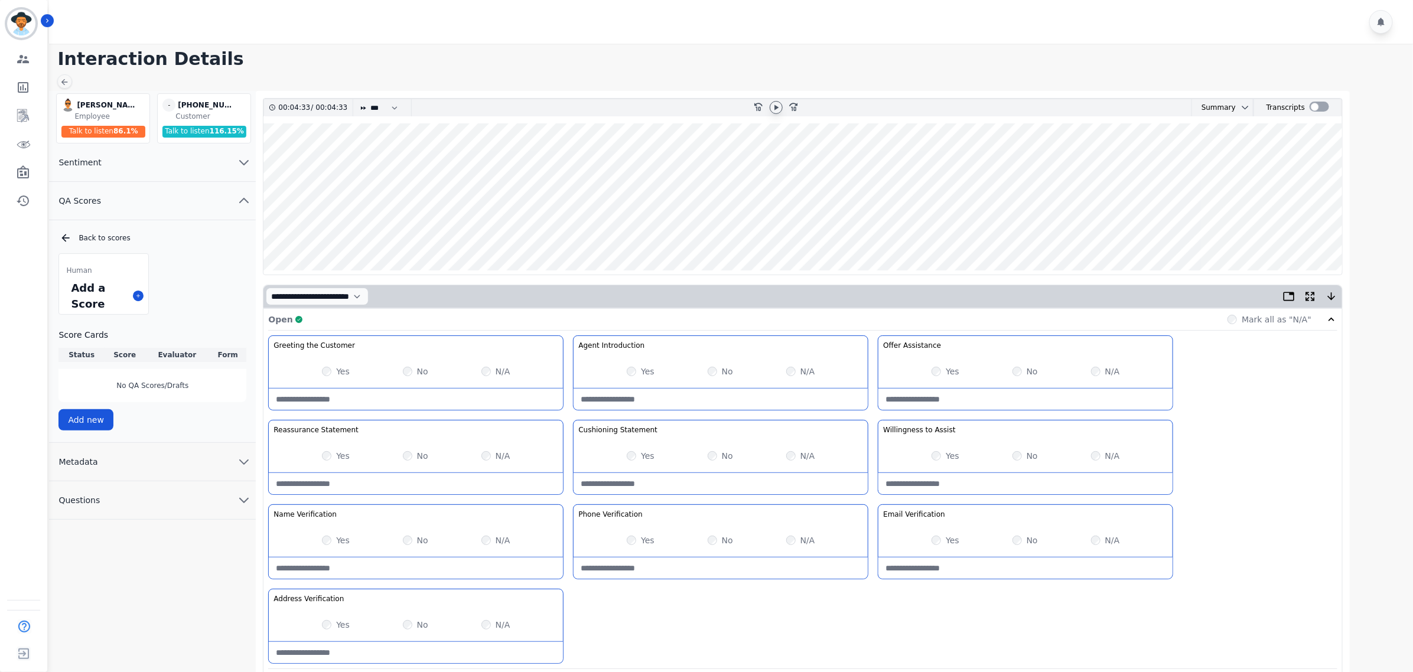
click at [302, 154] on wave at bounding box center [802, 198] width 1079 height 151
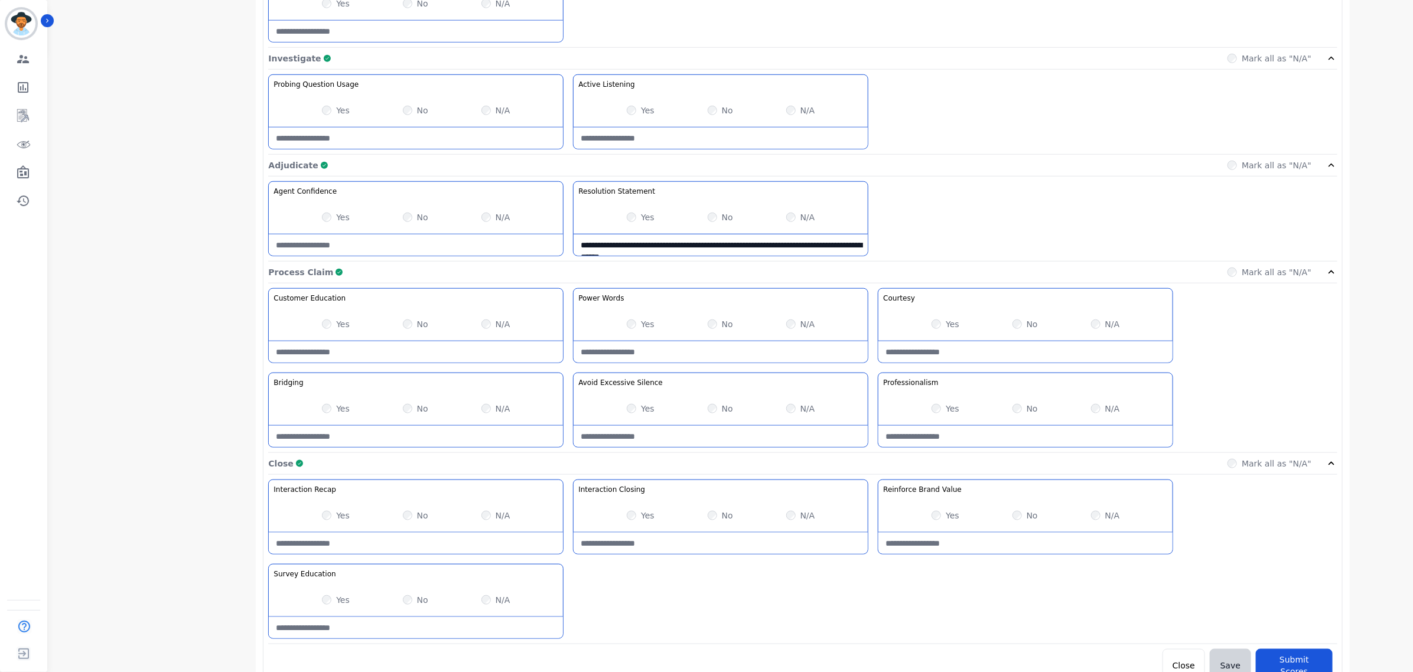
scroll to position [639, 0]
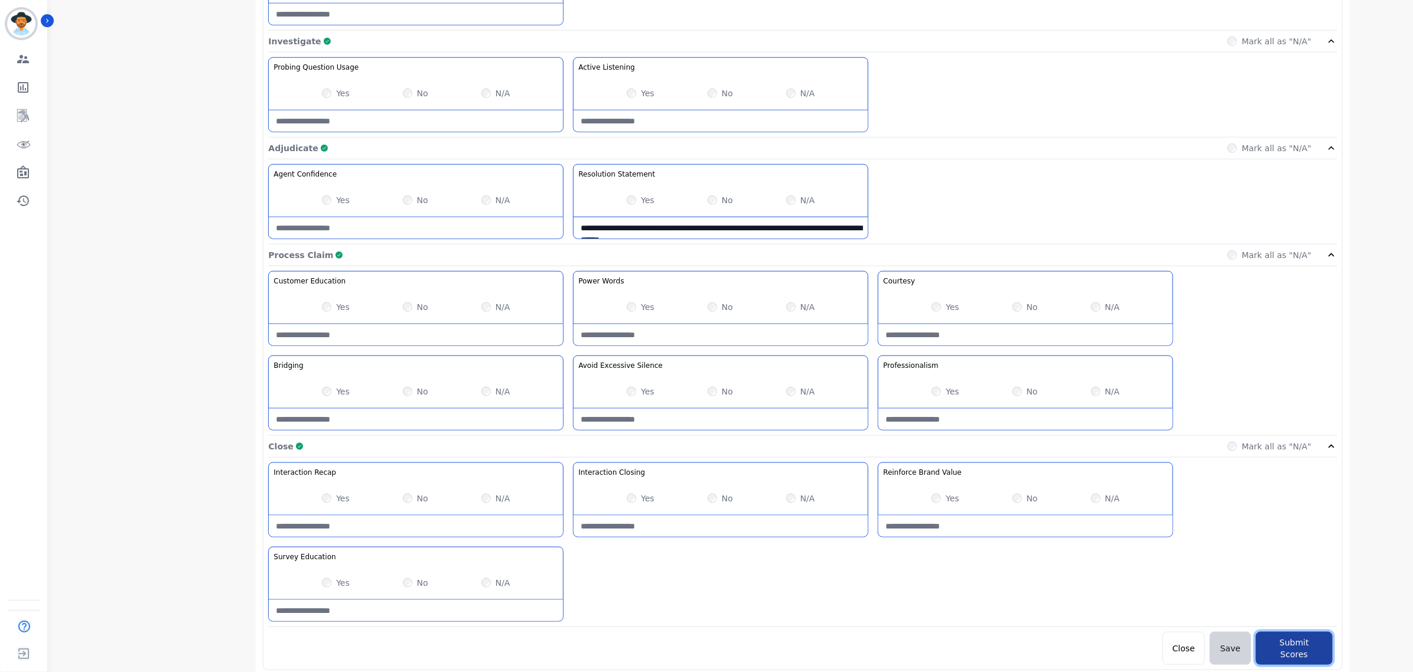
click at [1301, 650] on button "Submit Scores" at bounding box center [1294, 648] width 77 height 33
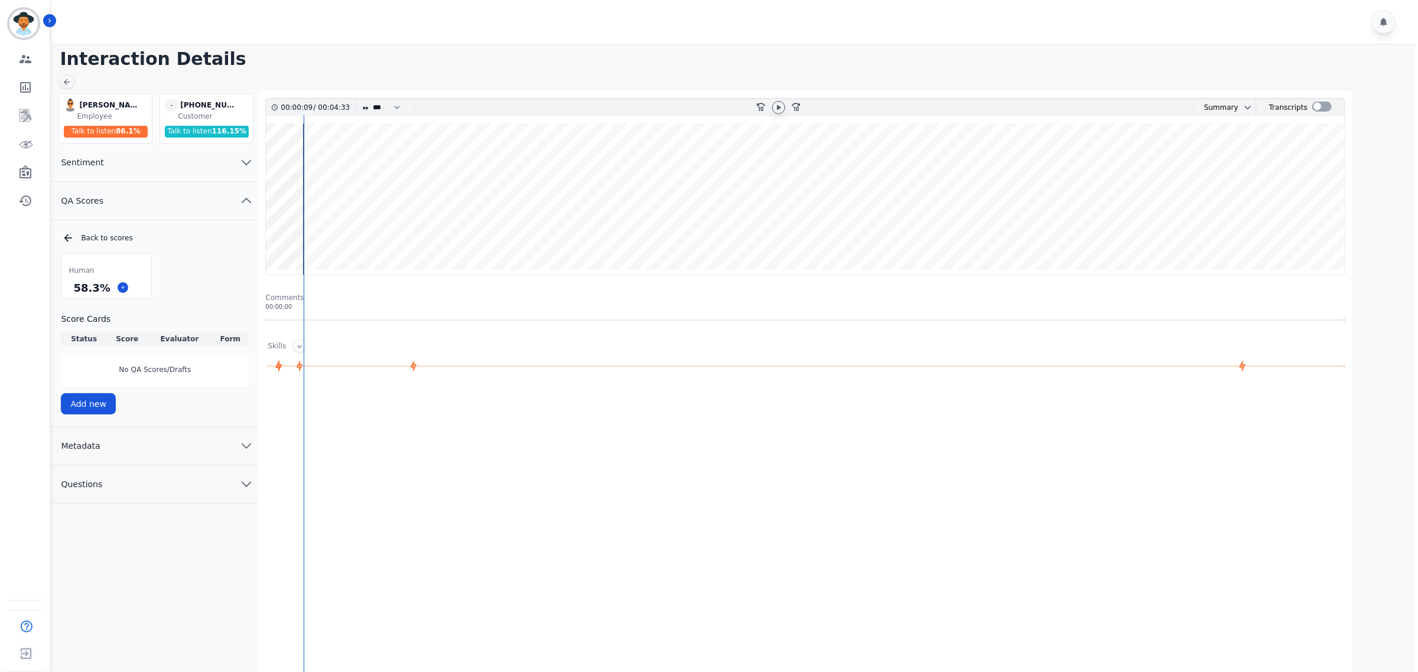
scroll to position [0, 0]
